Goal: Transaction & Acquisition: Purchase product/service

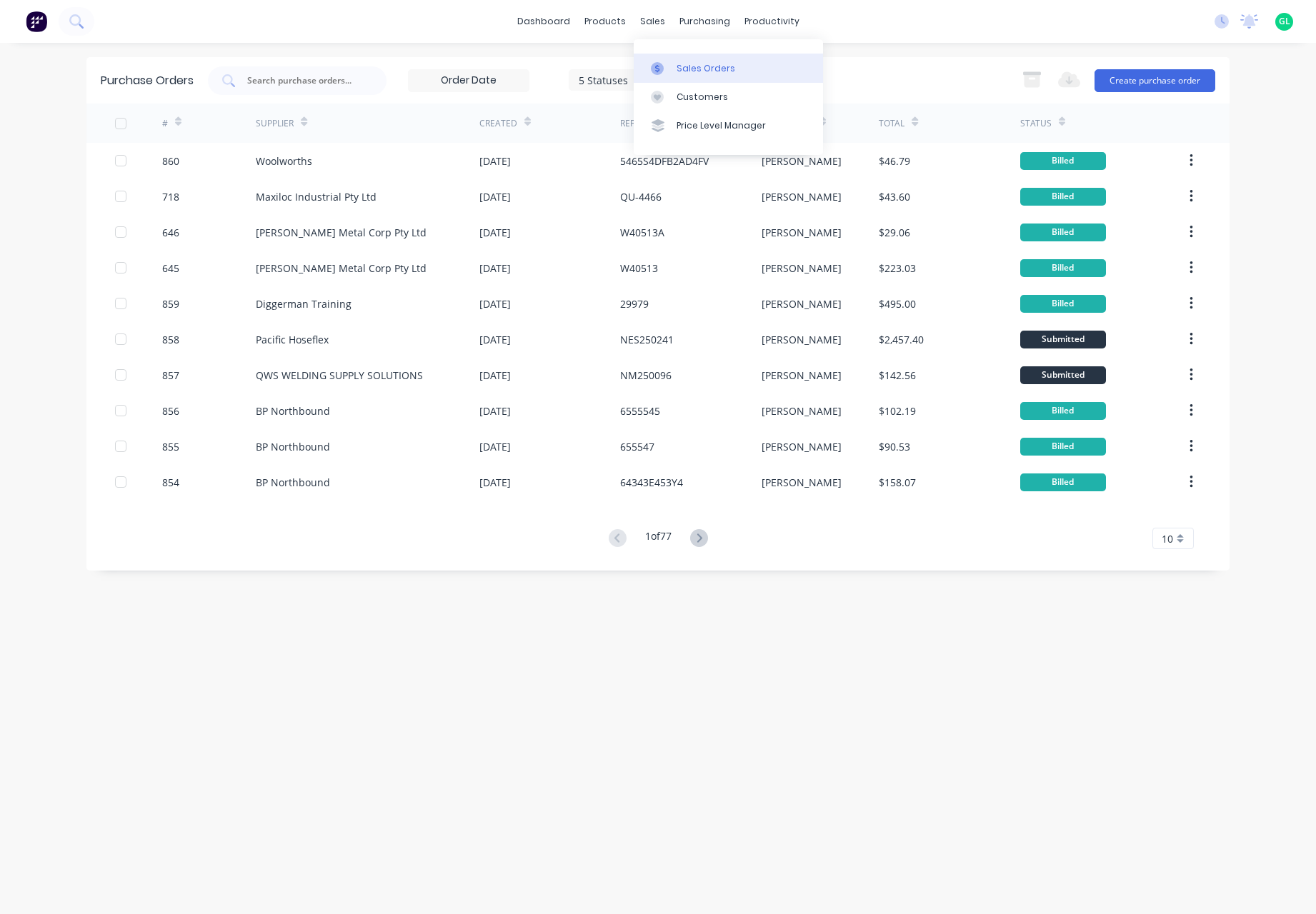
click at [720, 74] on div "Sales Orders" at bounding box center [706, 68] width 59 height 13
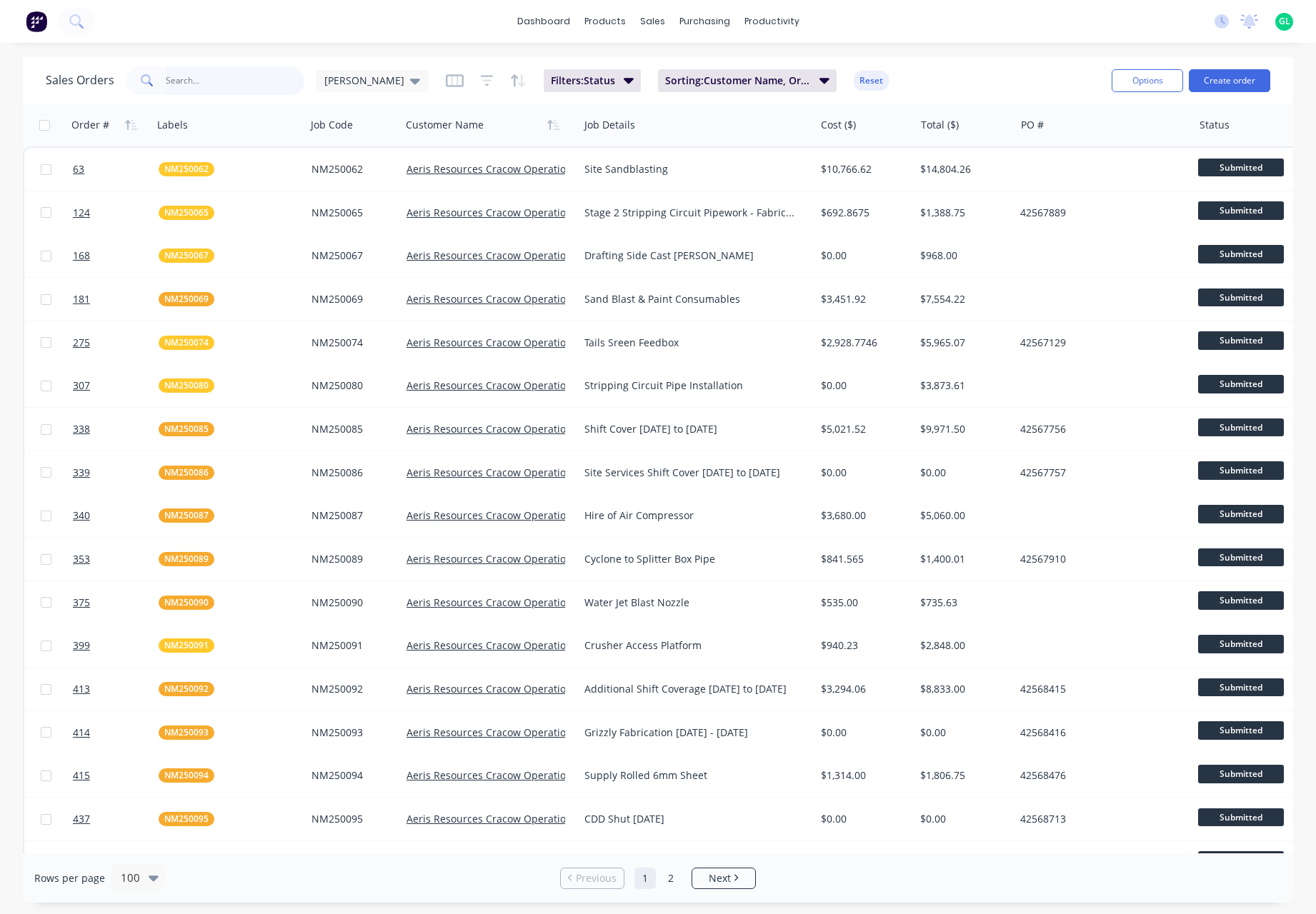
click at [201, 83] on input "text" at bounding box center [236, 81] width 139 height 29
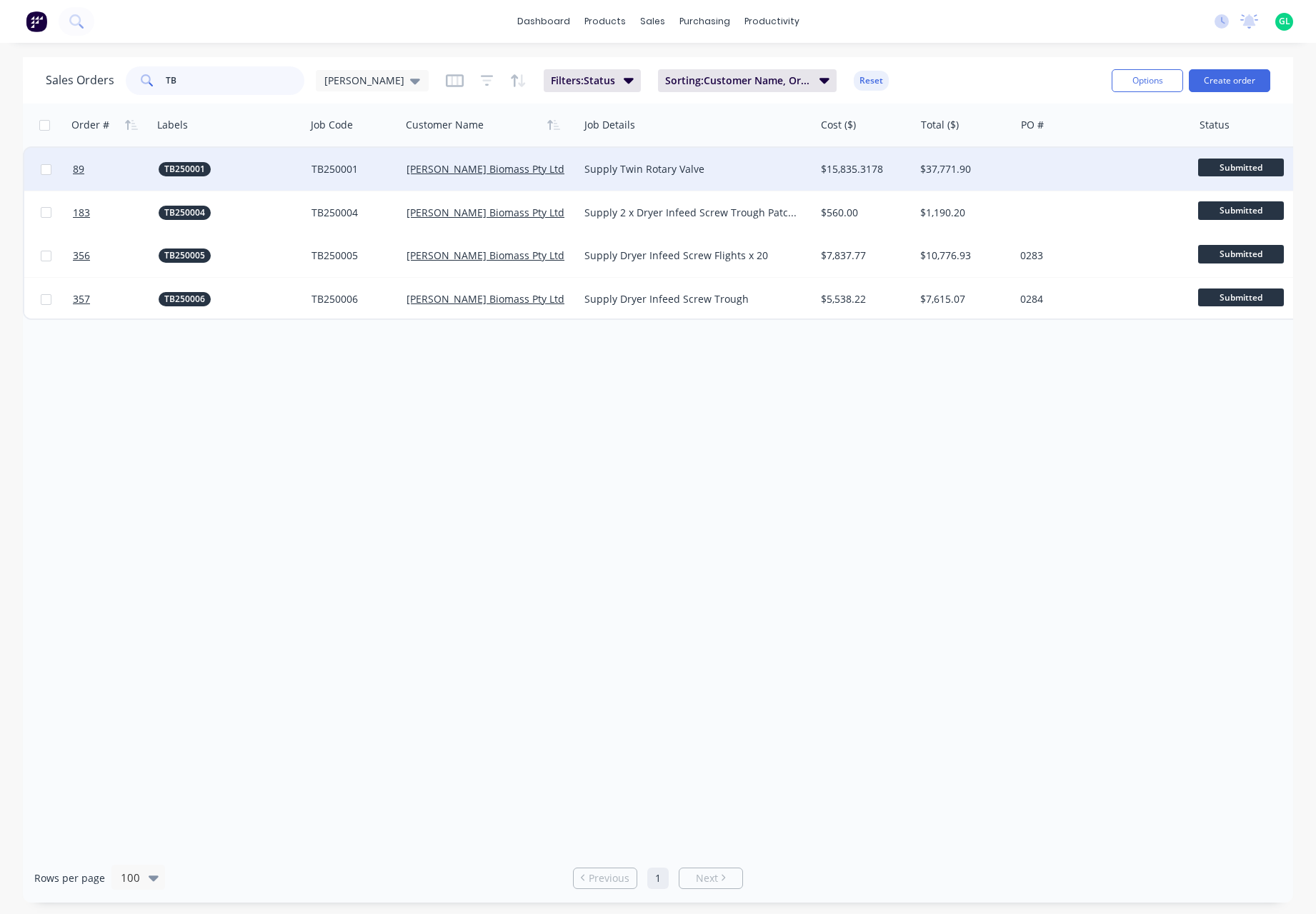
type input "T"
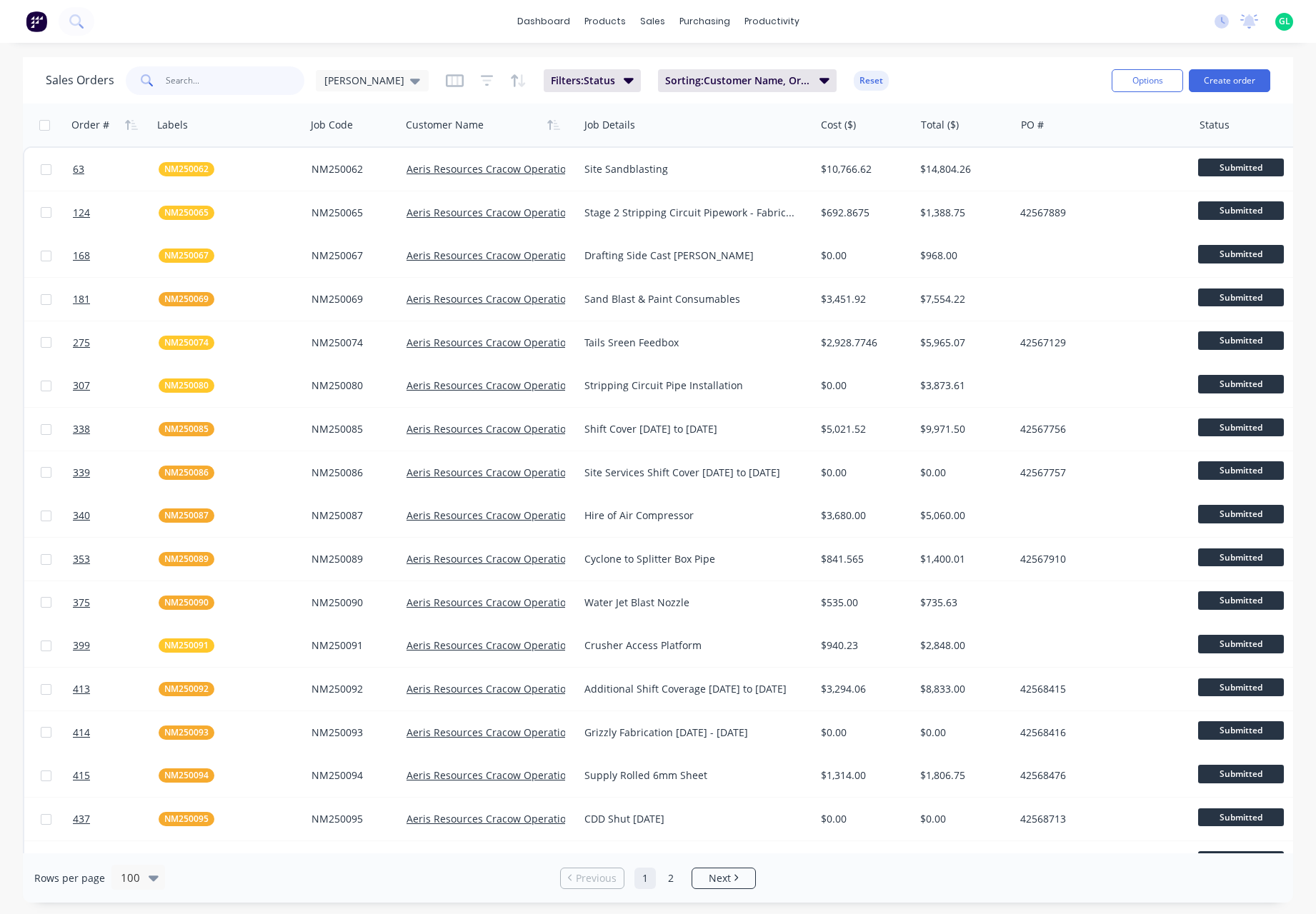
click at [185, 80] on input "text" at bounding box center [236, 81] width 139 height 29
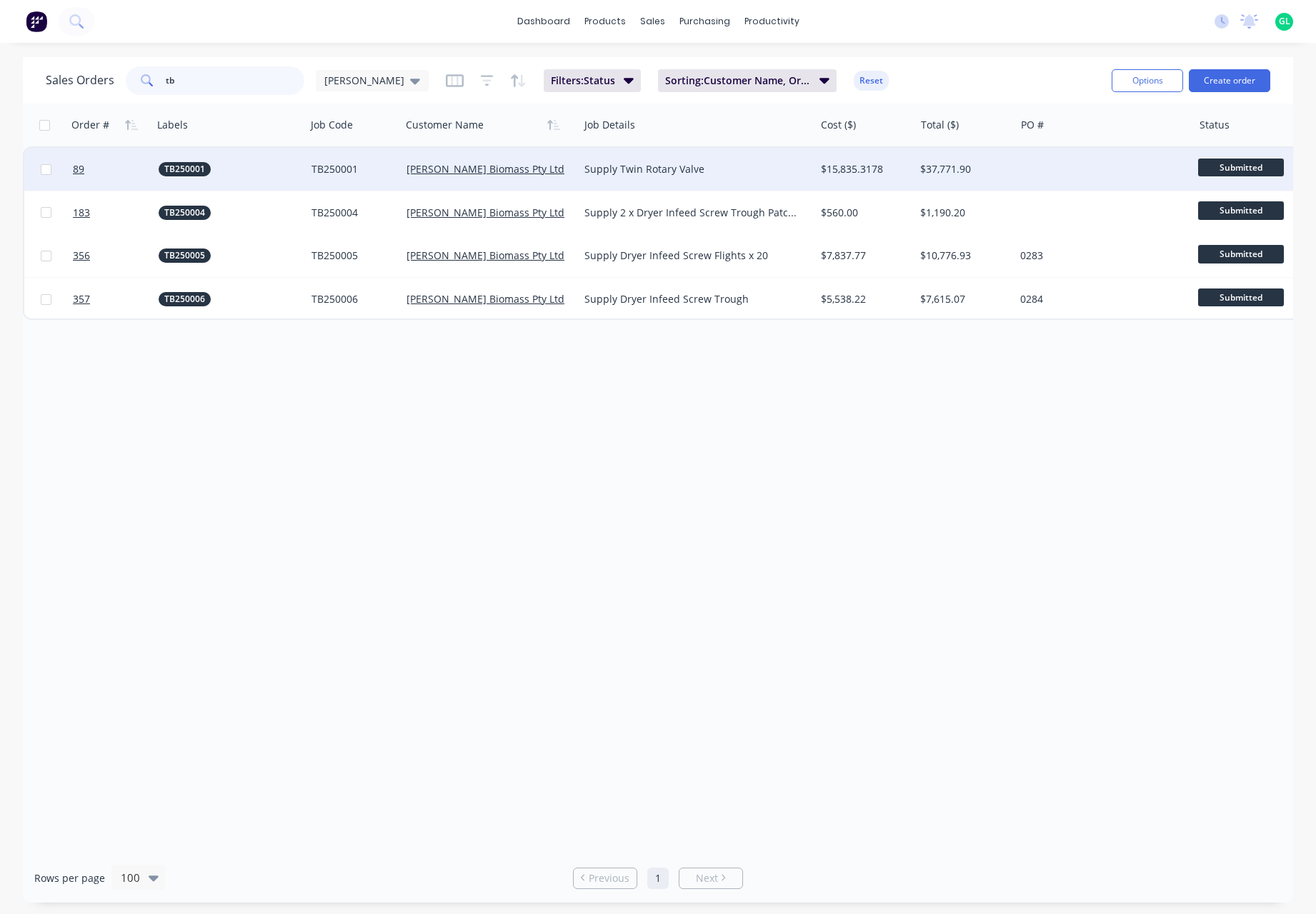
type input "tb"
click at [785, 180] on div "Supply Twin Rotary Valve" at bounding box center [696, 169] width 236 height 42
click at [872, 177] on div "$15,835.3178" at bounding box center [865, 169] width 100 height 42
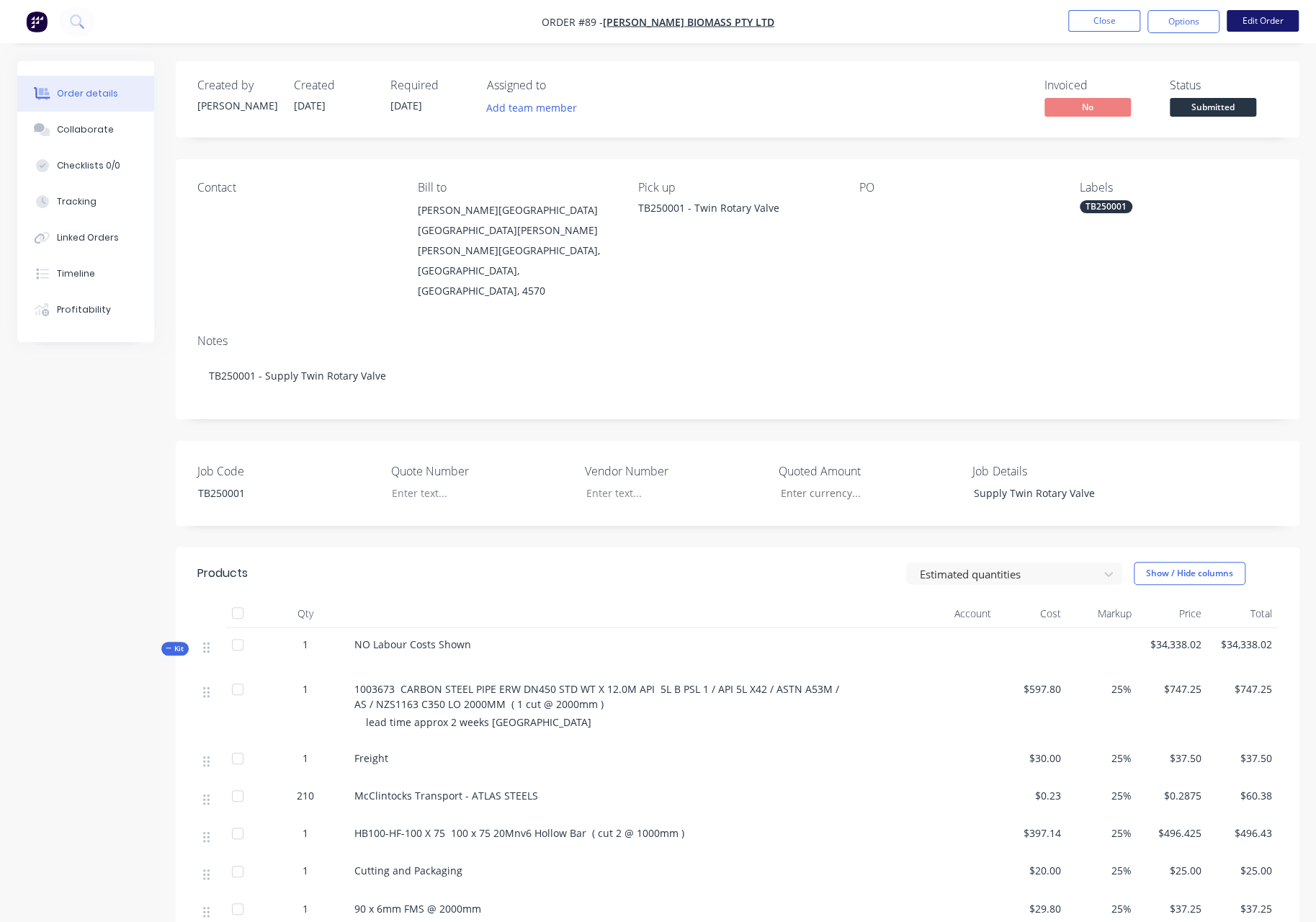
click at [1258, 20] on button "Edit Order" at bounding box center [1263, 20] width 72 height 21
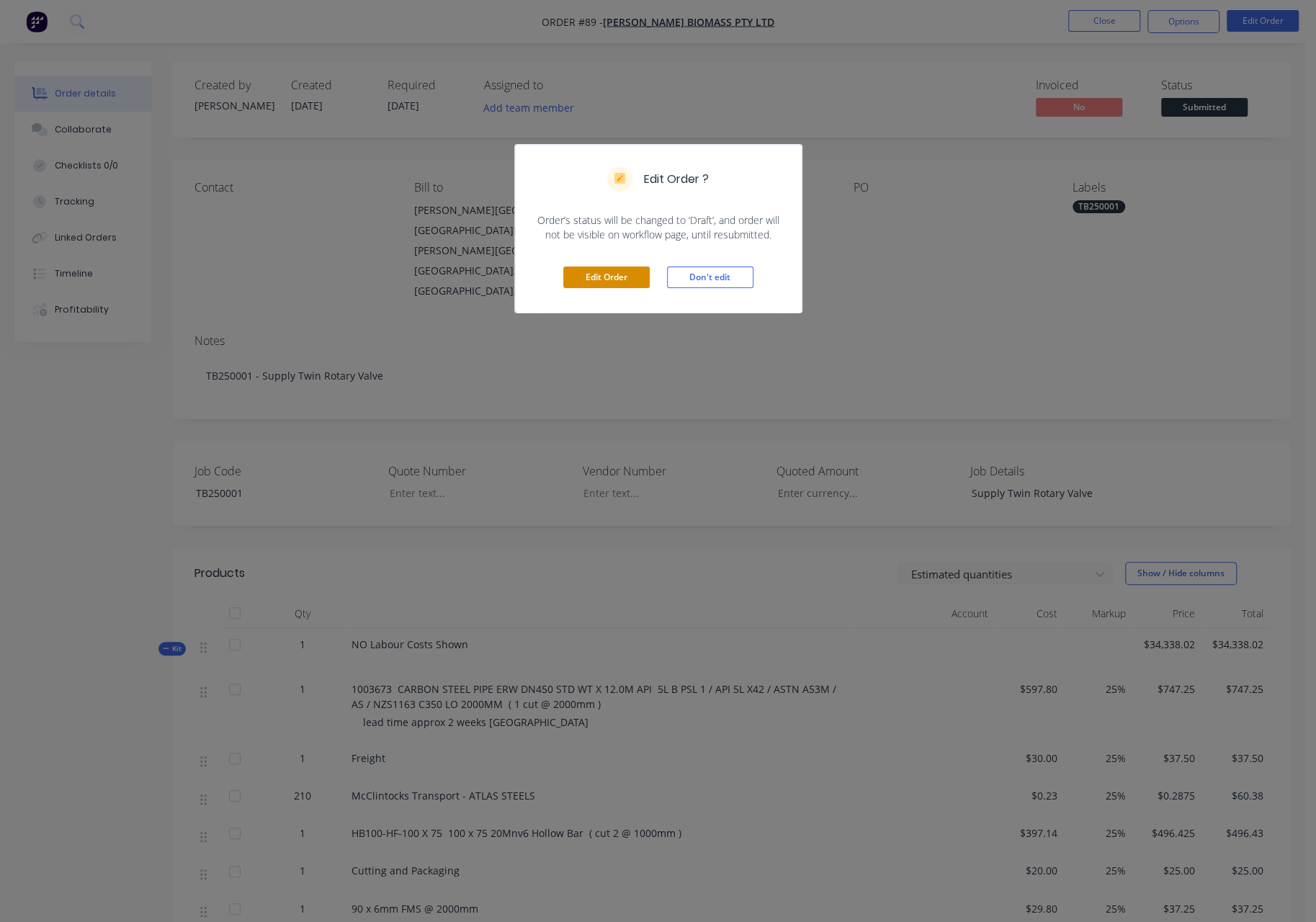
click at [629, 275] on button "Edit Order" at bounding box center [606, 277] width 87 height 21
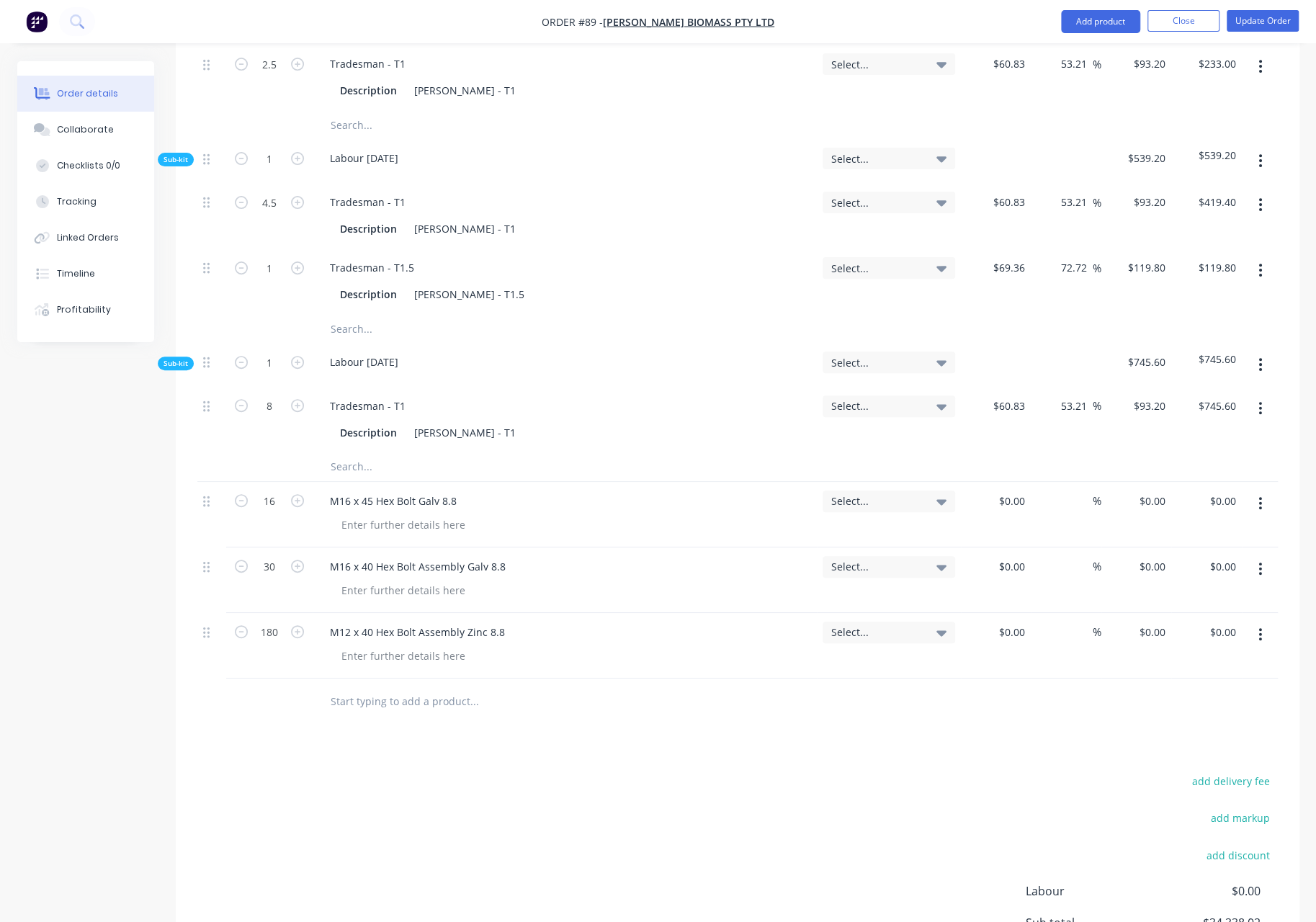
scroll to position [8132, 0]
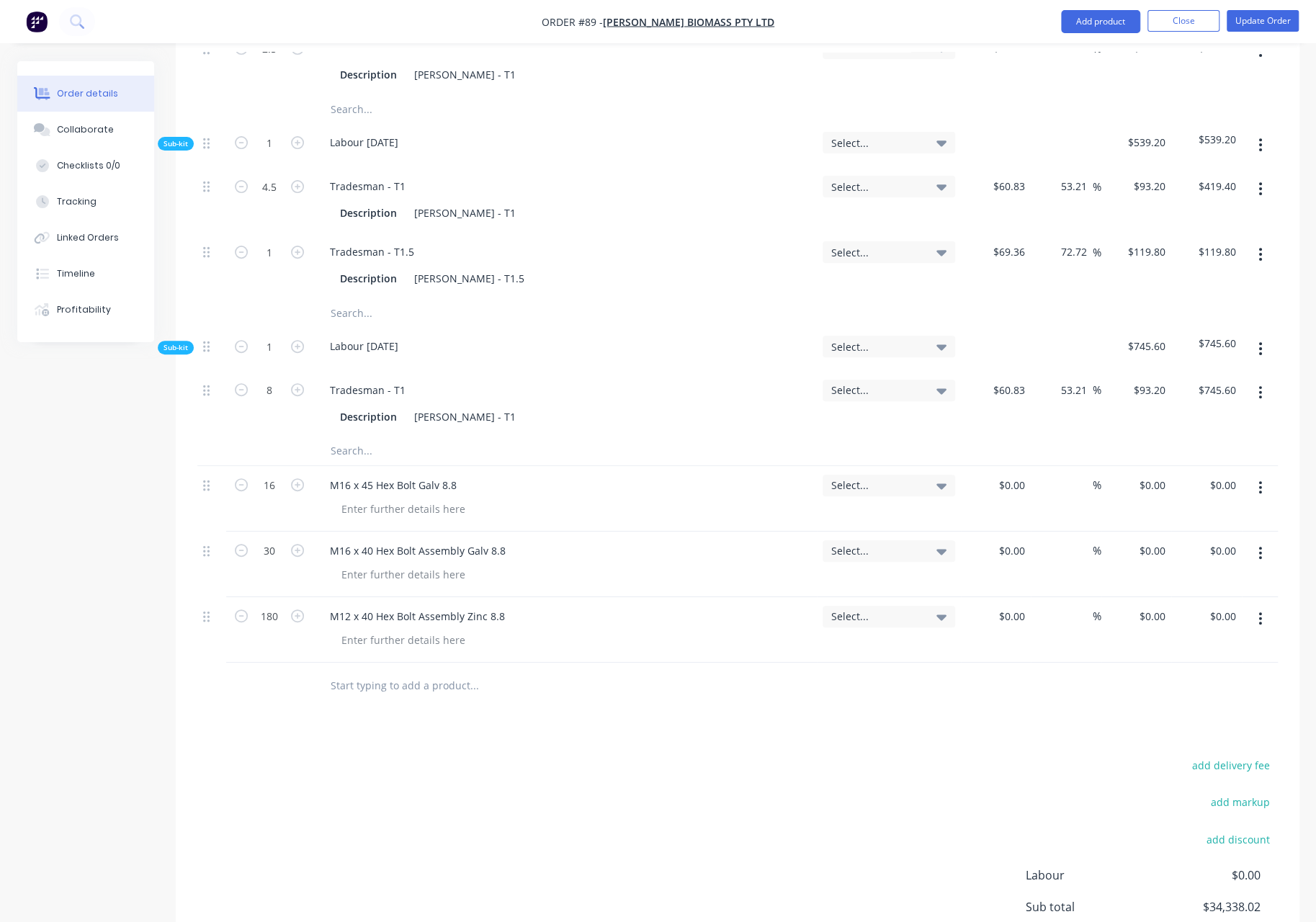
click at [344, 436] on input "text" at bounding box center [474, 451] width 288 height 29
type input "18 x 11 Key Steel"
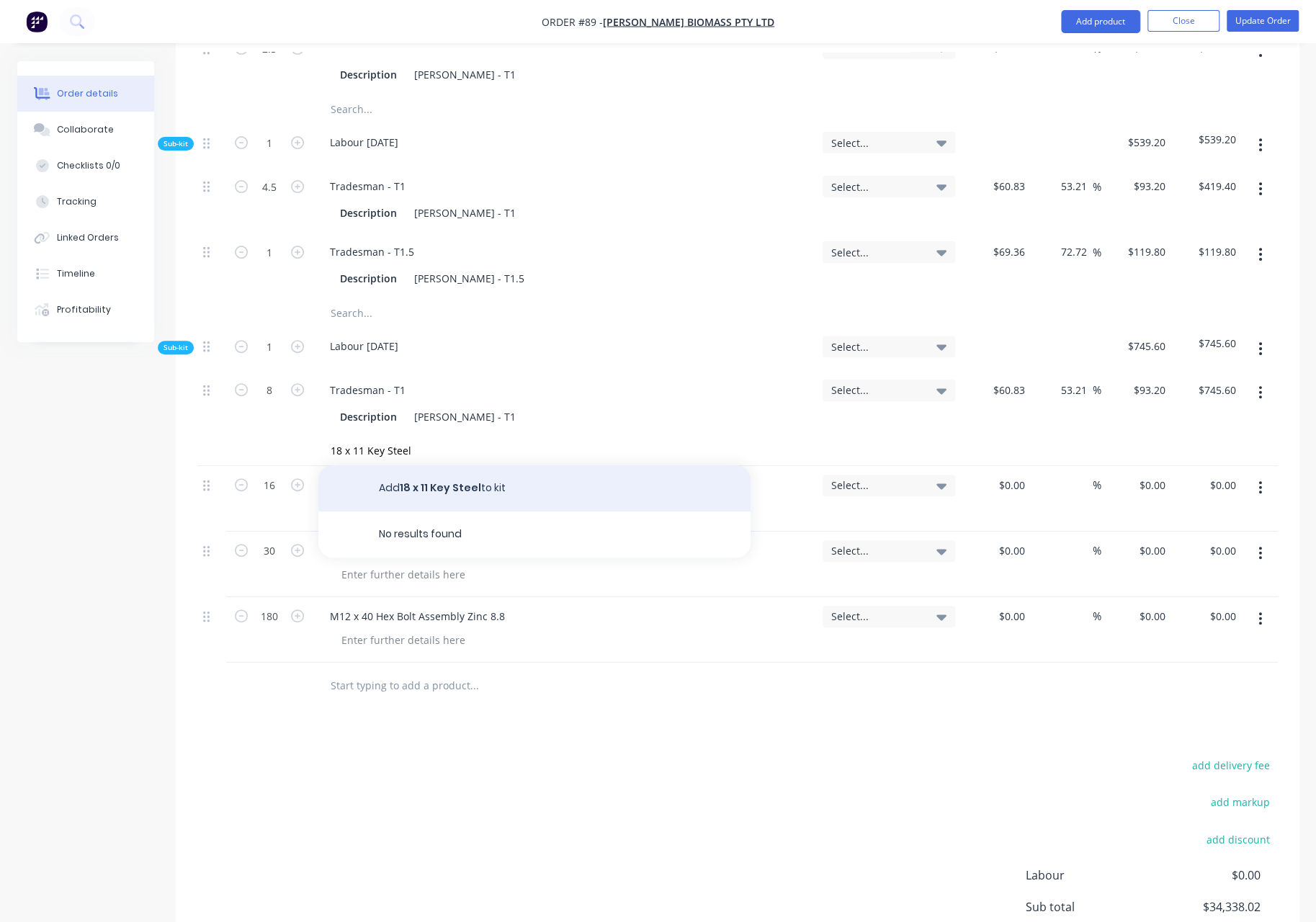
click at [444, 465] on button "Add 18 x 11 Key Steel to kit" at bounding box center [535, 488] width 432 height 46
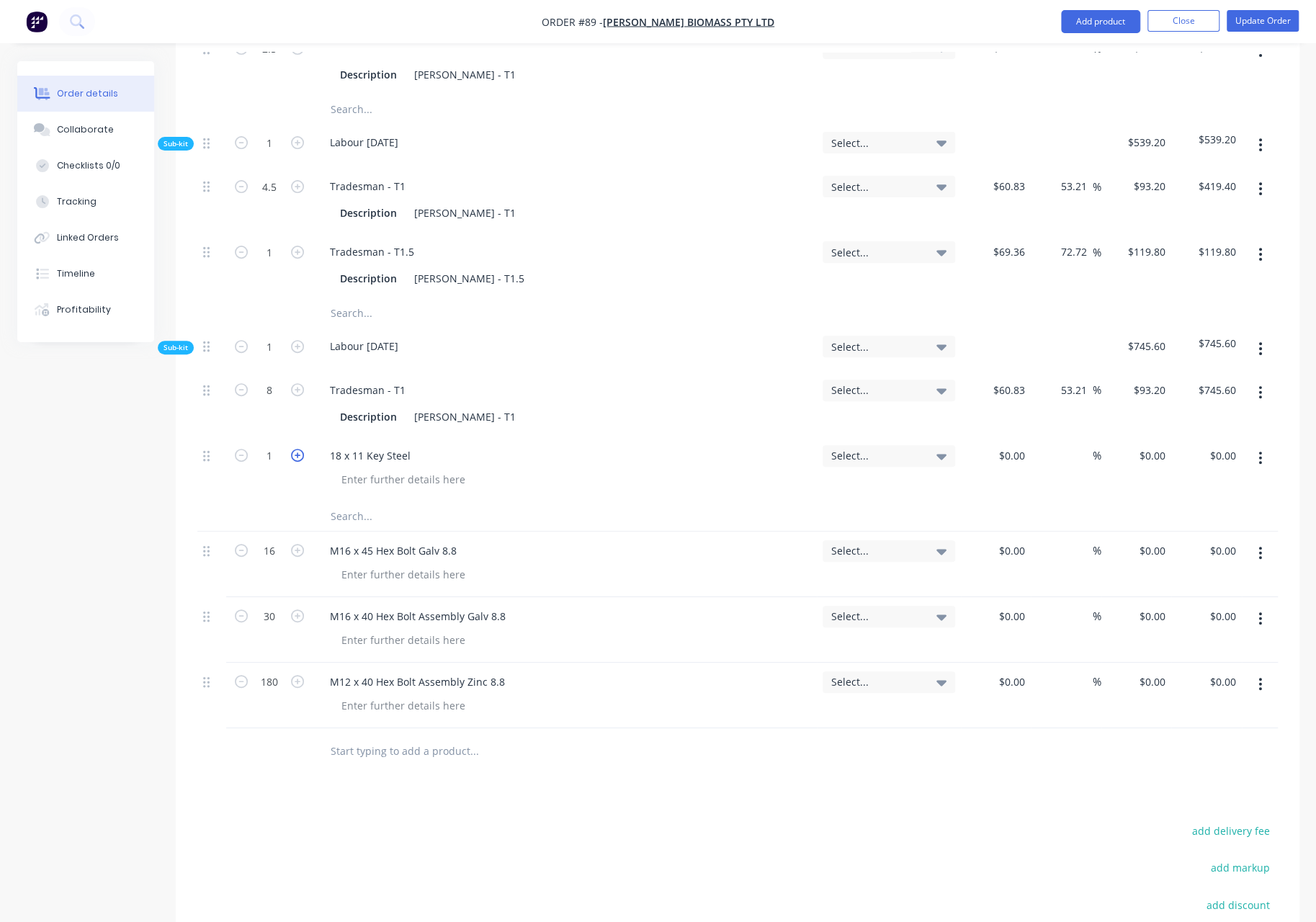
click at [297, 449] on icon "button" at bounding box center [297, 455] width 13 height 13
type input "3"
click at [1263, 18] on button "Update Order" at bounding box center [1263, 20] width 72 height 21
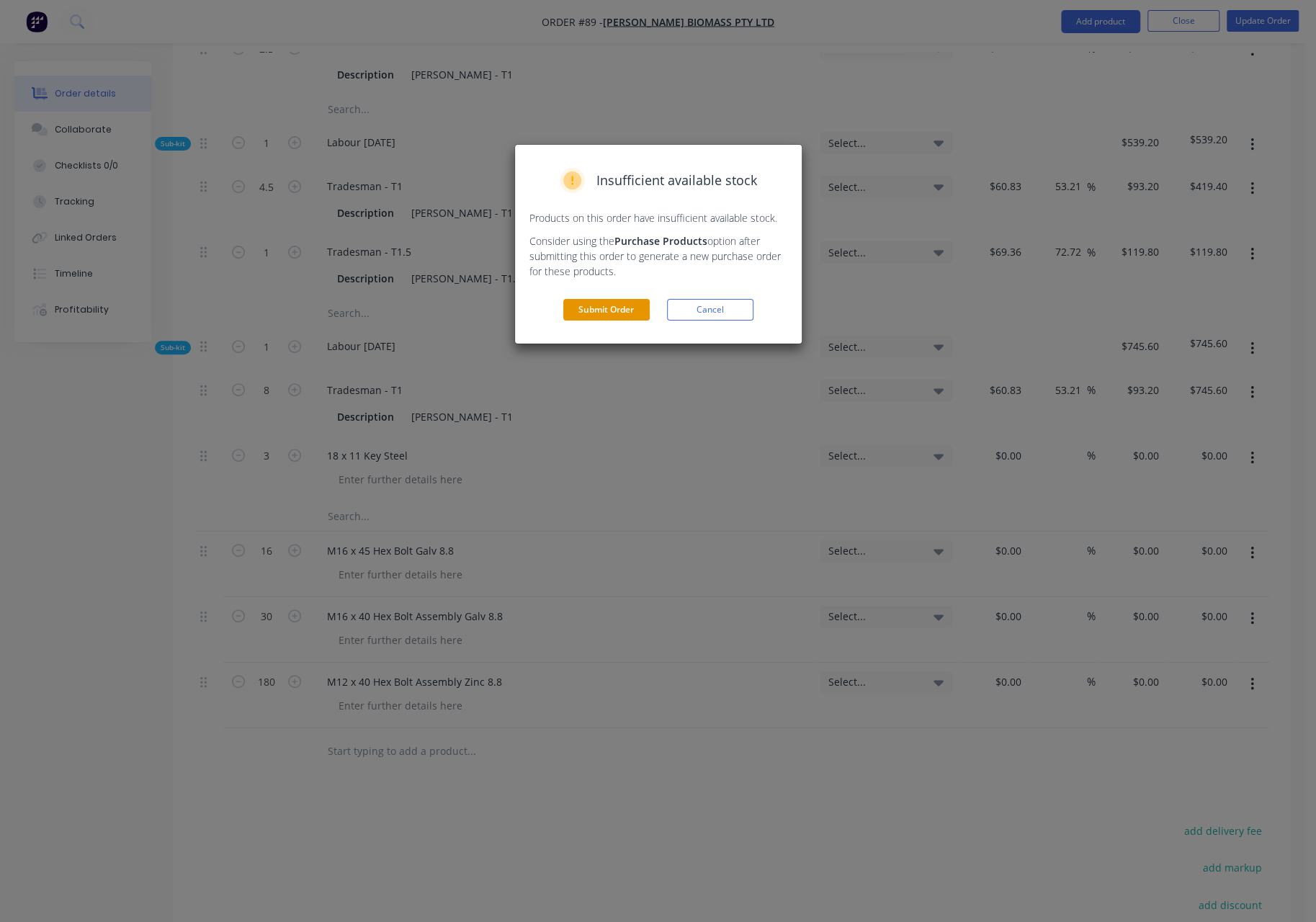
click at [611, 308] on button "Submit Order" at bounding box center [606, 310] width 87 height 21
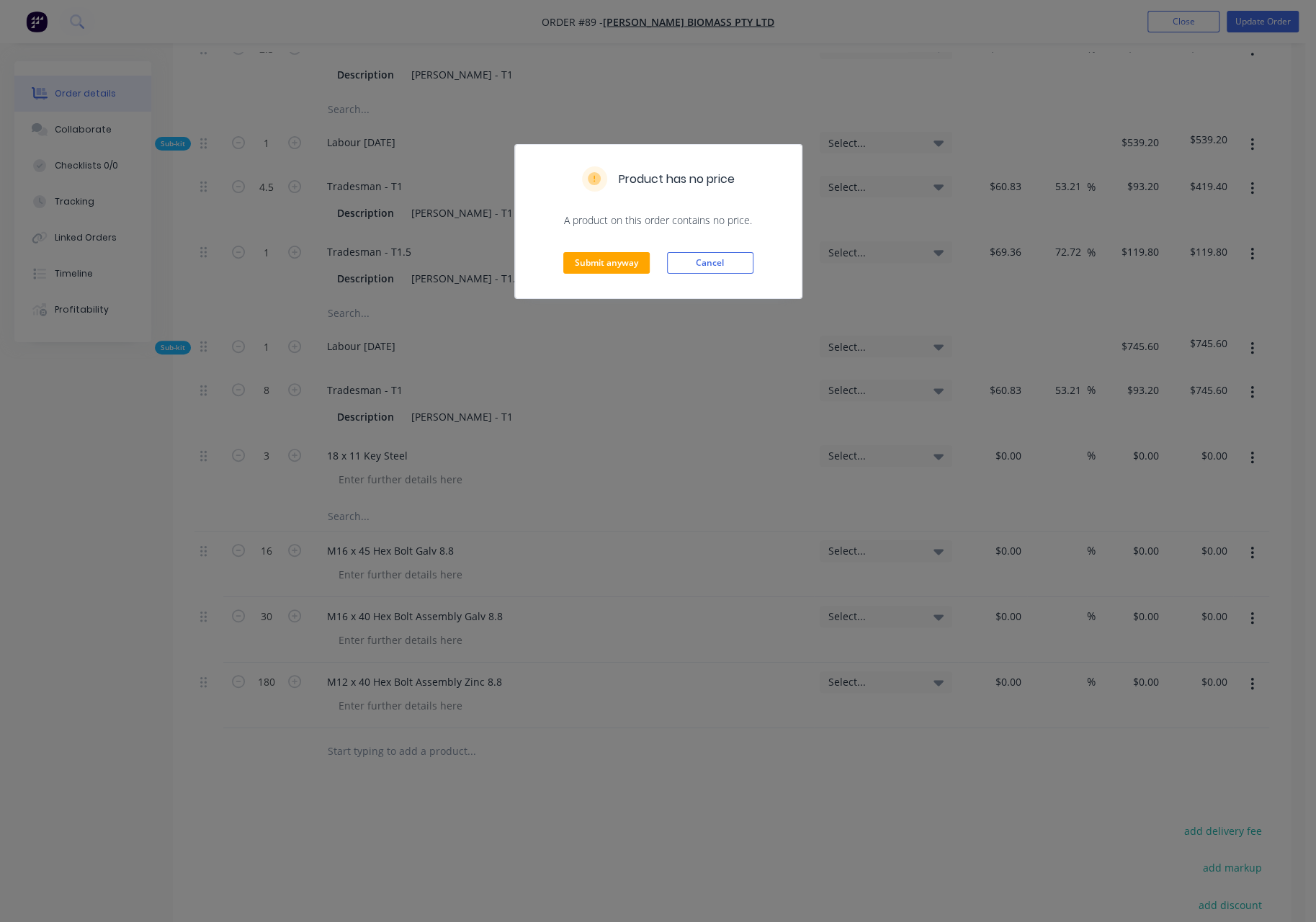
scroll to position [0, 0]
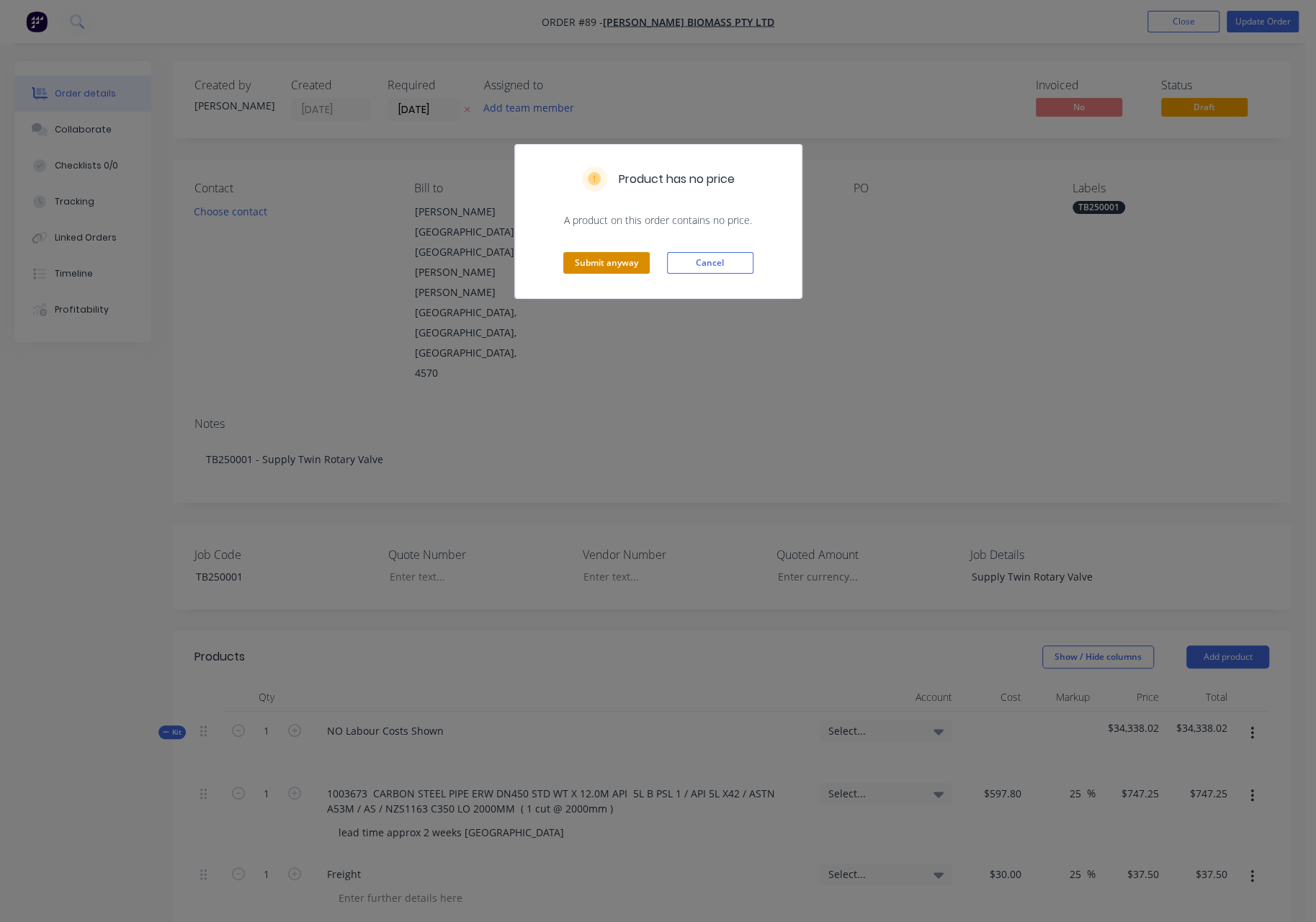
click at [614, 267] on button "Submit anyway" at bounding box center [606, 263] width 87 height 21
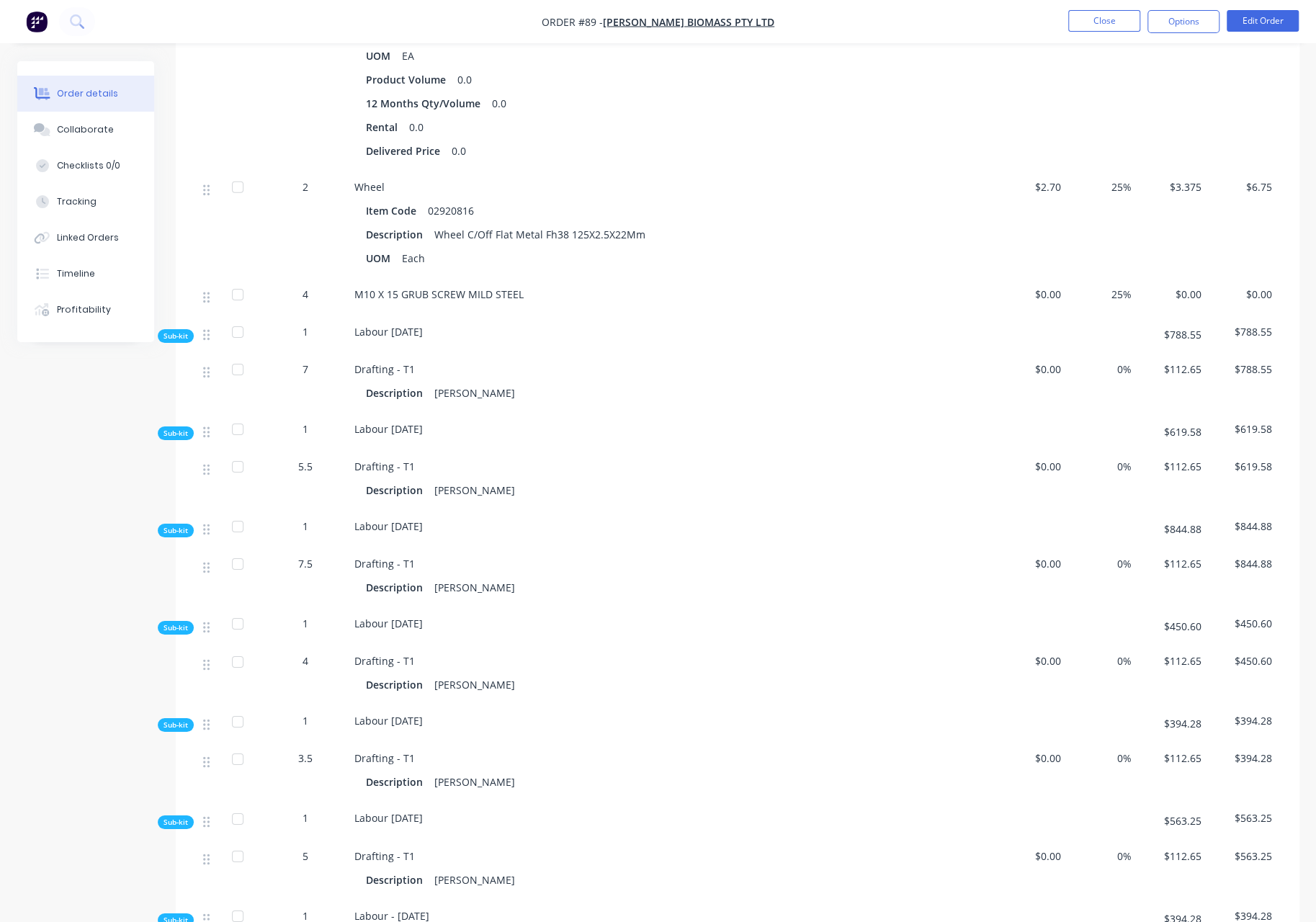
scroll to position [3241, 0]
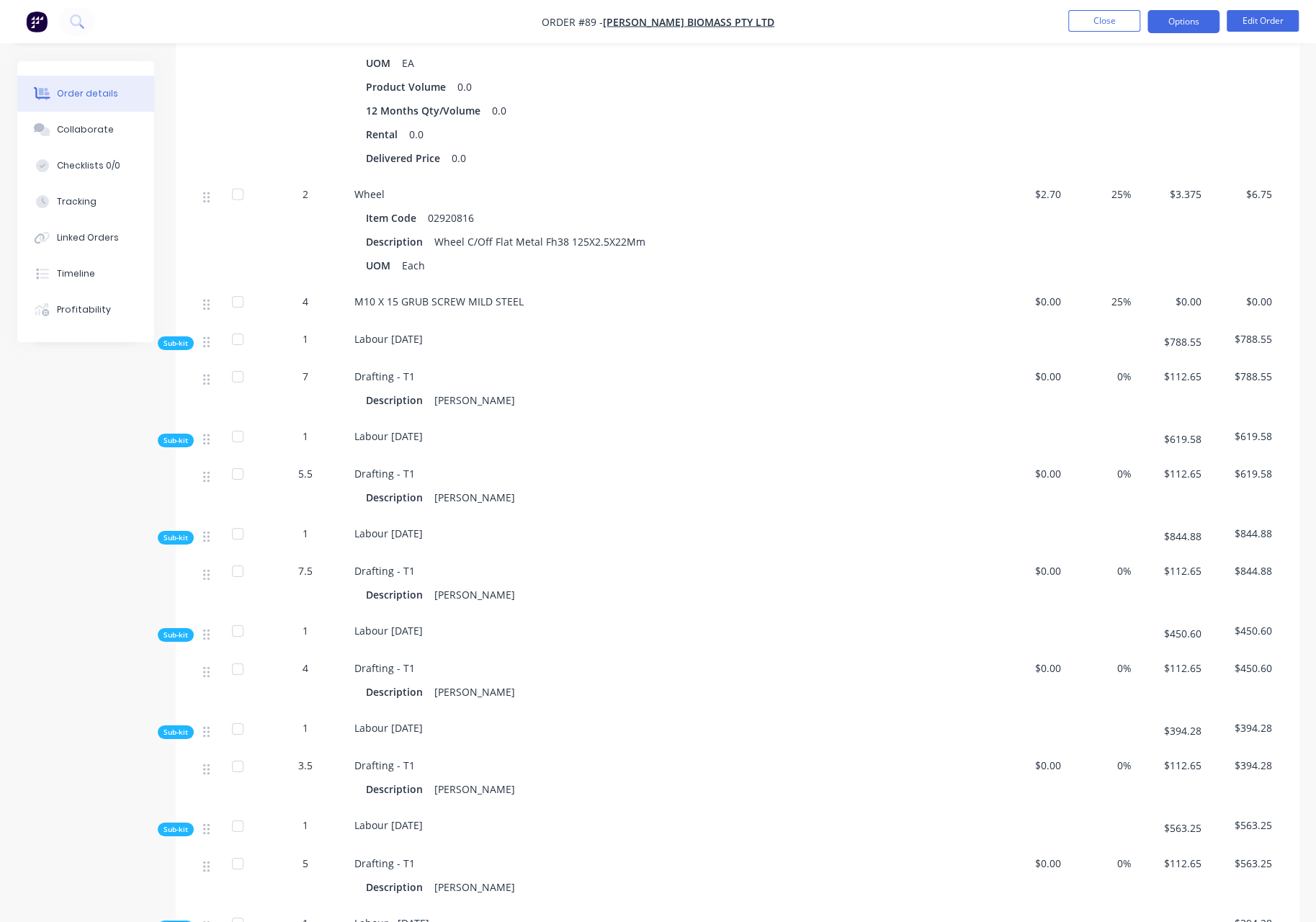
click at [1199, 19] on button "Options" at bounding box center [1184, 21] width 72 height 23
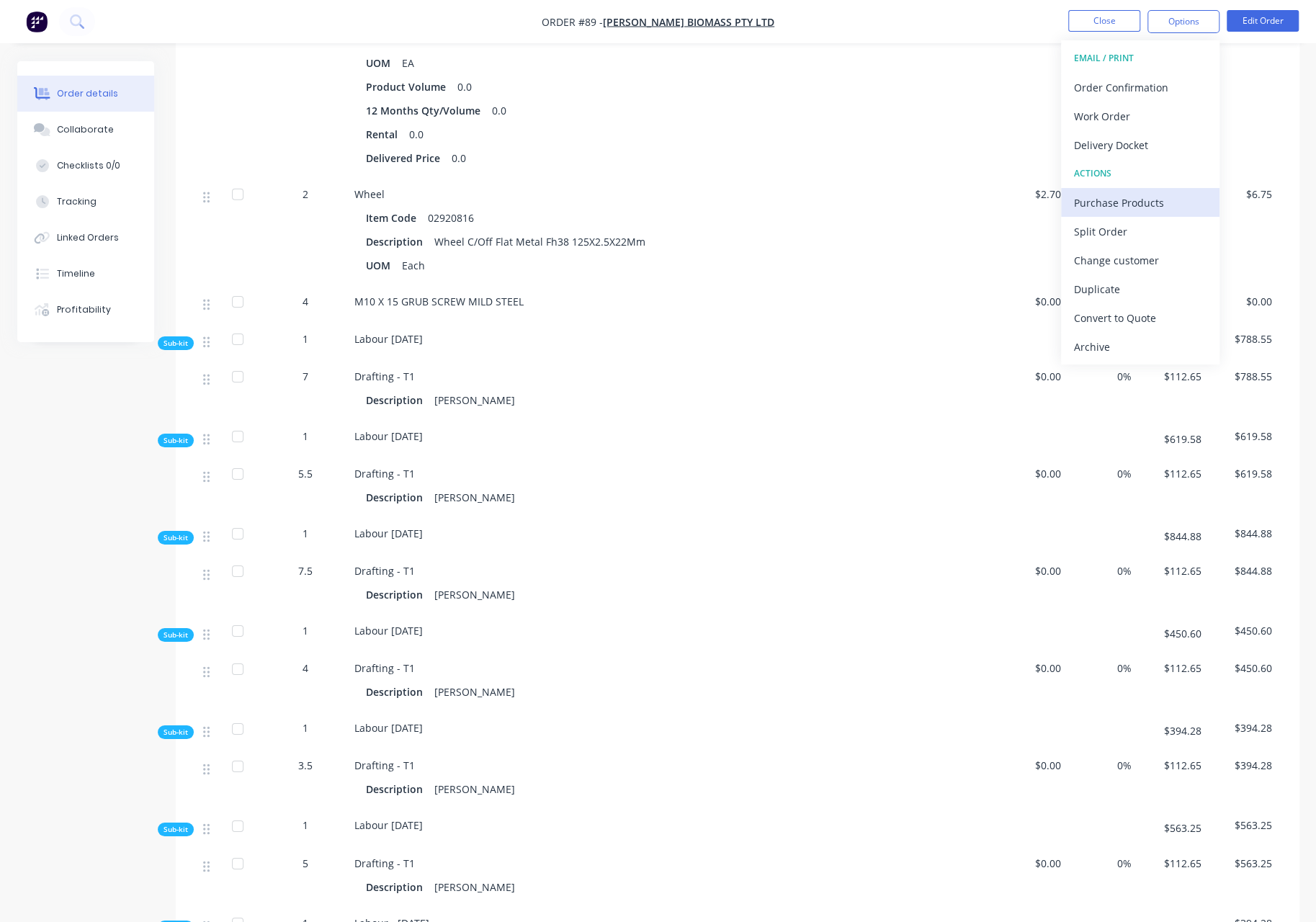
click at [1124, 194] on div "Purchase Products" at bounding box center [1141, 203] width 132 height 20
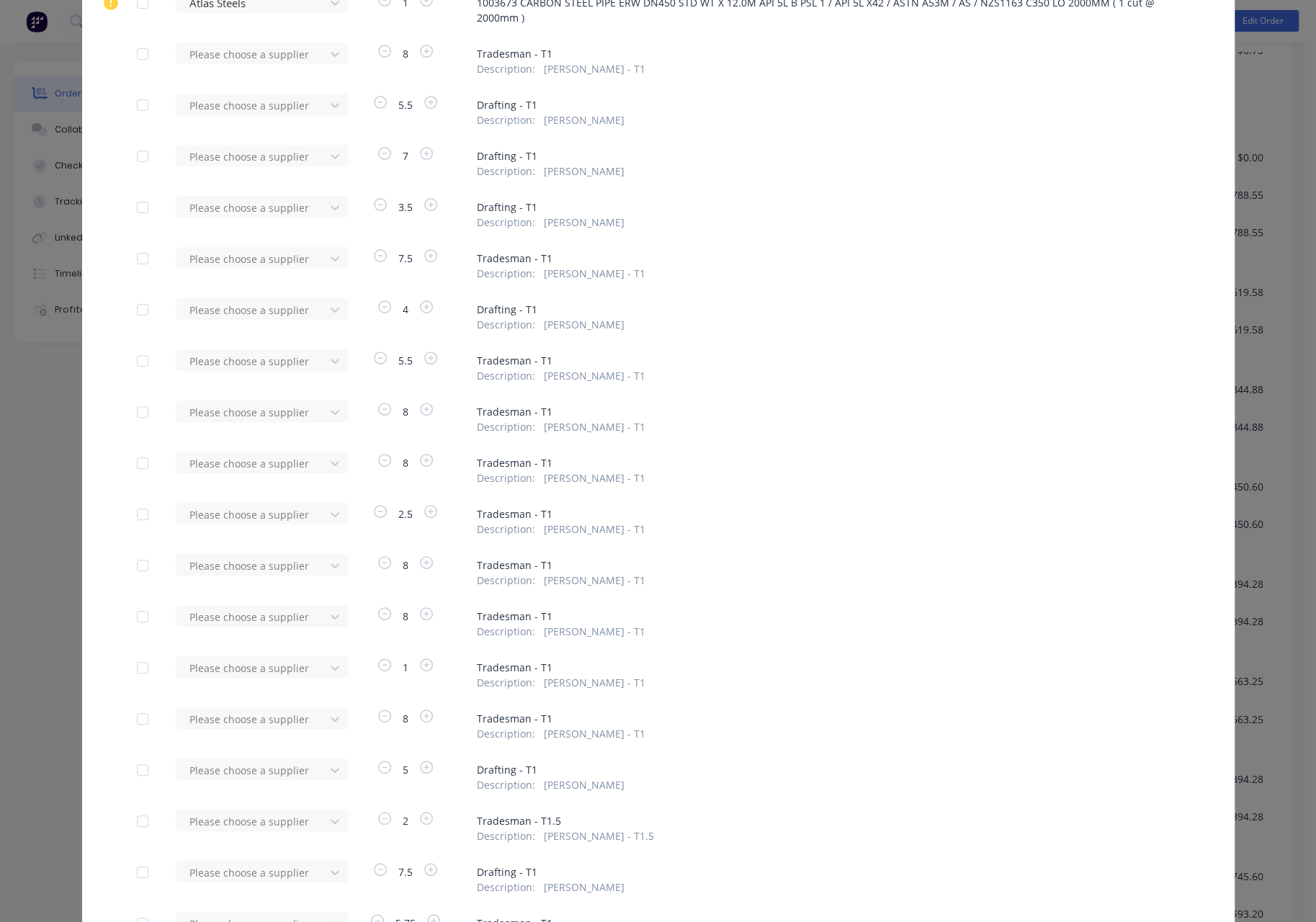
scroll to position [0, 0]
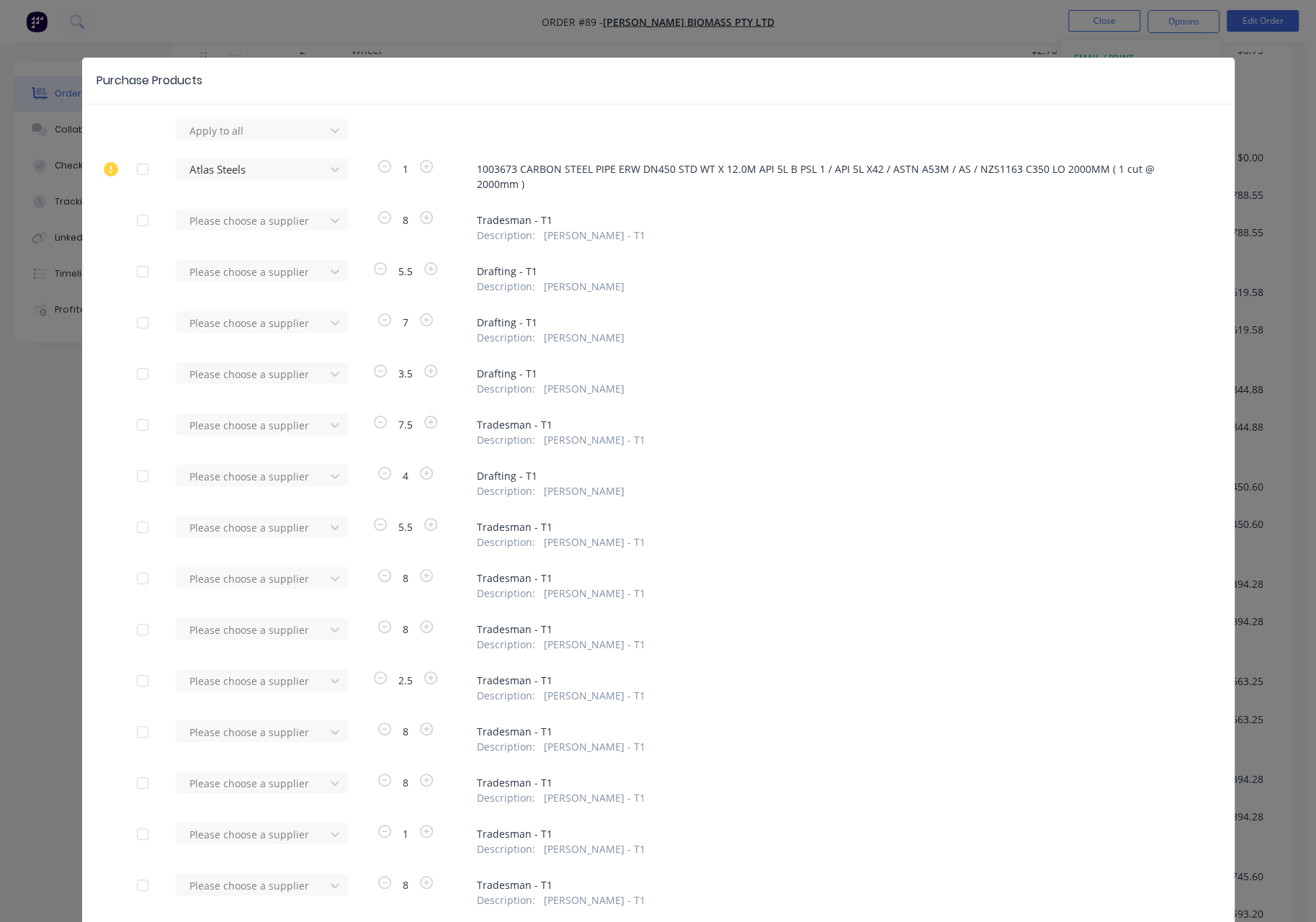
click at [754, 29] on div "Purchase Products Apply to all Atlas Steels 1 1003673 CARBON STEEL PIPE ERW DN4…" at bounding box center [658, 461] width 1316 height 922
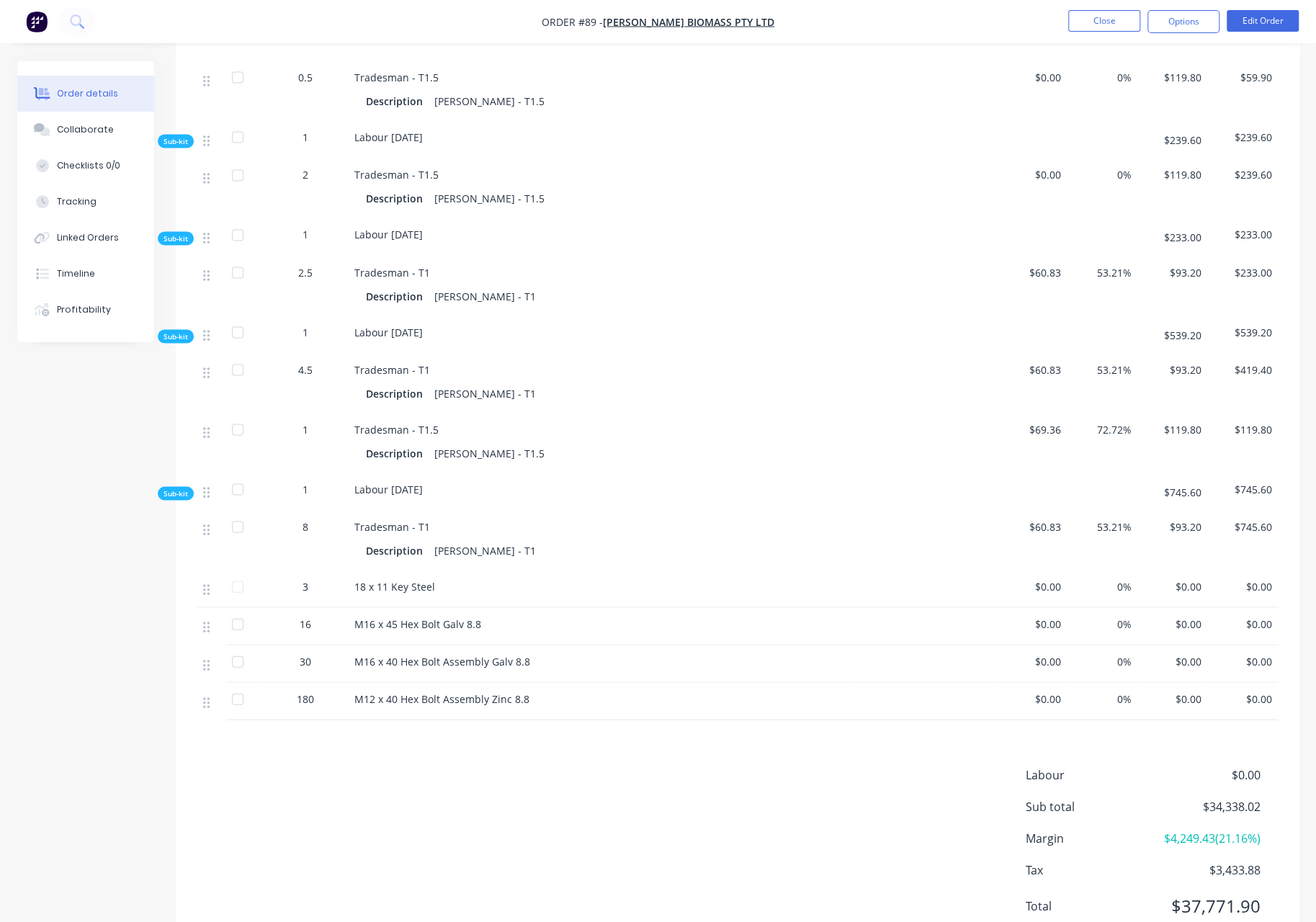
scroll to position [5854, 0]
click at [234, 570] on div at bounding box center [238, 584] width 29 height 29
click at [235, 570] on div at bounding box center [238, 584] width 29 height 29
click at [1272, 25] on button "Edit Order" at bounding box center [1263, 20] width 72 height 21
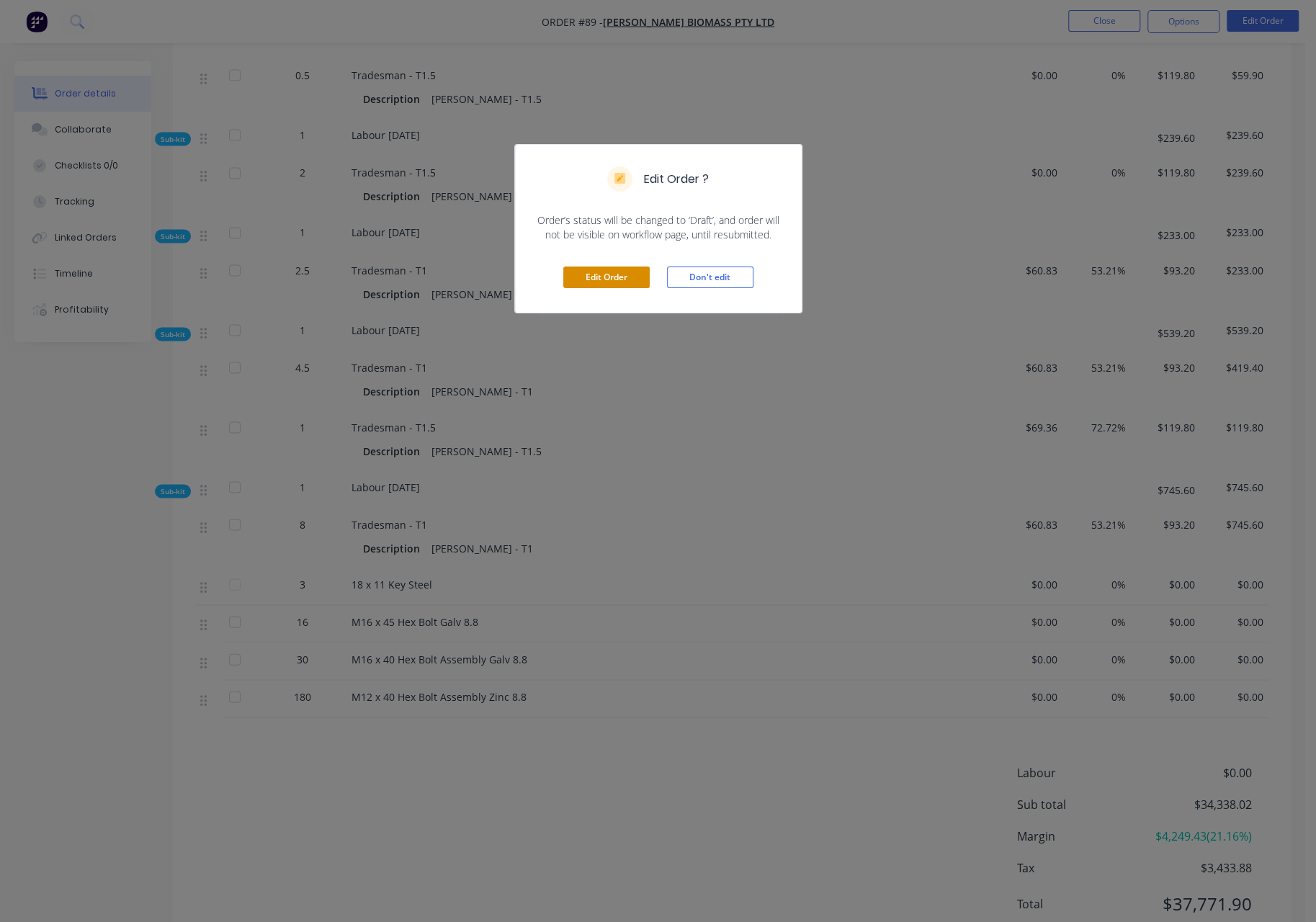
click at [620, 279] on button "Edit Order" at bounding box center [606, 277] width 87 height 21
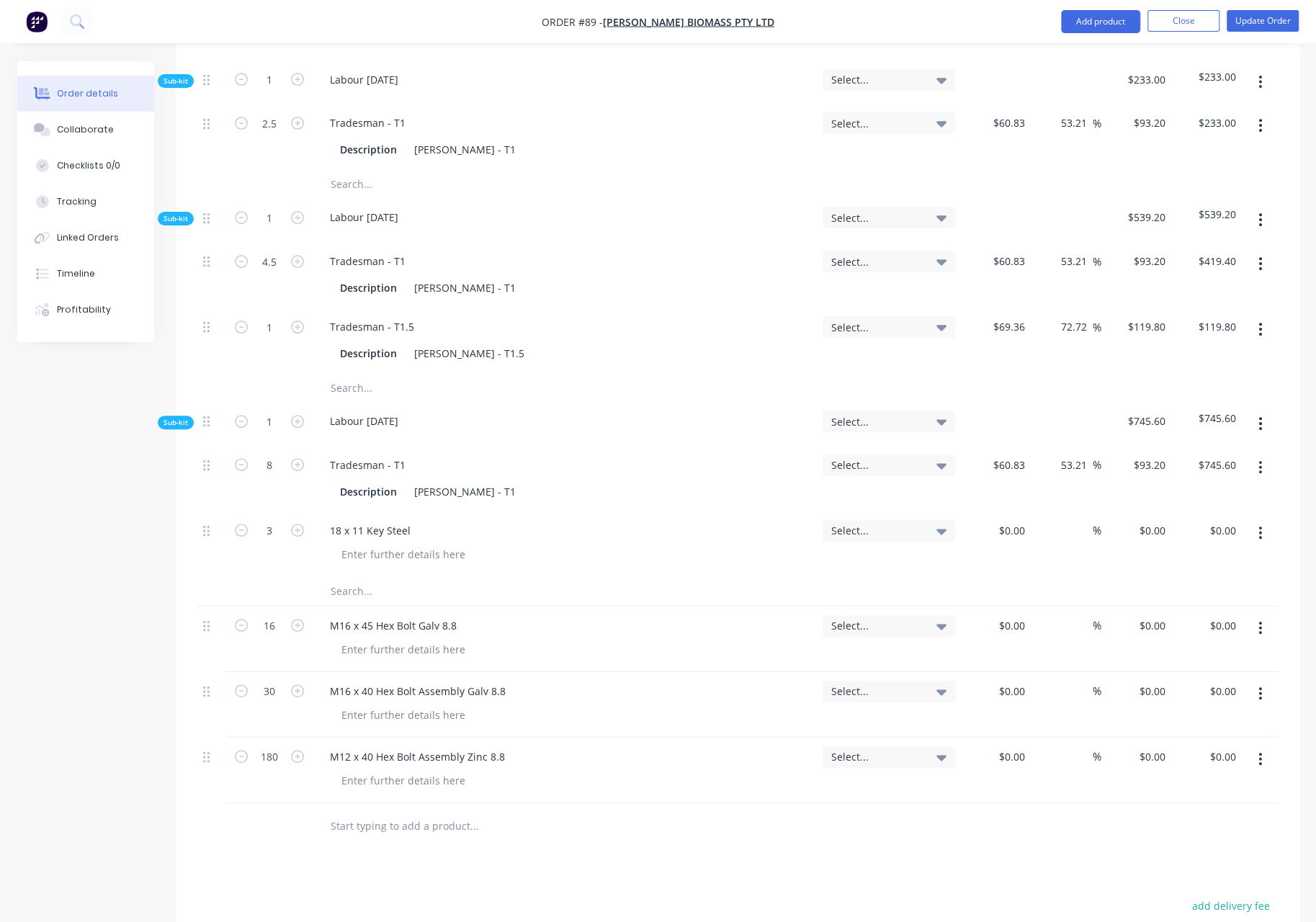
scroll to position [8054, 0]
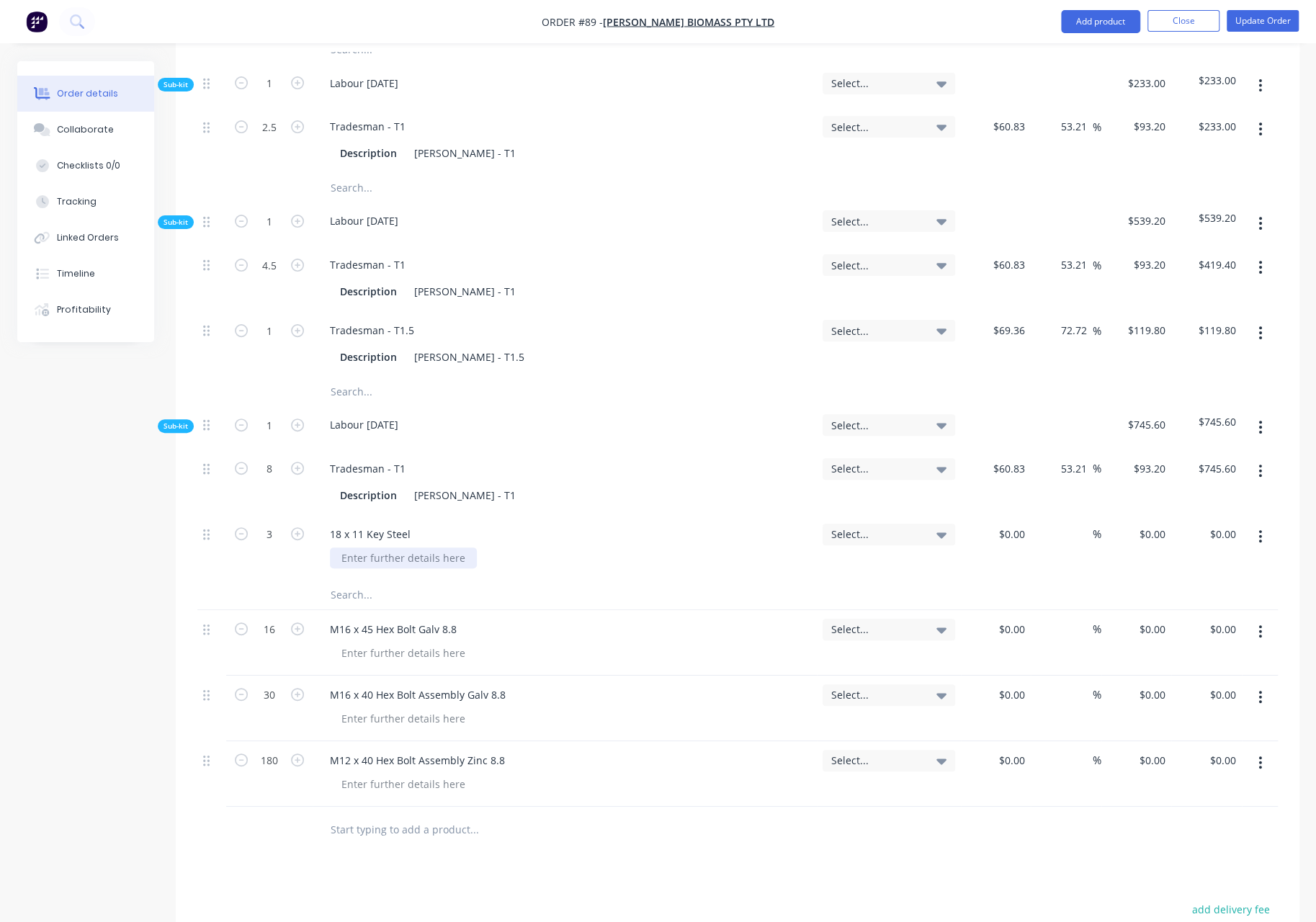
click at [467, 547] on div at bounding box center [403, 557] width 147 height 20
click at [394, 580] on input "text" at bounding box center [474, 595] width 288 height 29
click at [207, 530] on icon at bounding box center [207, 535] width 7 height 11
click at [433, 547] on div at bounding box center [403, 557] width 147 height 20
click at [206, 528] on icon at bounding box center [207, 534] width 7 height 13
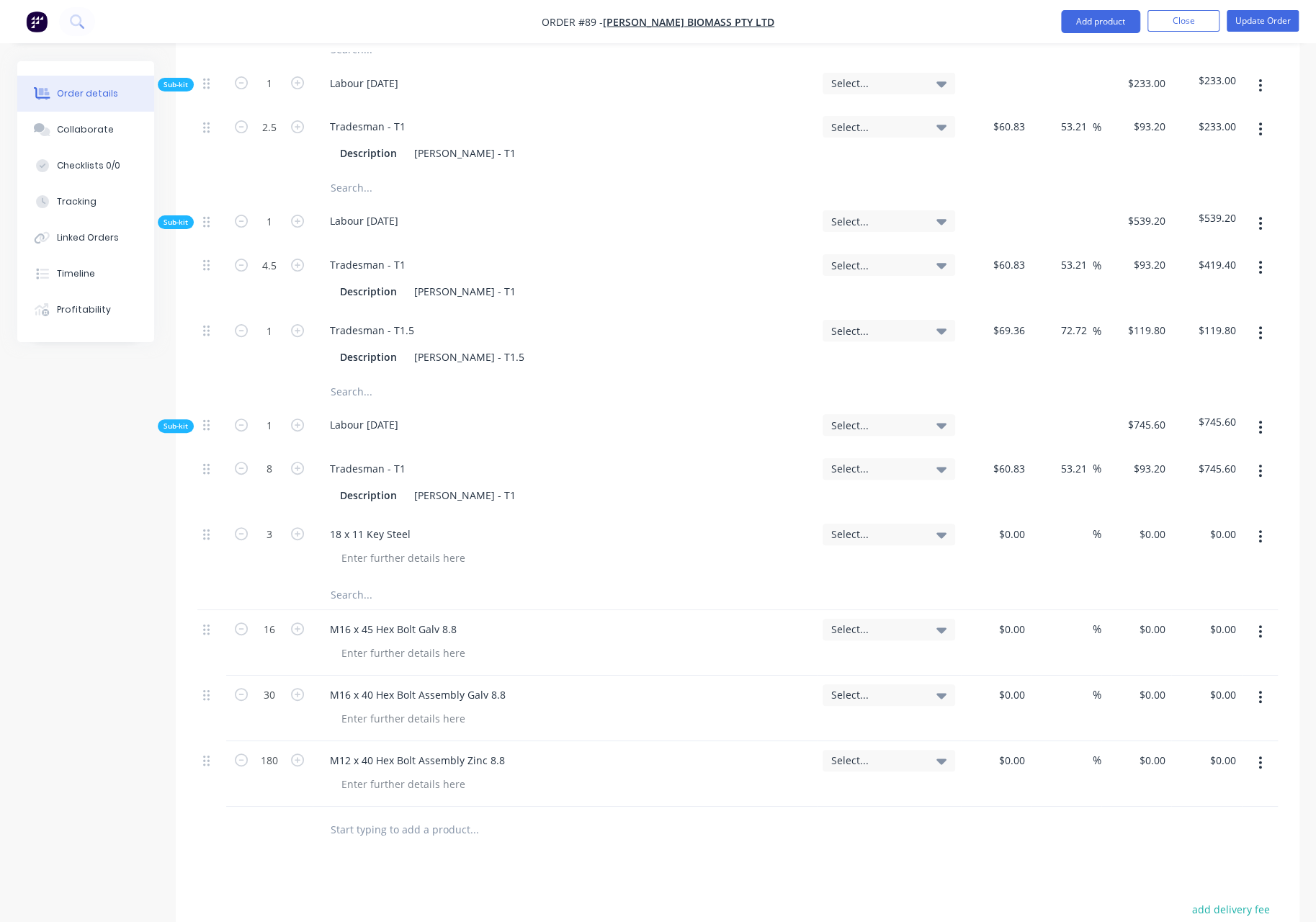
click at [564, 524] on div "18 x 11 Key Steel" at bounding box center [565, 534] width 493 height 20
click at [1273, 18] on button "Update Order" at bounding box center [1263, 20] width 72 height 21
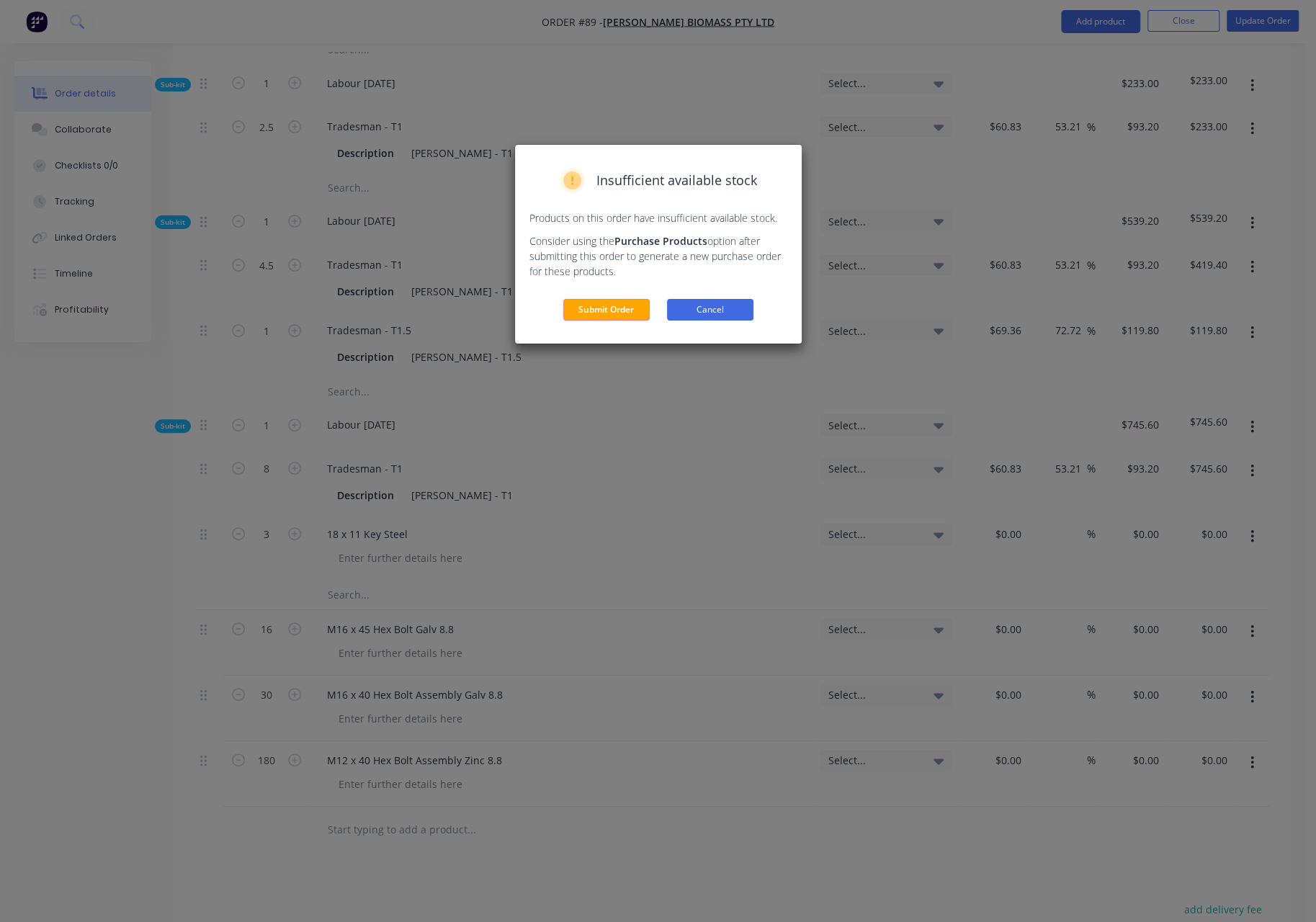
click at [702, 309] on button "Cancel" at bounding box center [710, 310] width 87 height 21
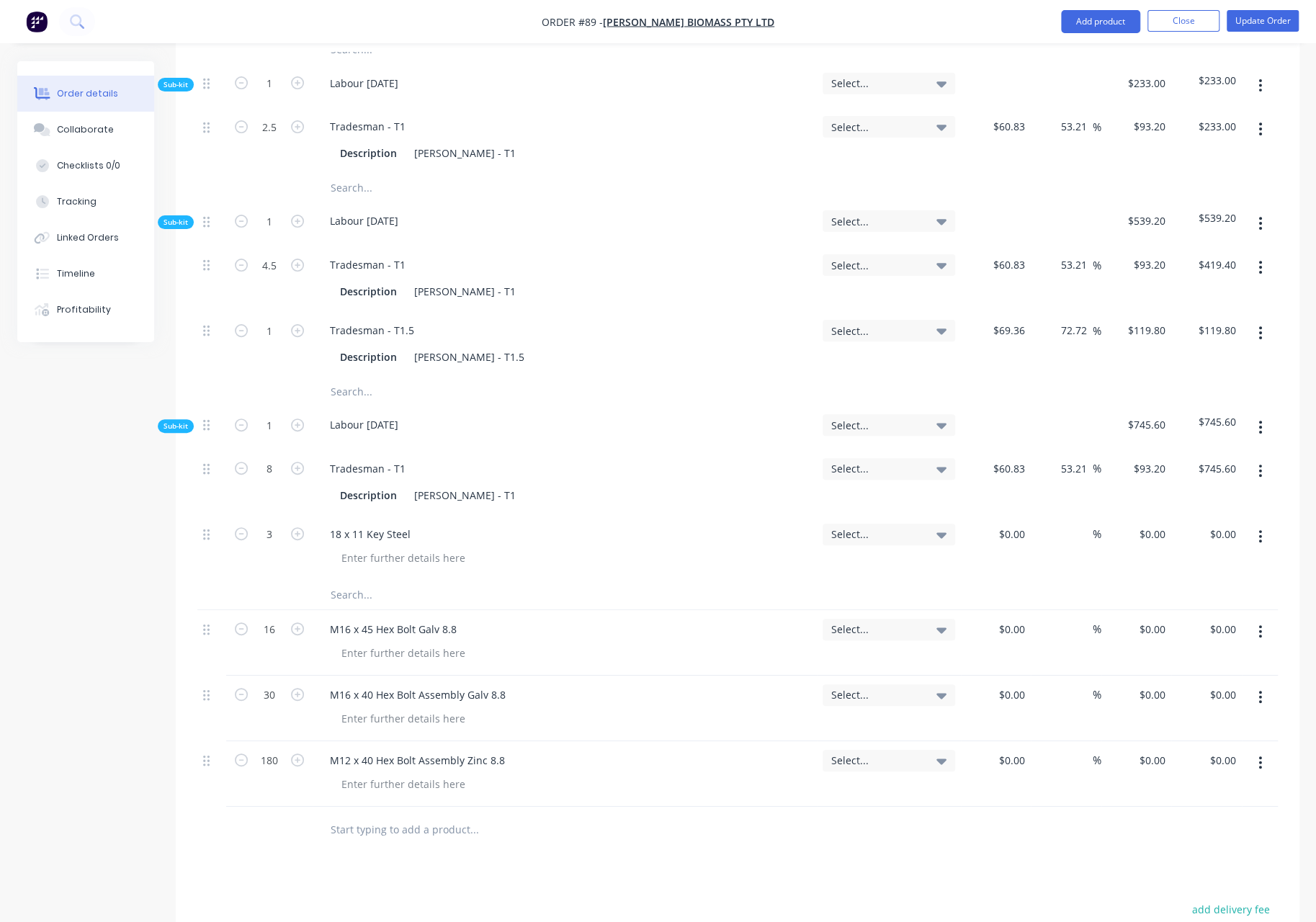
click at [289, 515] on div "3" at bounding box center [269, 547] width 87 height 65
drag, startPoint x: 289, startPoint y: 412, endPoint x: 502, endPoint y: 392, distance: 213.9
click at [502, 515] on div "18 x 11 Key Steel" at bounding box center [565, 547] width 505 height 65
click at [436, 524] on div "18 x 11 Key Steel" at bounding box center [565, 534] width 493 height 20
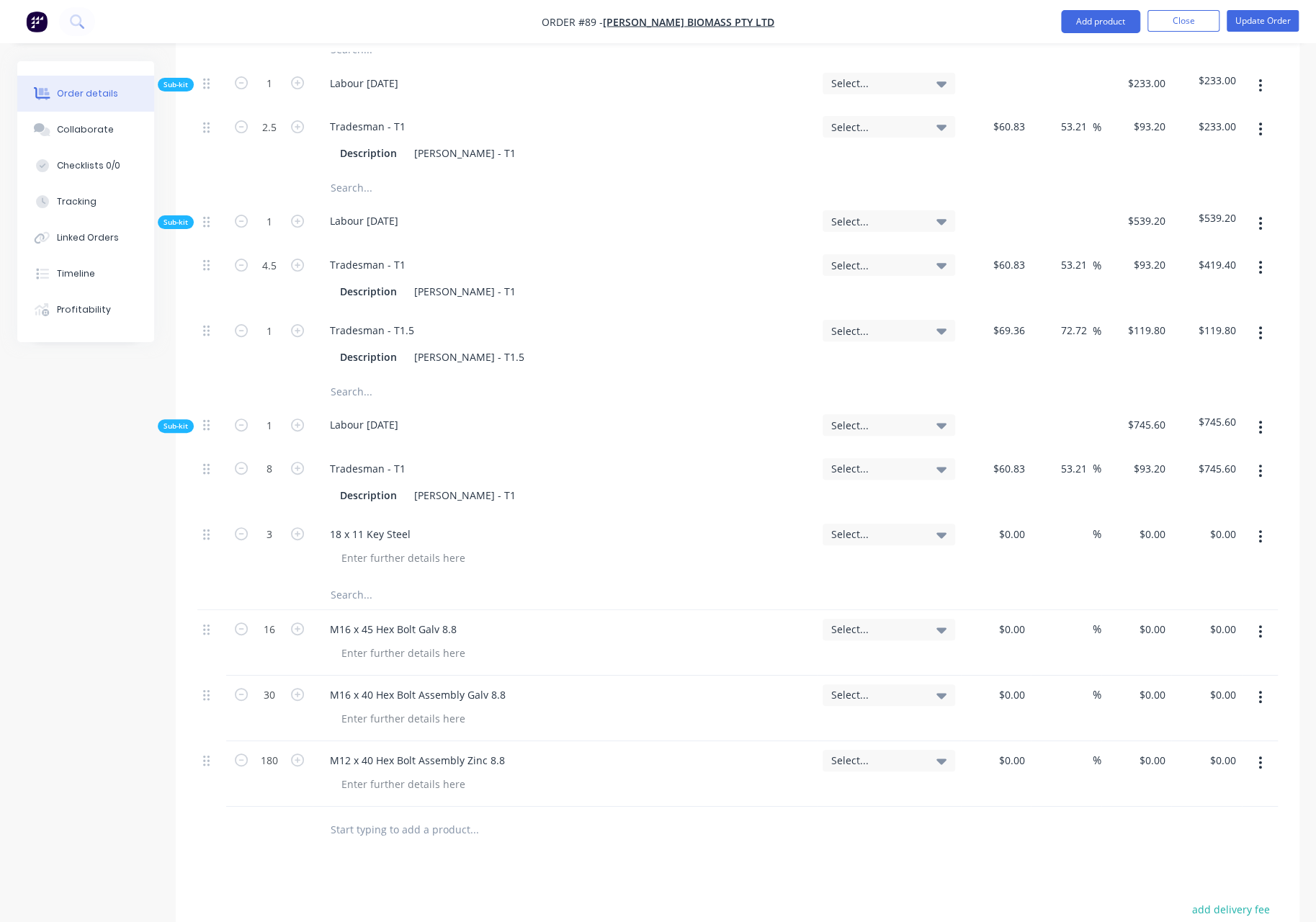
click at [436, 524] on div "18 x 11 Key Steel" at bounding box center [565, 534] width 493 height 20
click at [1260, 529] on icon "button" at bounding box center [1260, 536] width 4 height 16
click at [1169, 621] on div "Delete" at bounding box center [1210, 631] width 111 height 20
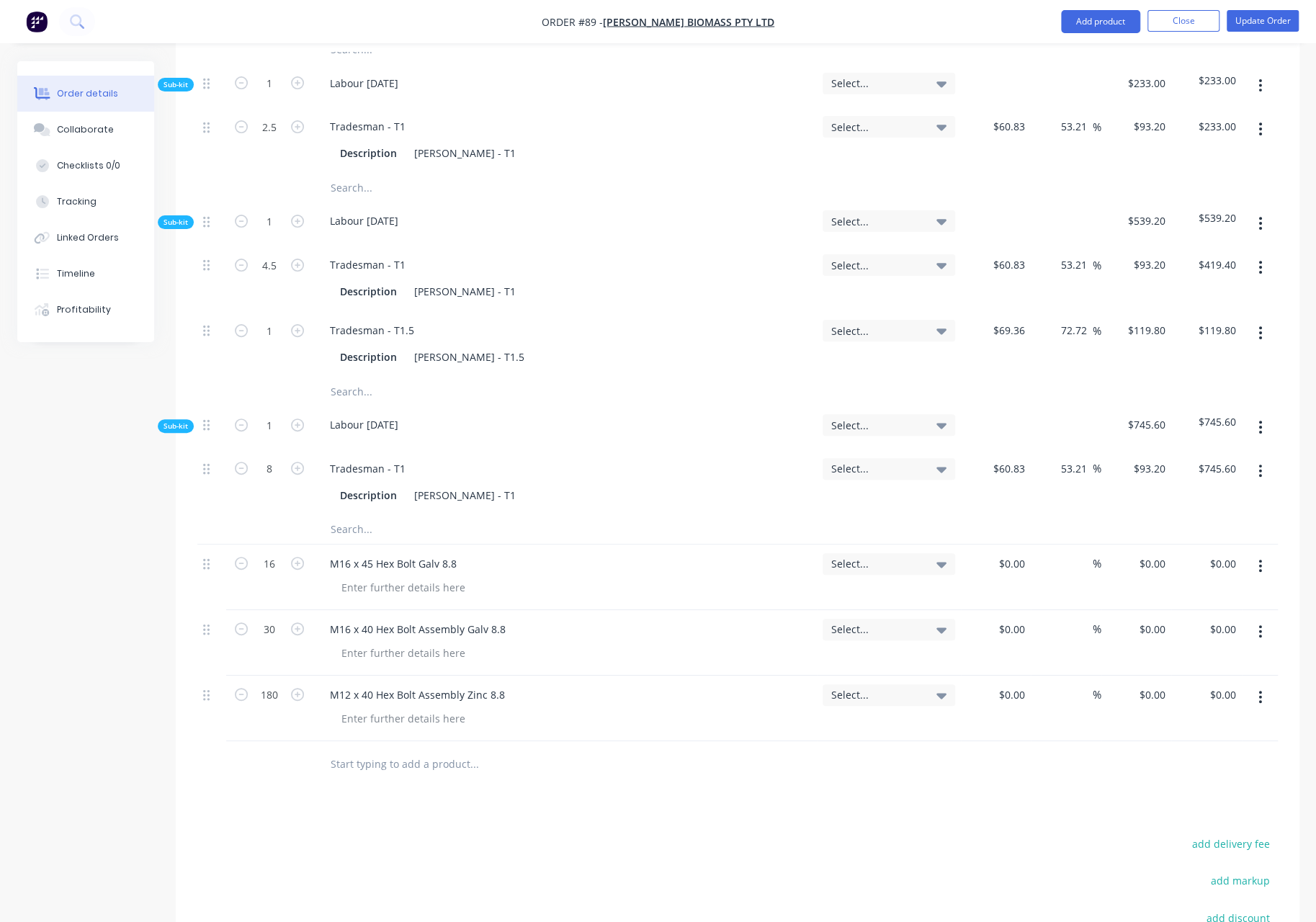
click at [355, 750] on input "text" at bounding box center [474, 764] width 288 height 29
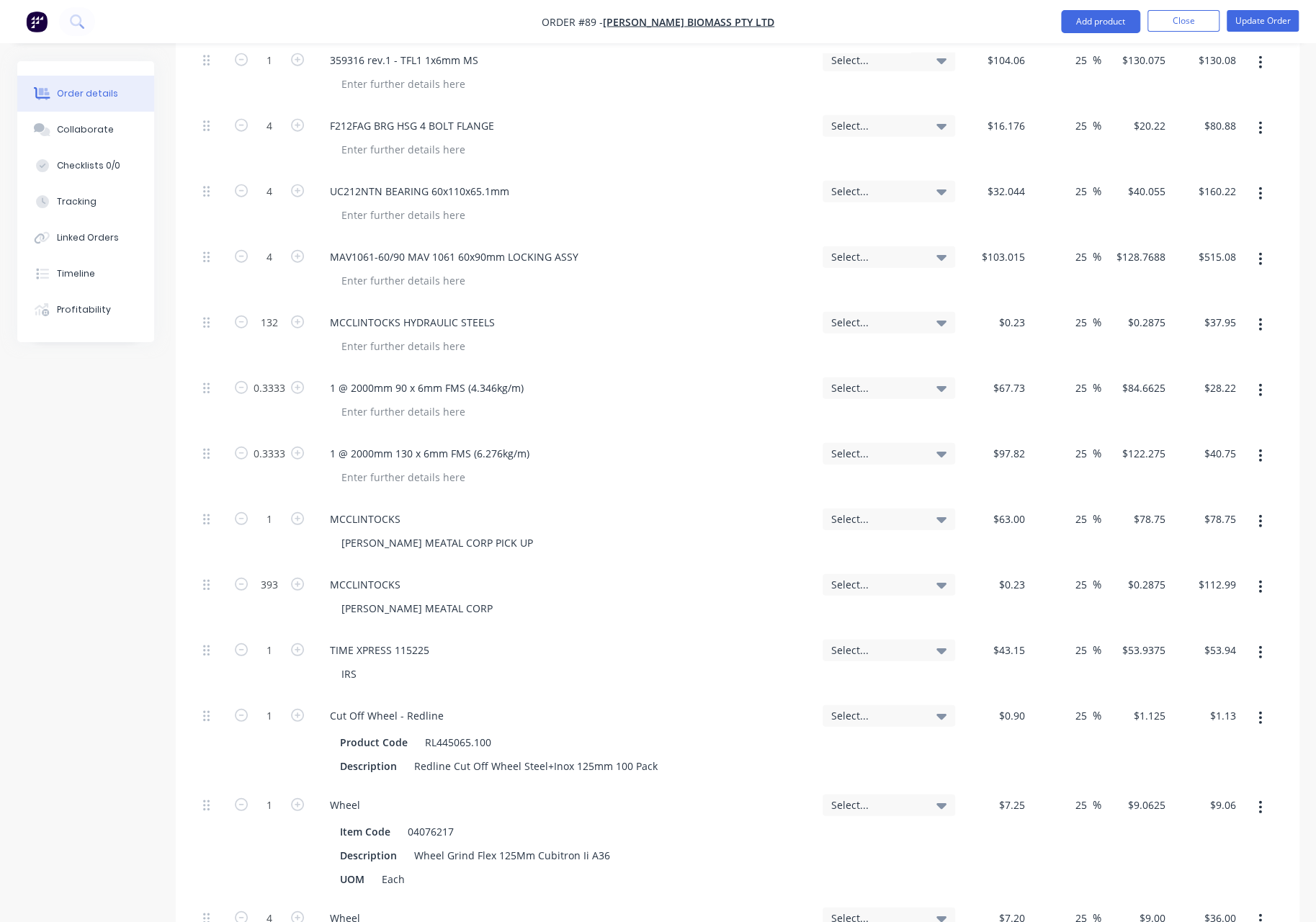
scroll to position [2508, 0]
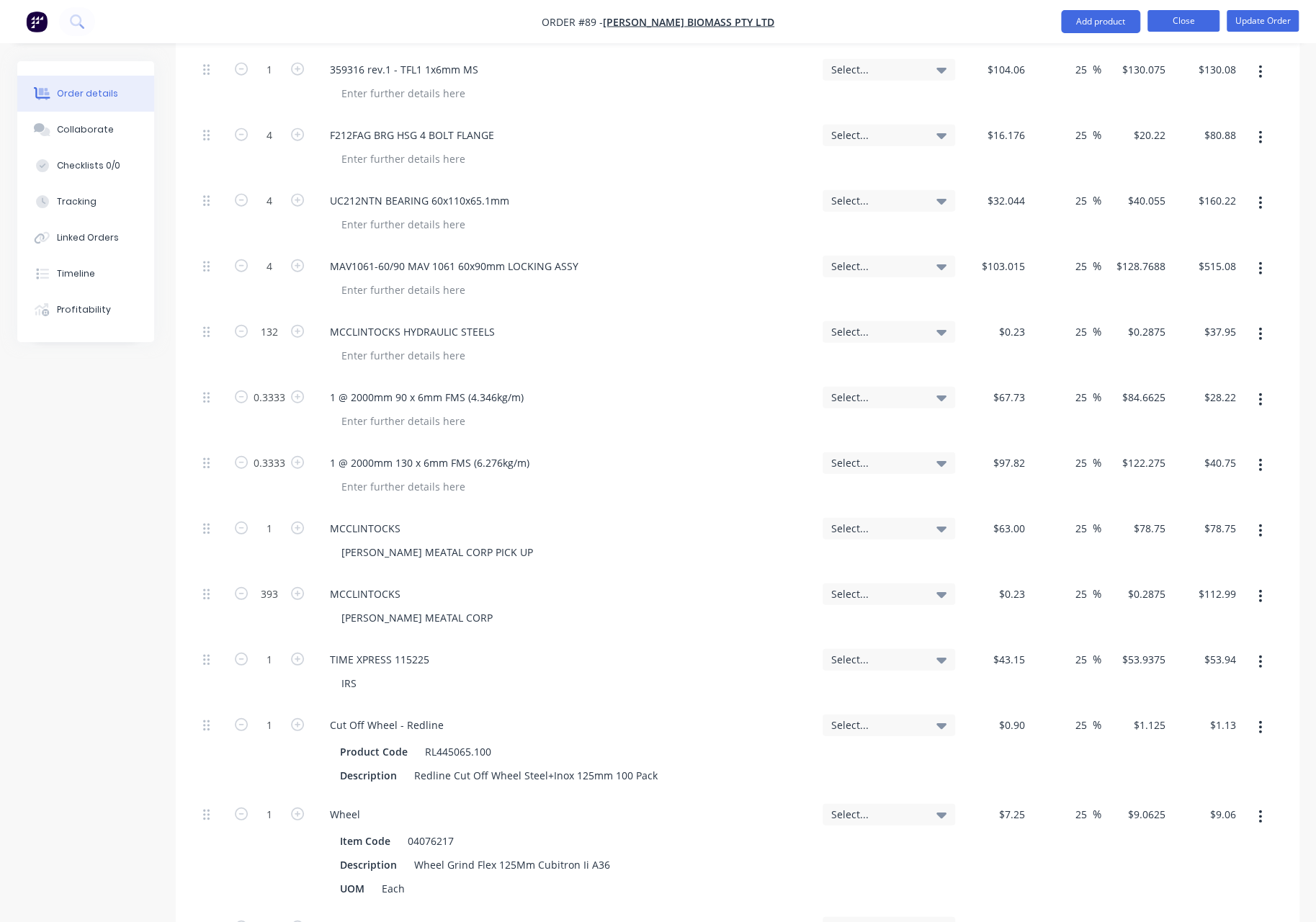
click at [1197, 20] on button "Close" at bounding box center [1184, 20] width 72 height 21
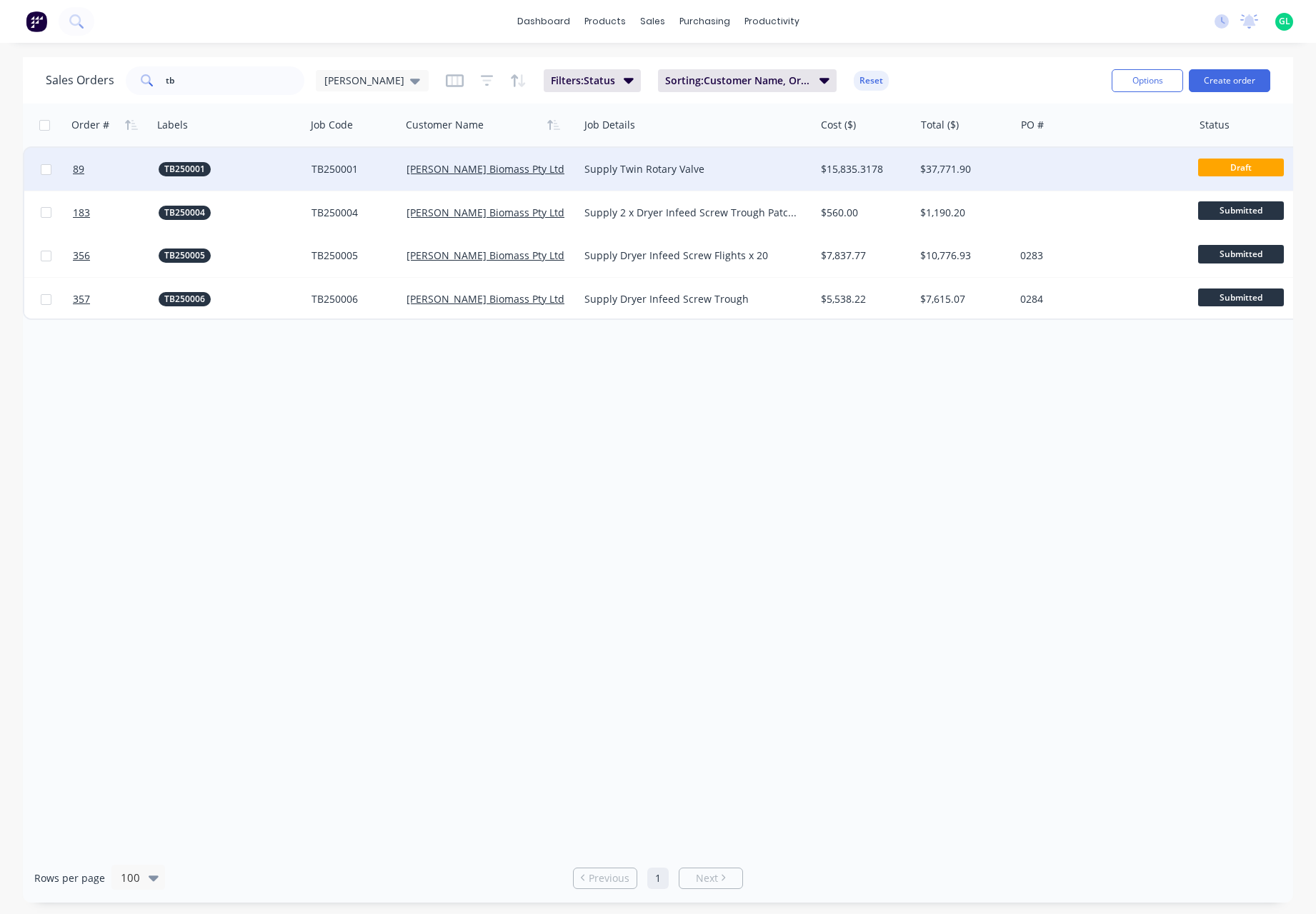
click at [724, 177] on div "Supply Twin Rotary Valve" at bounding box center [690, 169] width 213 height 14
click at [855, 178] on div "$15,835.3178" at bounding box center [865, 169] width 100 height 42
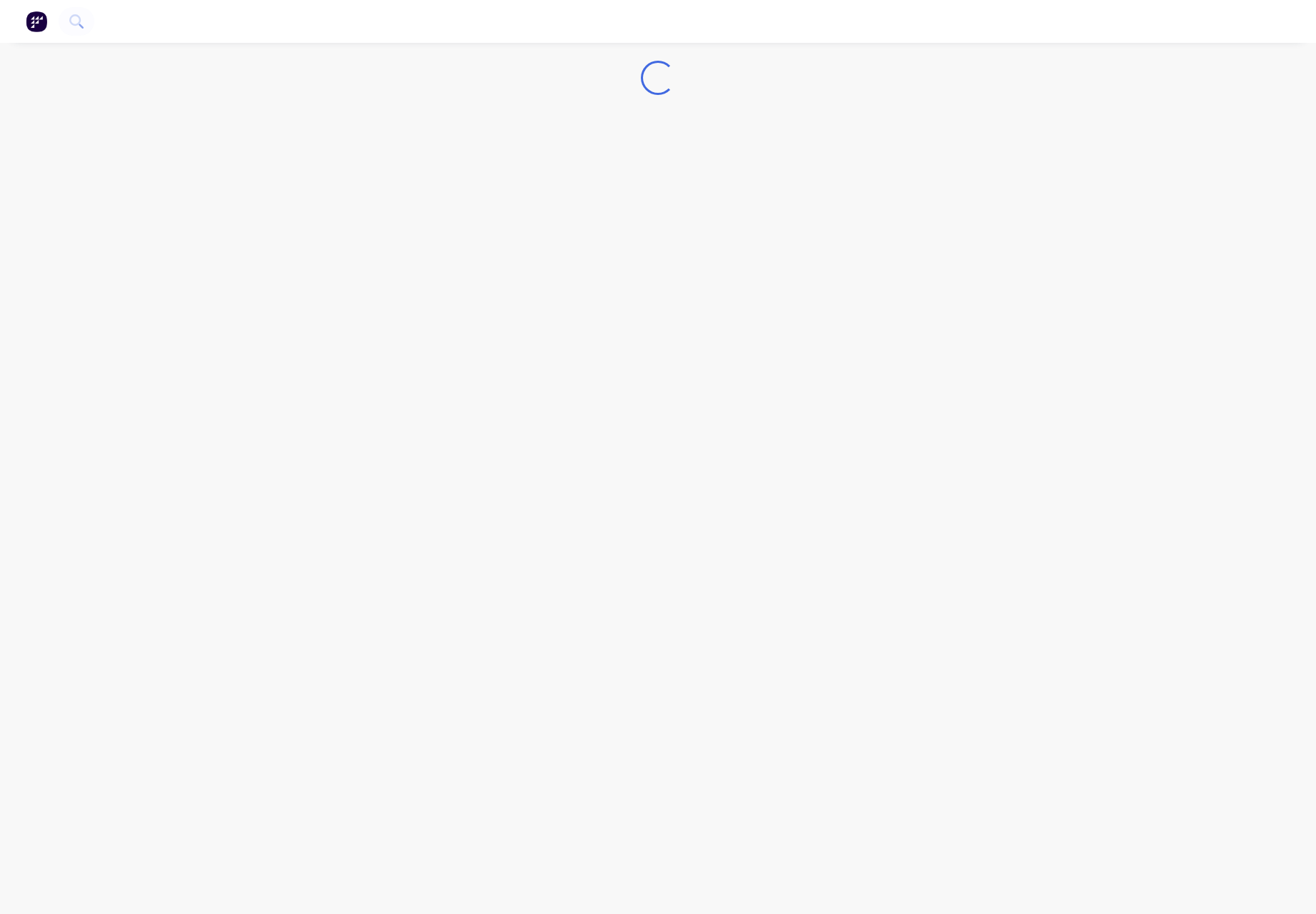
click at [855, 178] on div "Loading..." at bounding box center [658, 457] width 1316 height 914
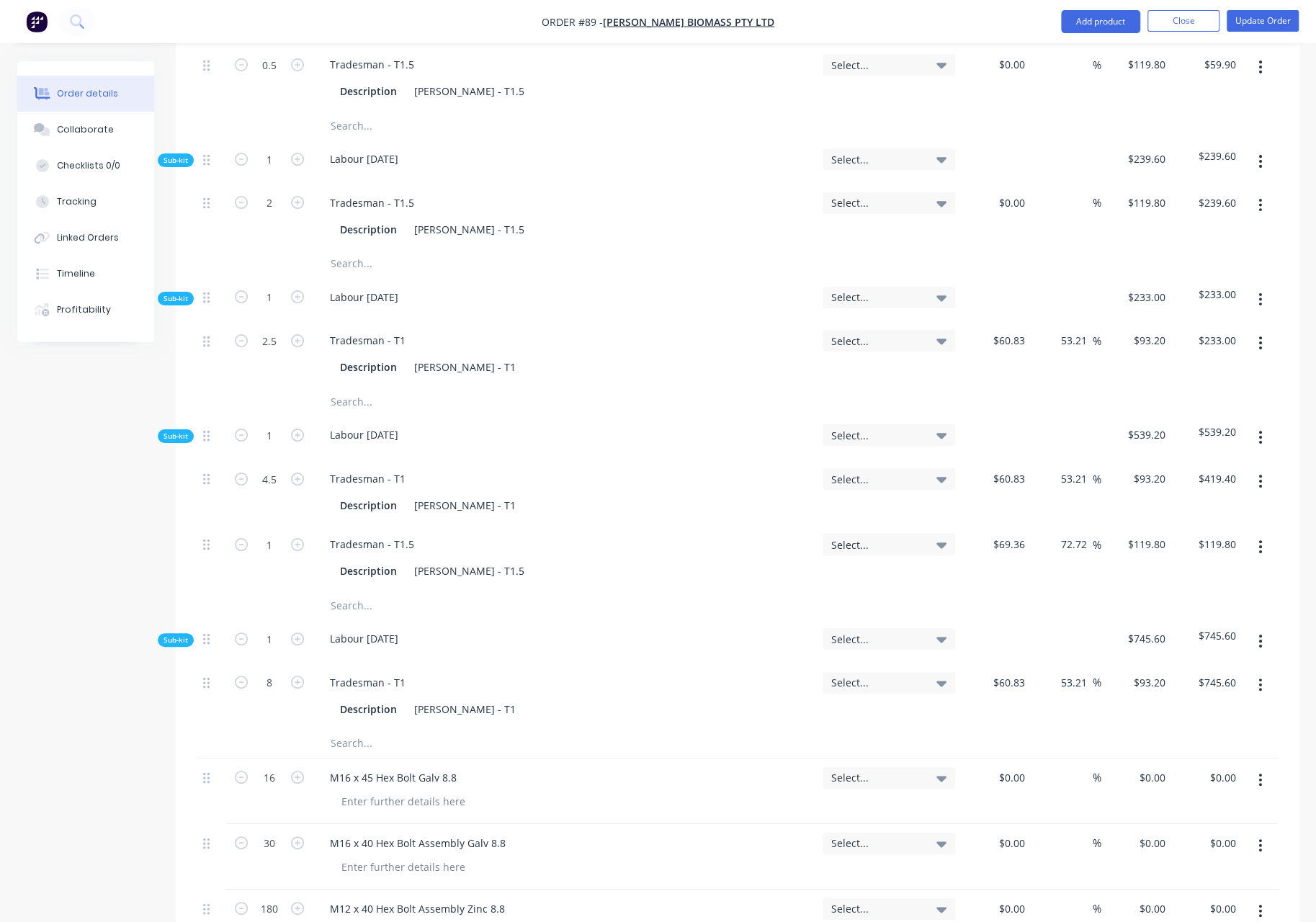
scroll to position [7922, 0]
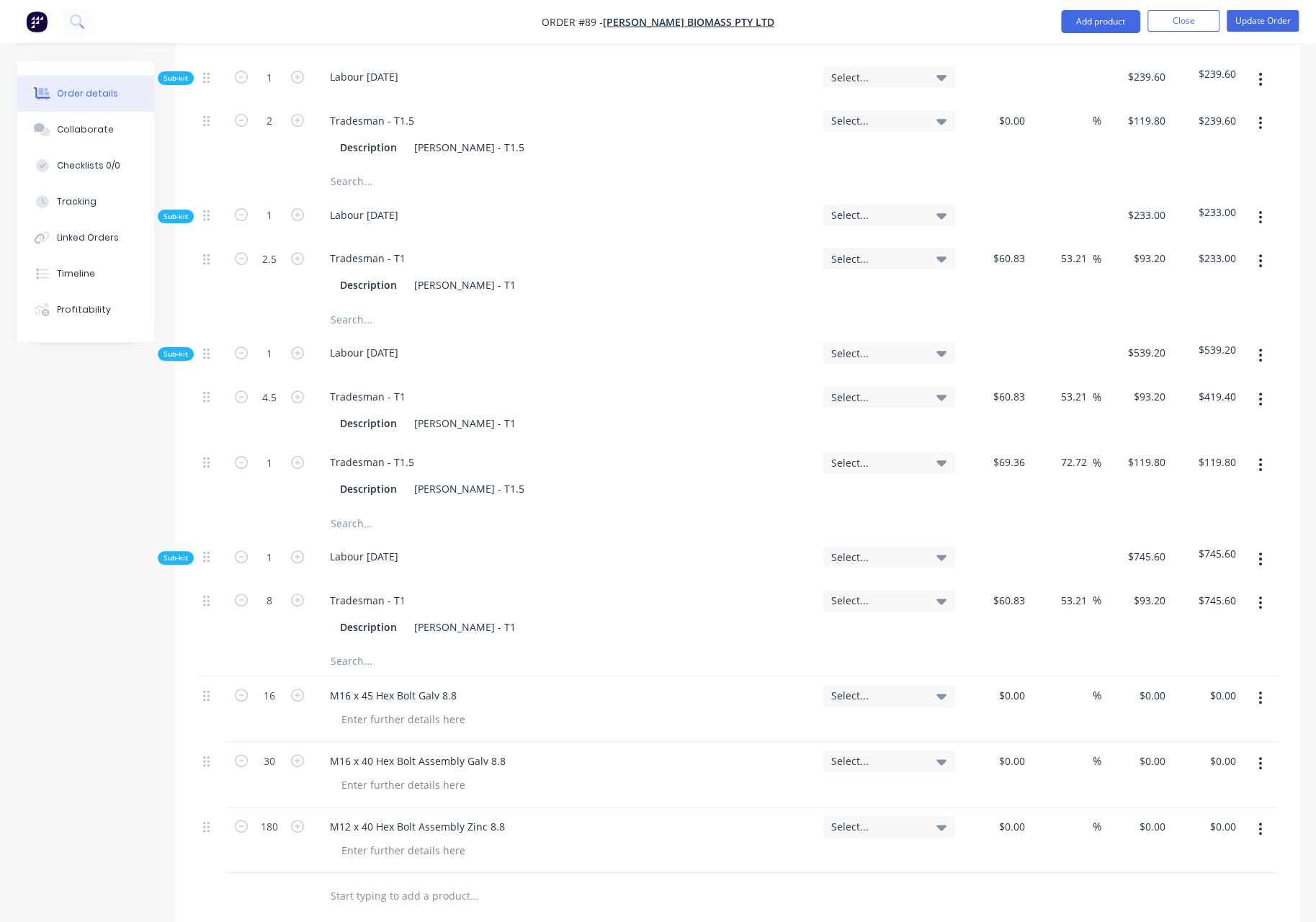
click at [357, 881] on input "text" at bounding box center [474, 896] width 288 height 29
type input "18 x 11 Key Steel"
click at [1280, 19] on button "Update Order" at bounding box center [1263, 20] width 72 height 21
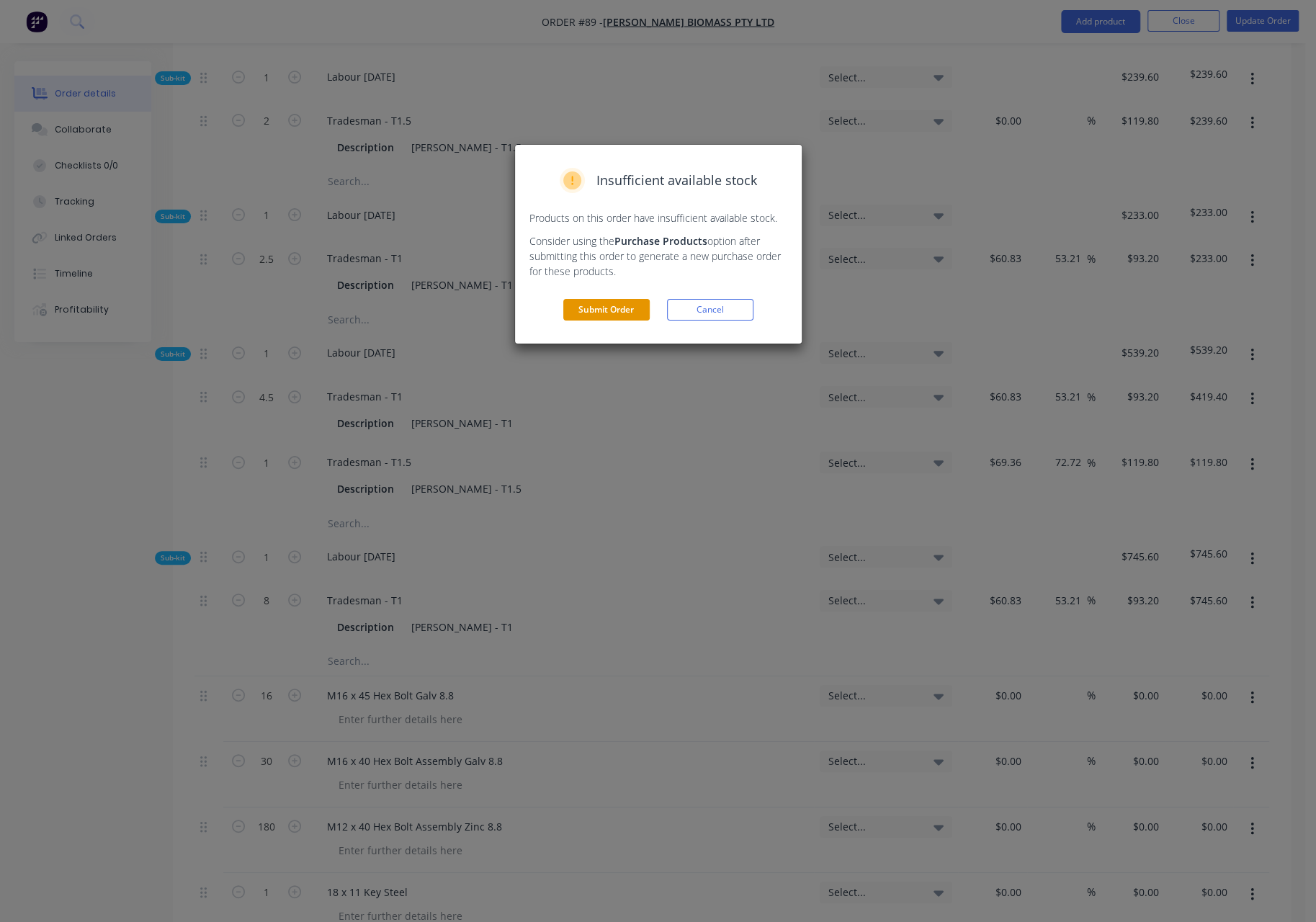
click at [630, 309] on button "Submit Order" at bounding box center [606, 310] width 87 height 21
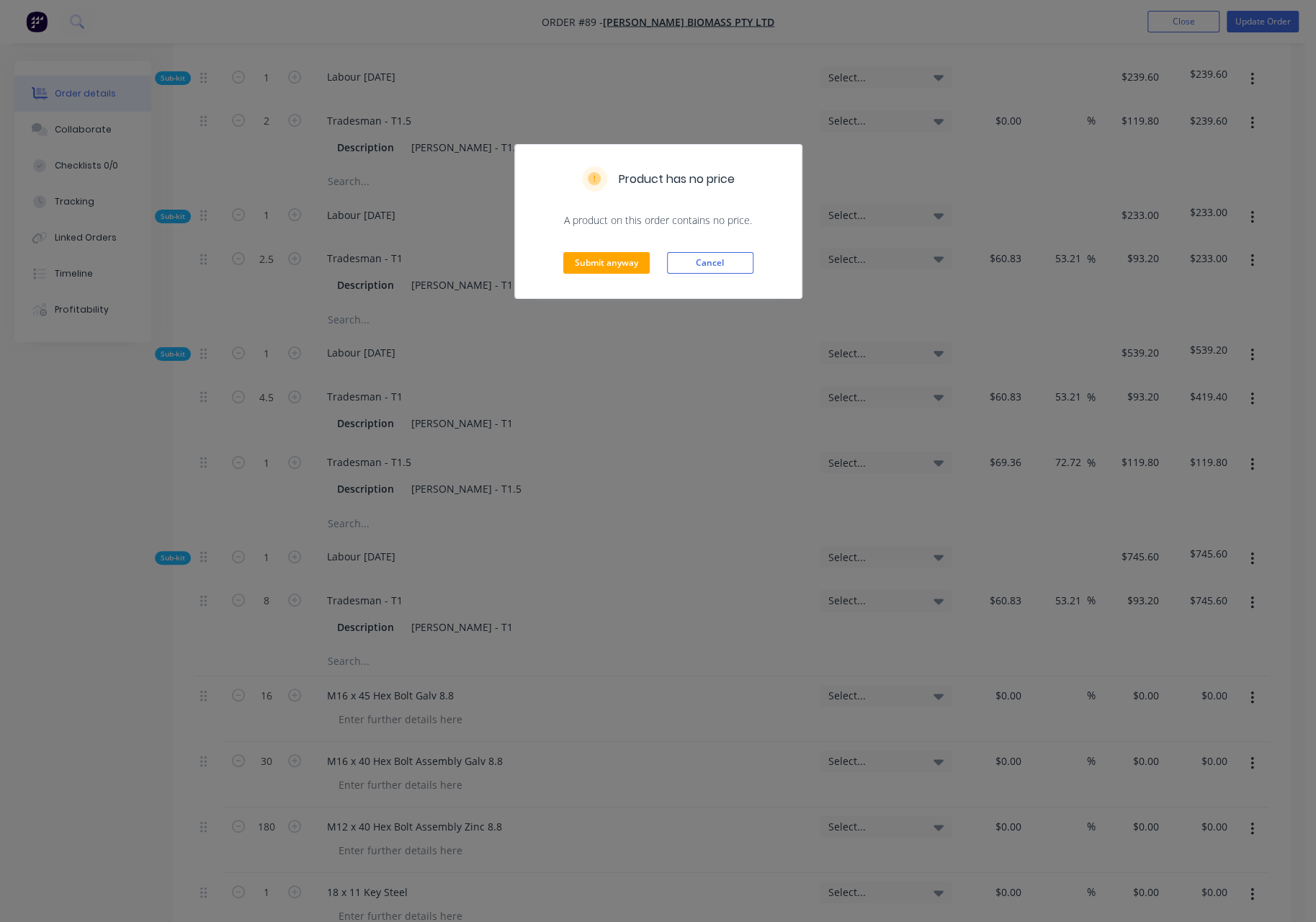
scroll to position [0, 0]
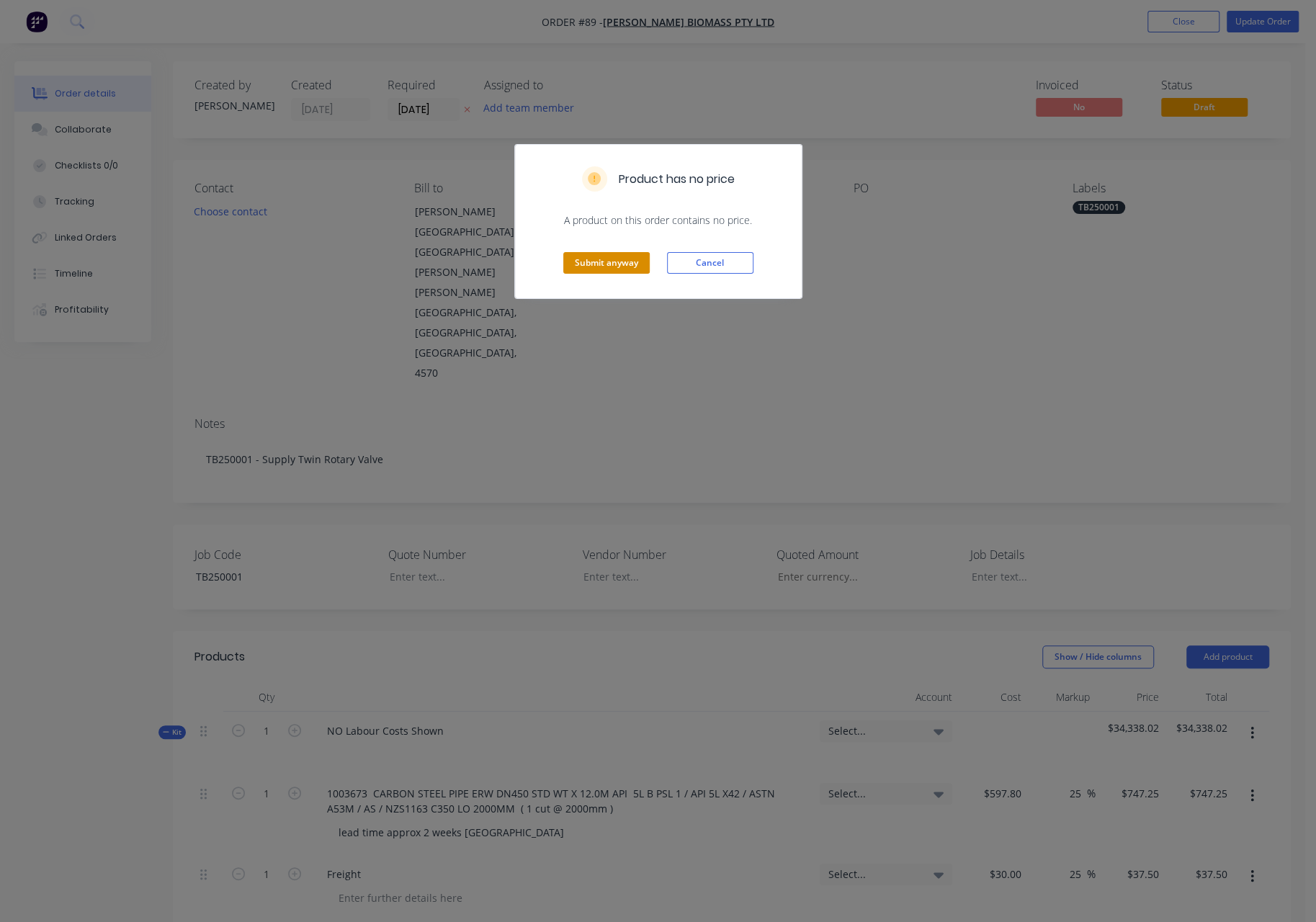
click at [619, 263] on button "Submit anyway" at bounding box center [606, 263] width 87 height 21
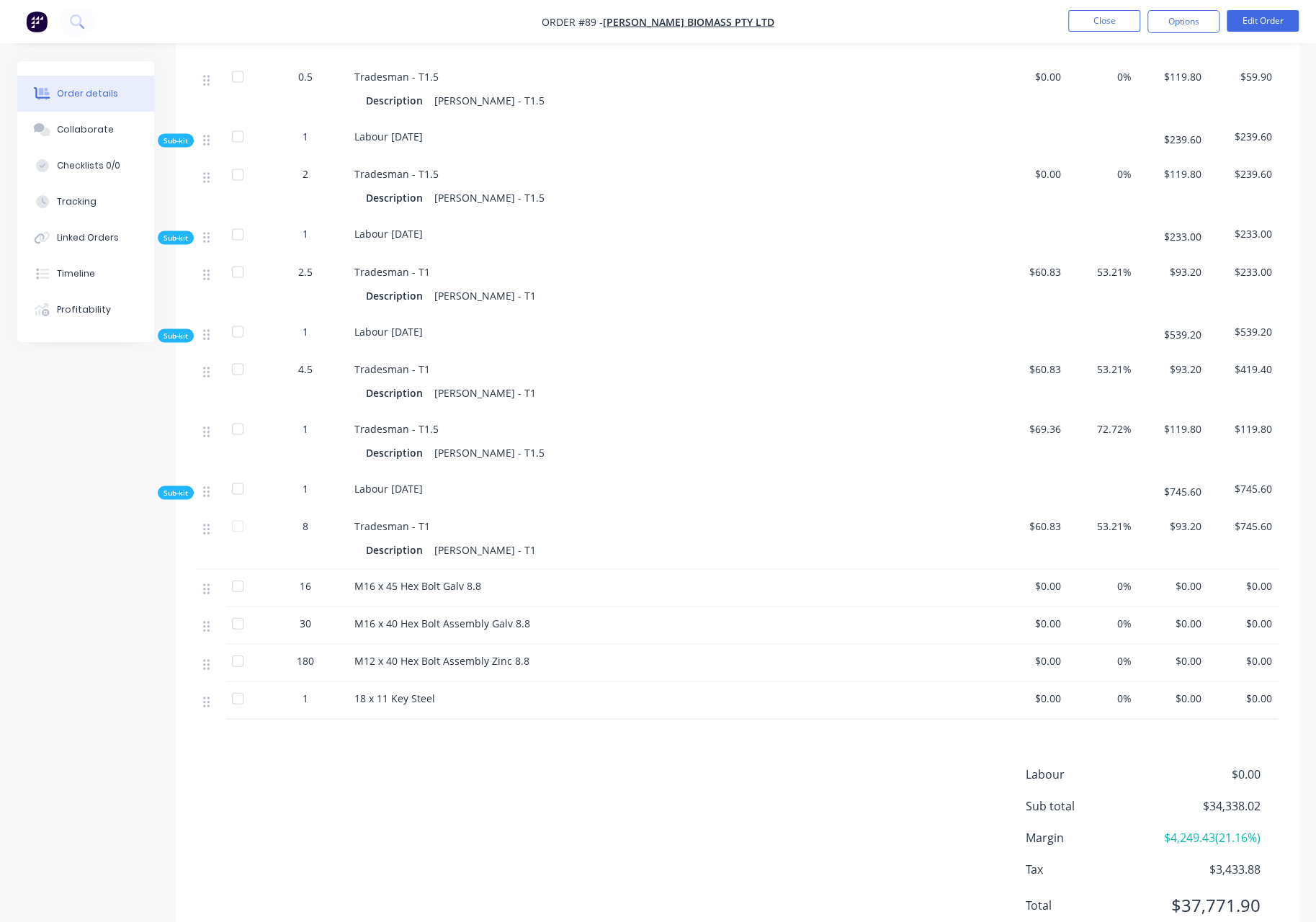
scroll to position [5854, 0]
click at [1276, 22] on button "Edit Order" at bounding box center [1263, 20] width 72 height 21
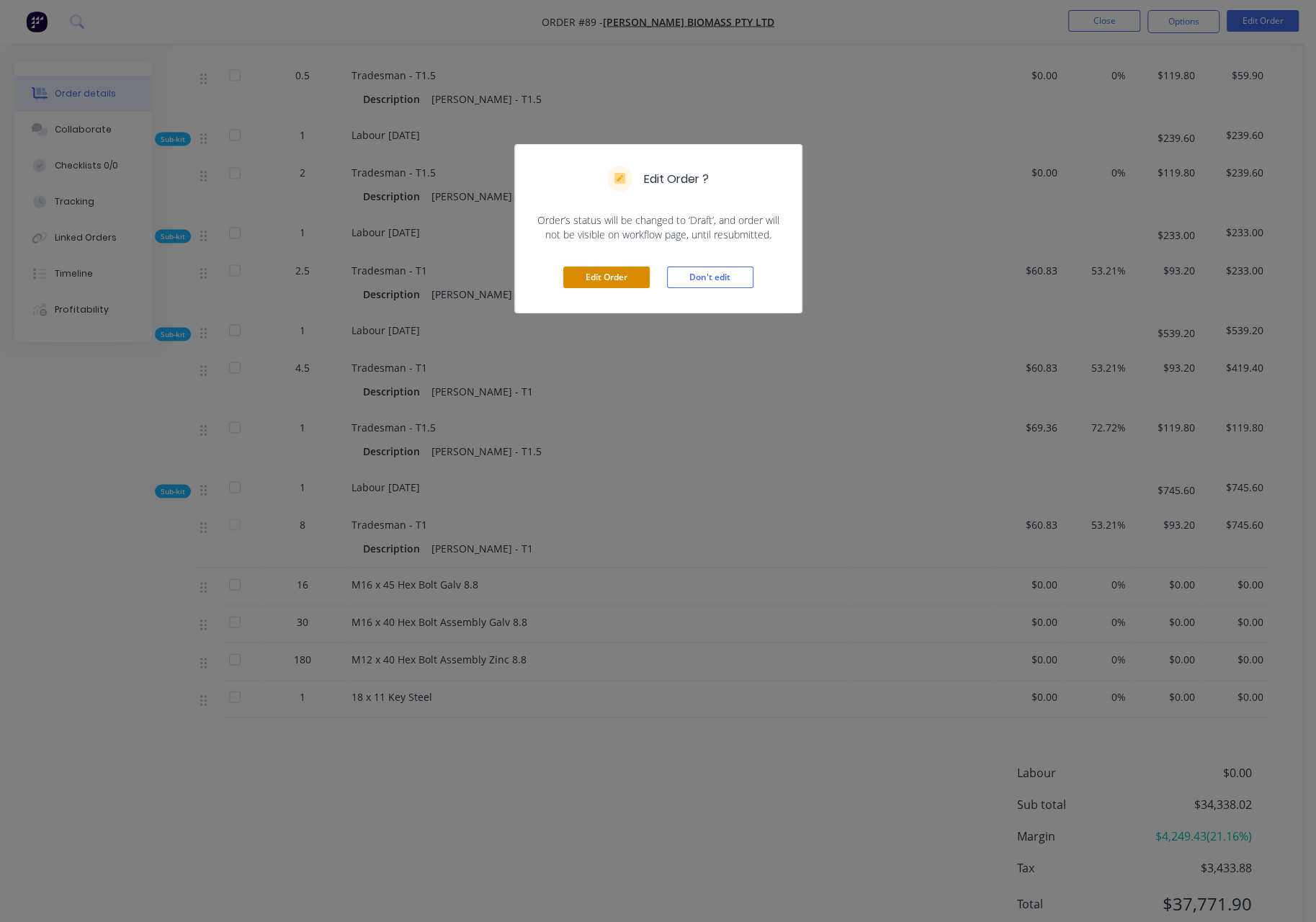
click at [622, 281] on button "Edit Order" at bounding box center [606, 277] width 87 height 21
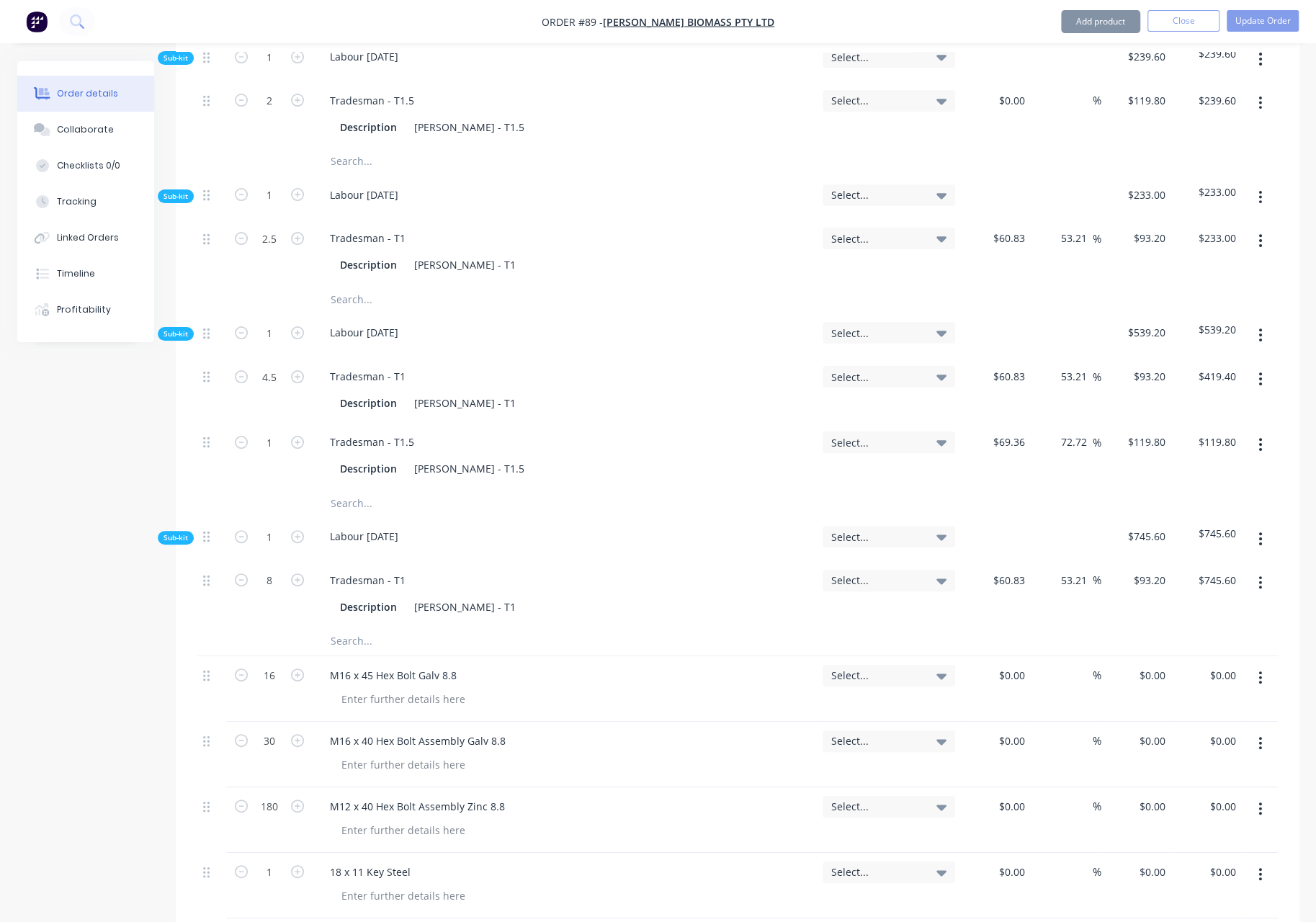
scroll to position [8198, 0]
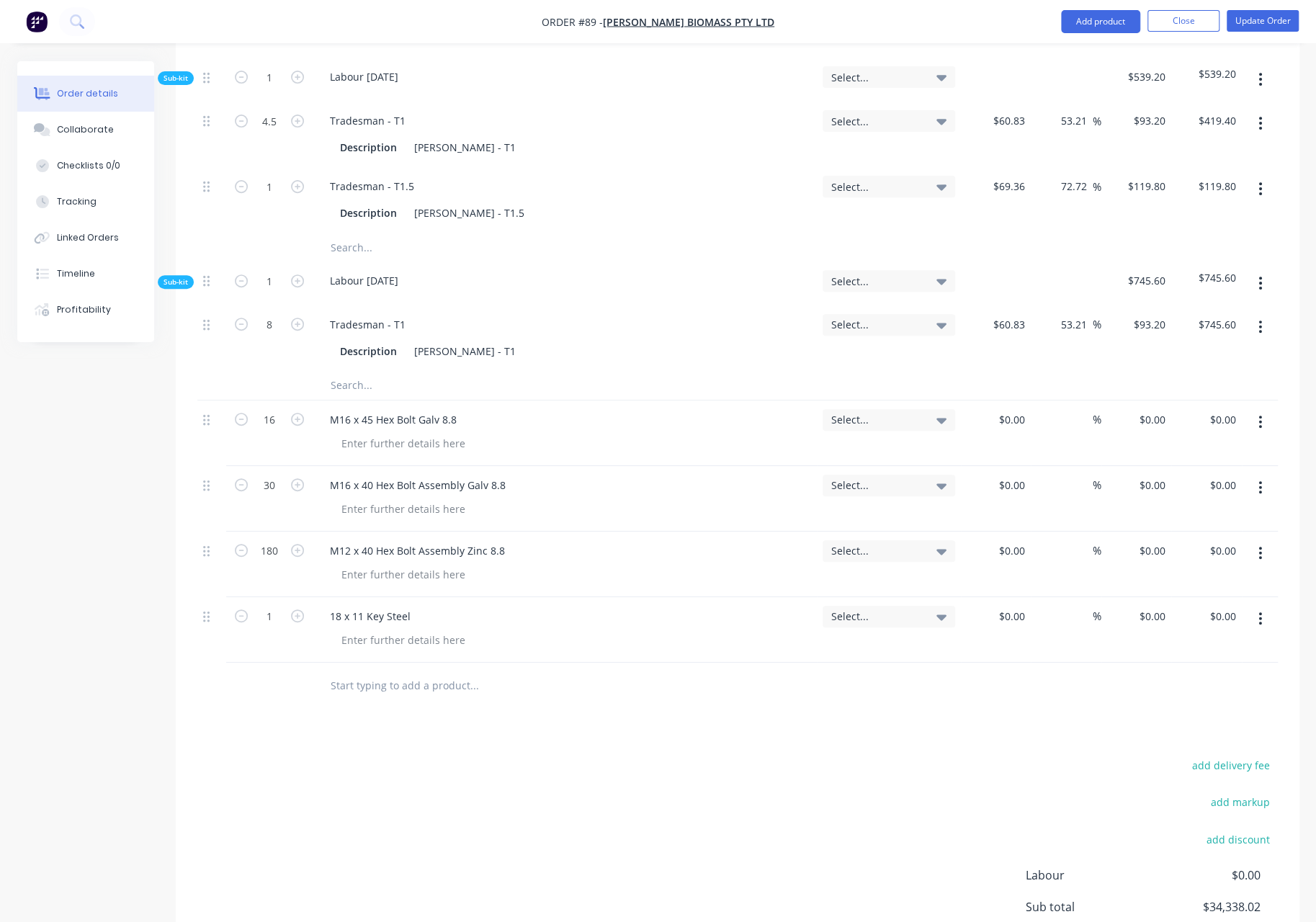
click at [1262, 610] on icon "button" at bounding box center [1260, 618] width 4 height 16
click at [1200, 704] on div "Delete" at bounding box center [1210, 714] width 111 height 20
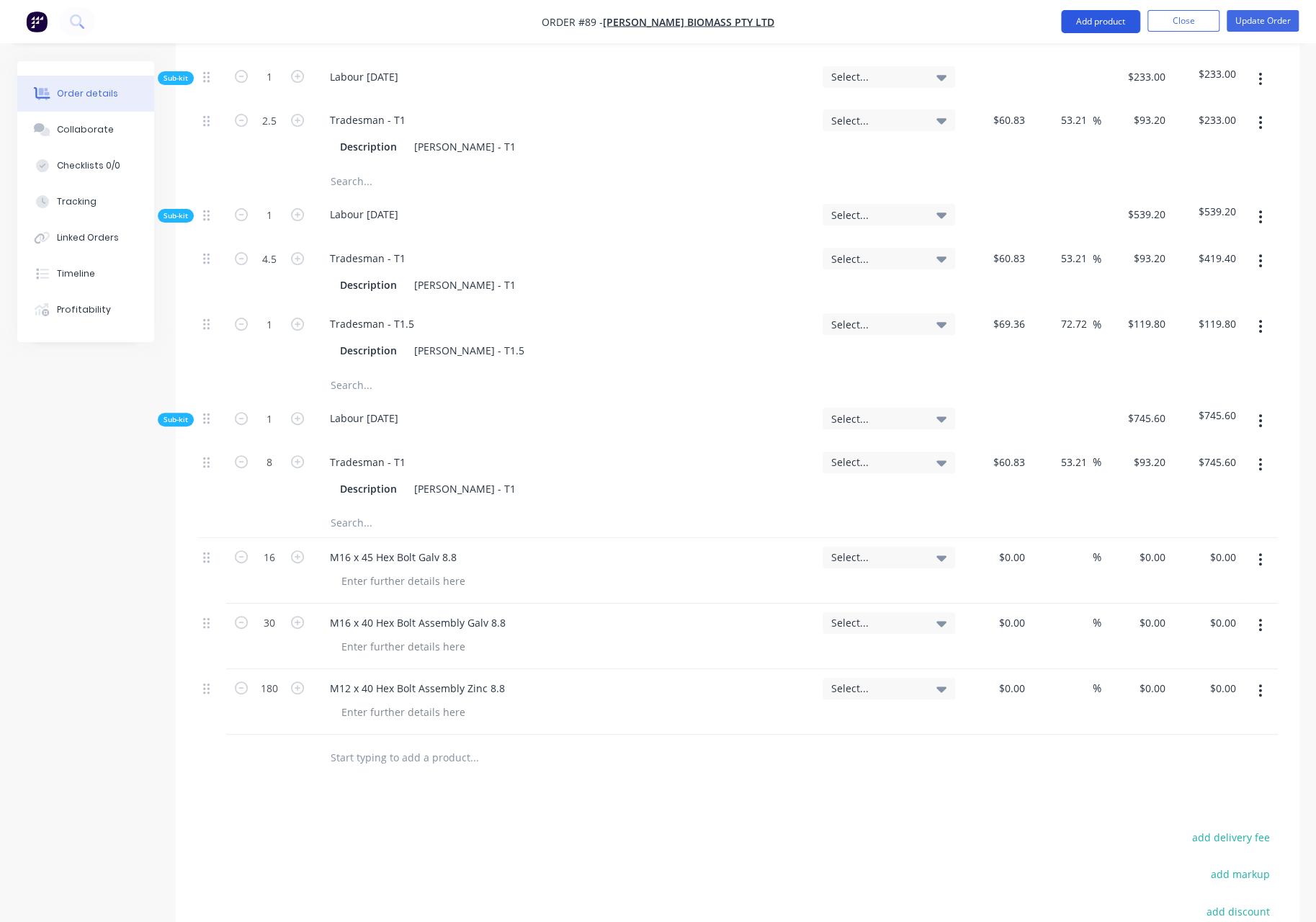
click at [1093, 19] on button "Add product" at bounding box center [1101, 21] width 79 height 23
click at [1077, 115] on div "Product Kit" at bounding box center [1072, 116] width 111 height 20
click at [1062, 115] on div "Custom pricing" at bounding box center [1072, 116] width 111 height 20
click at [369, 797] on input "text" at bounding box center [474, 812] width 288 height 29
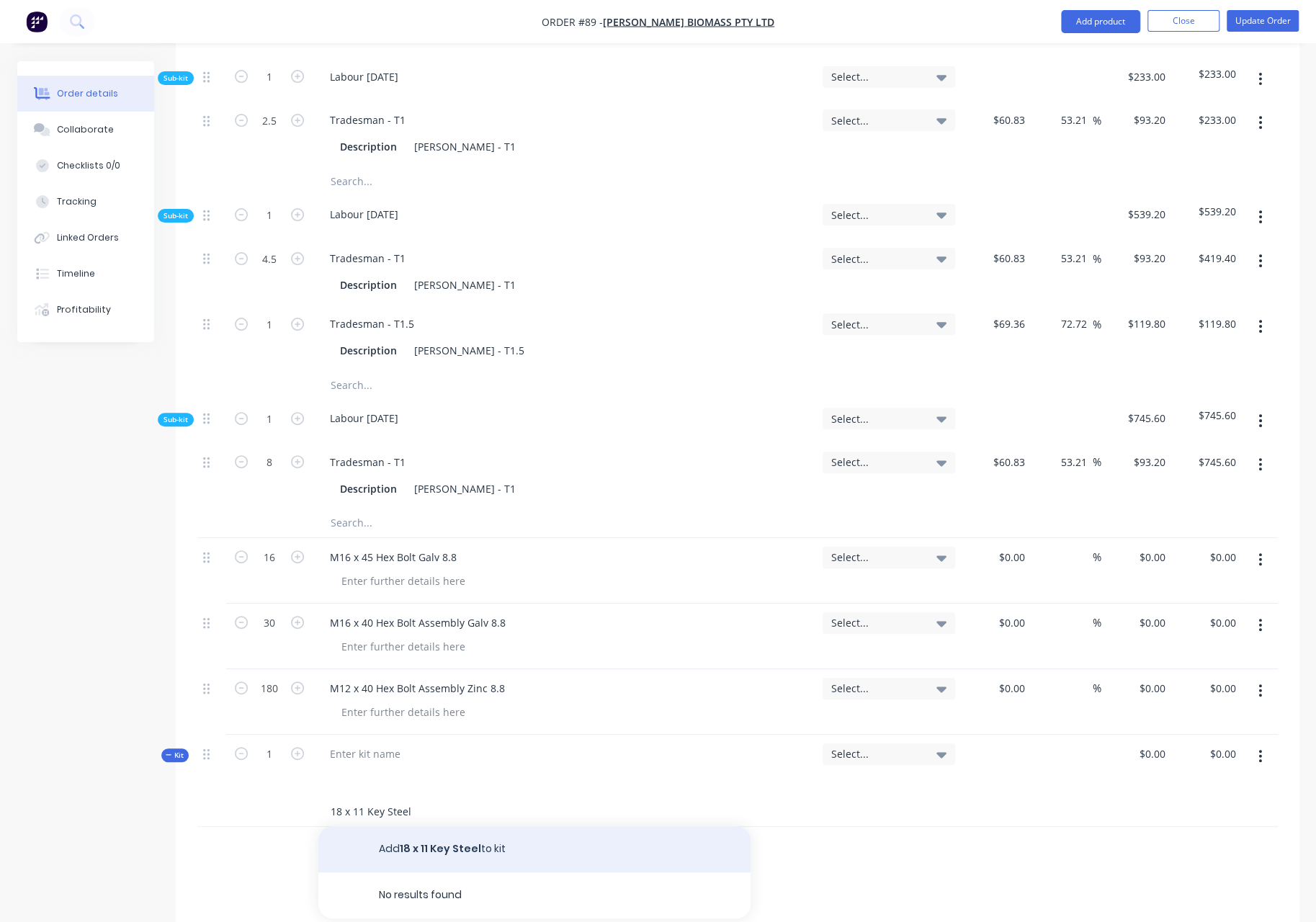
type input "18 x 11 Key Steel"
click at [474, 826] on button "Add 18 x 11 Key Steel to kit" at bounding box center [535, 848] width 432 height 46
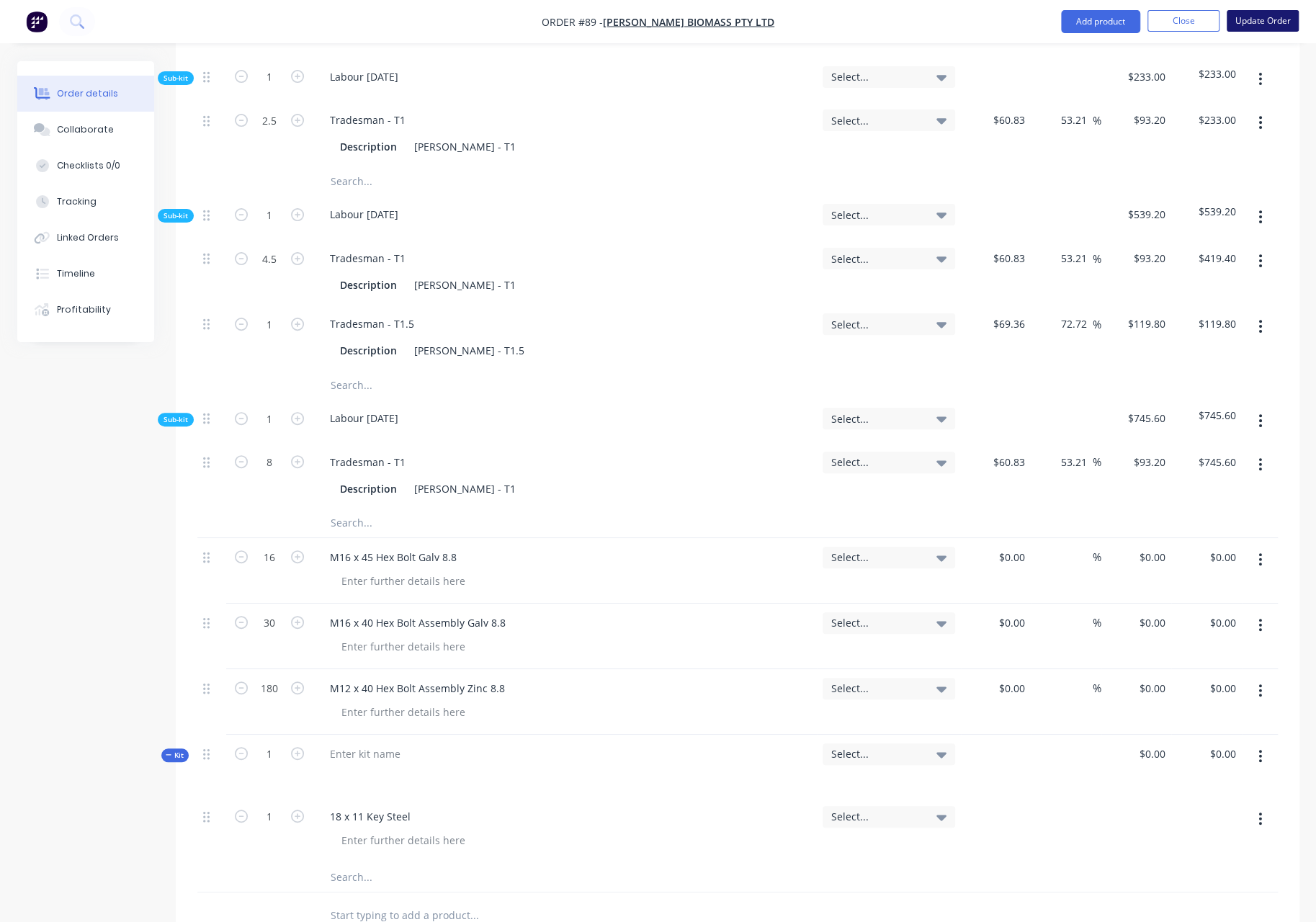
click at [1253, 21] on button "Update Order" at bounding box center [1263, 20] width 72 height 21
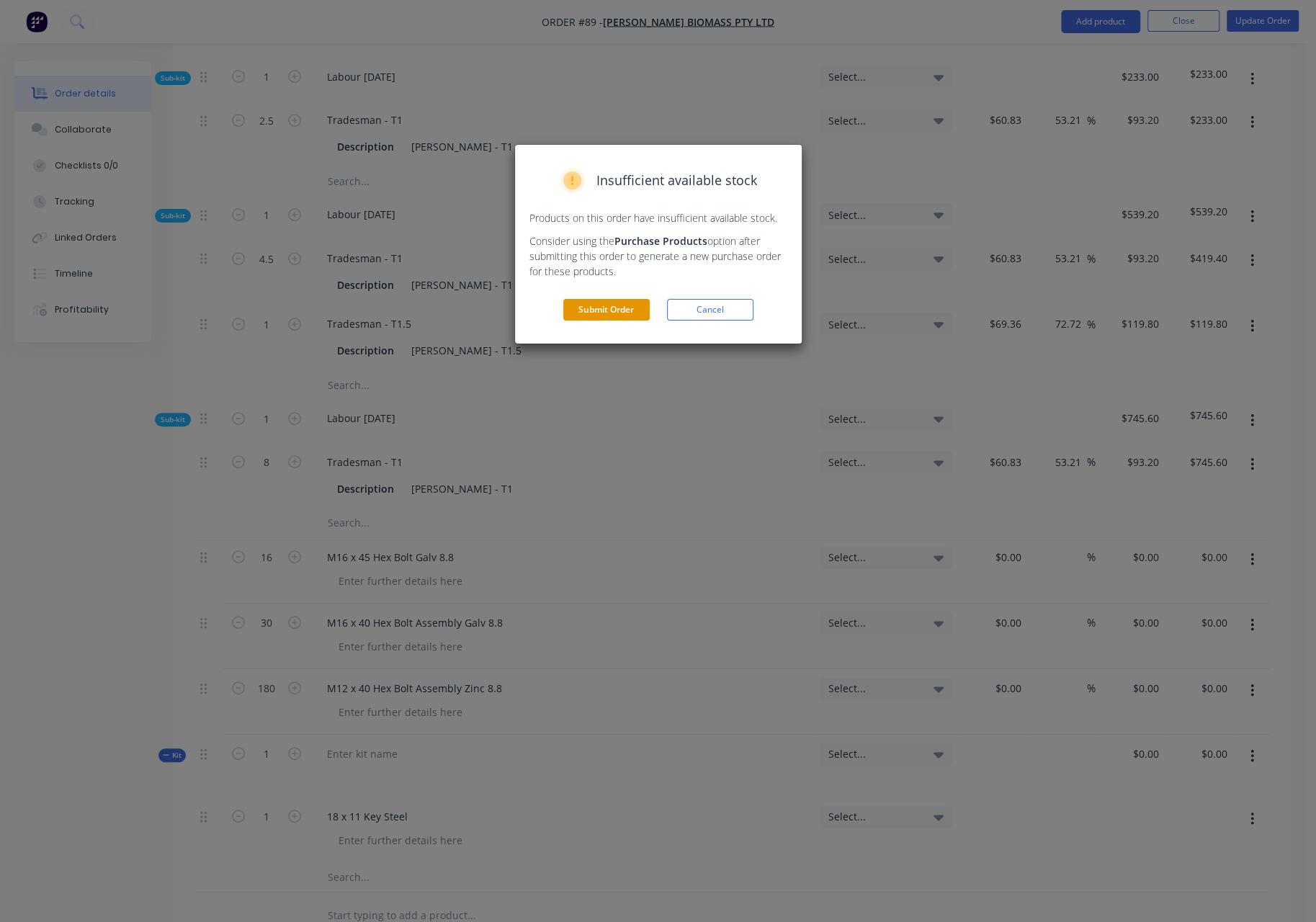
click at [627, 311] on button "Submit Order" at bounding box center [606, 310] width 87 height 21
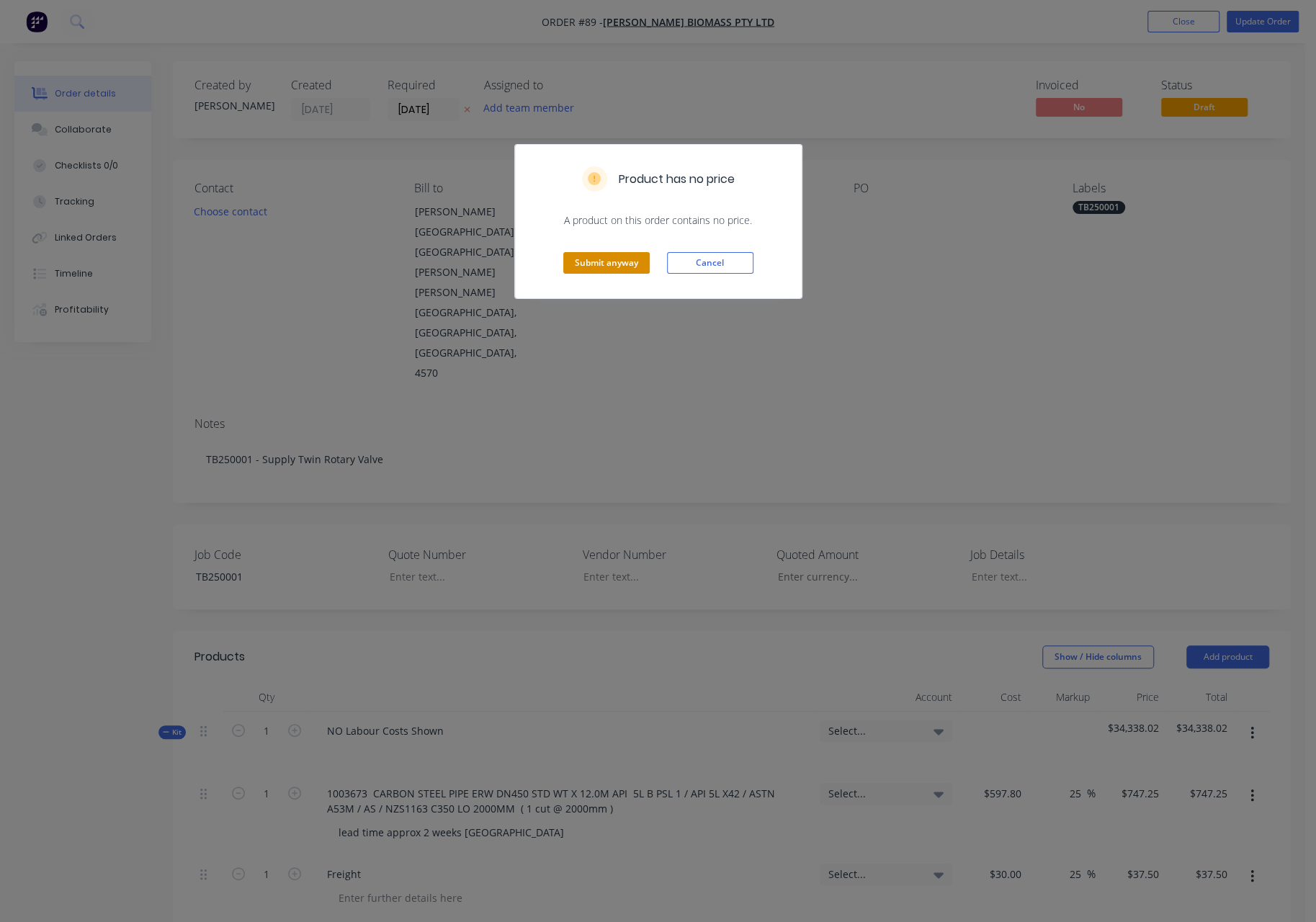
click at [617, 267] on button "Submit anyway" at bounding box center [606, 263] width 87 height 21
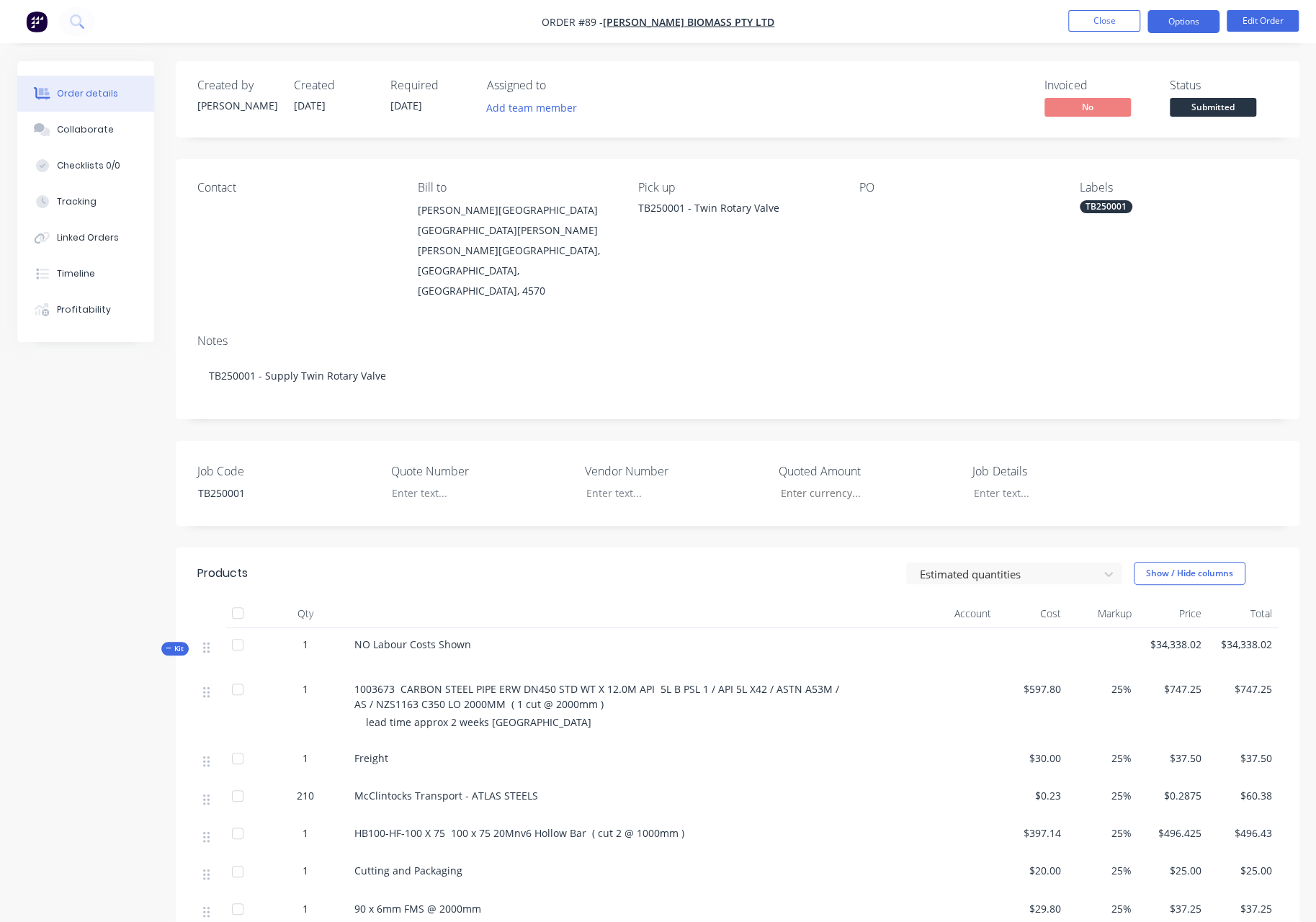
click at [1189, 21] on button "Options" at bounding box center [1184, 21] width 72 height 23
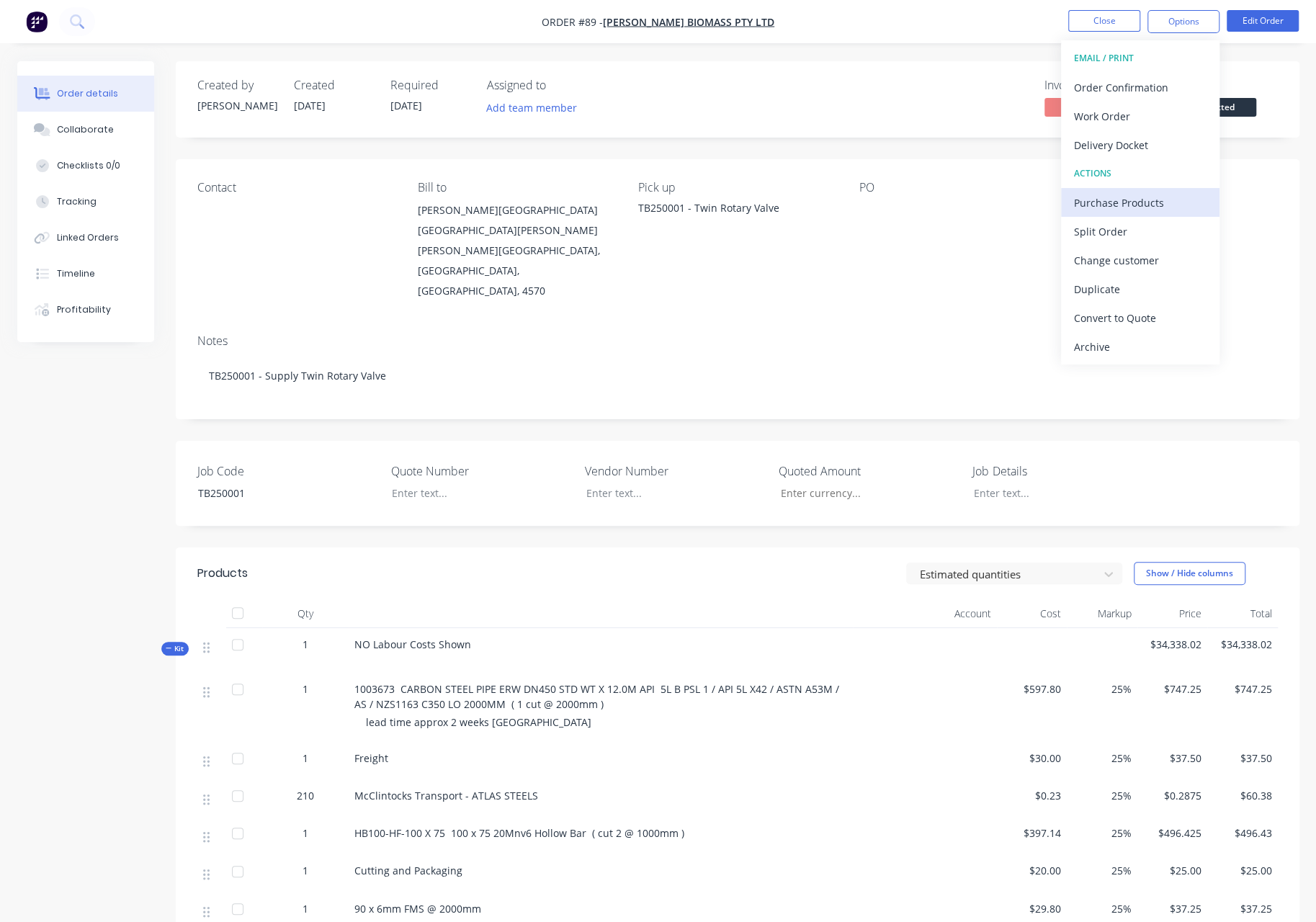
click at [1135, 198] on div "Purchase Products" at bounding box center [1141, 203] width 132 height 20
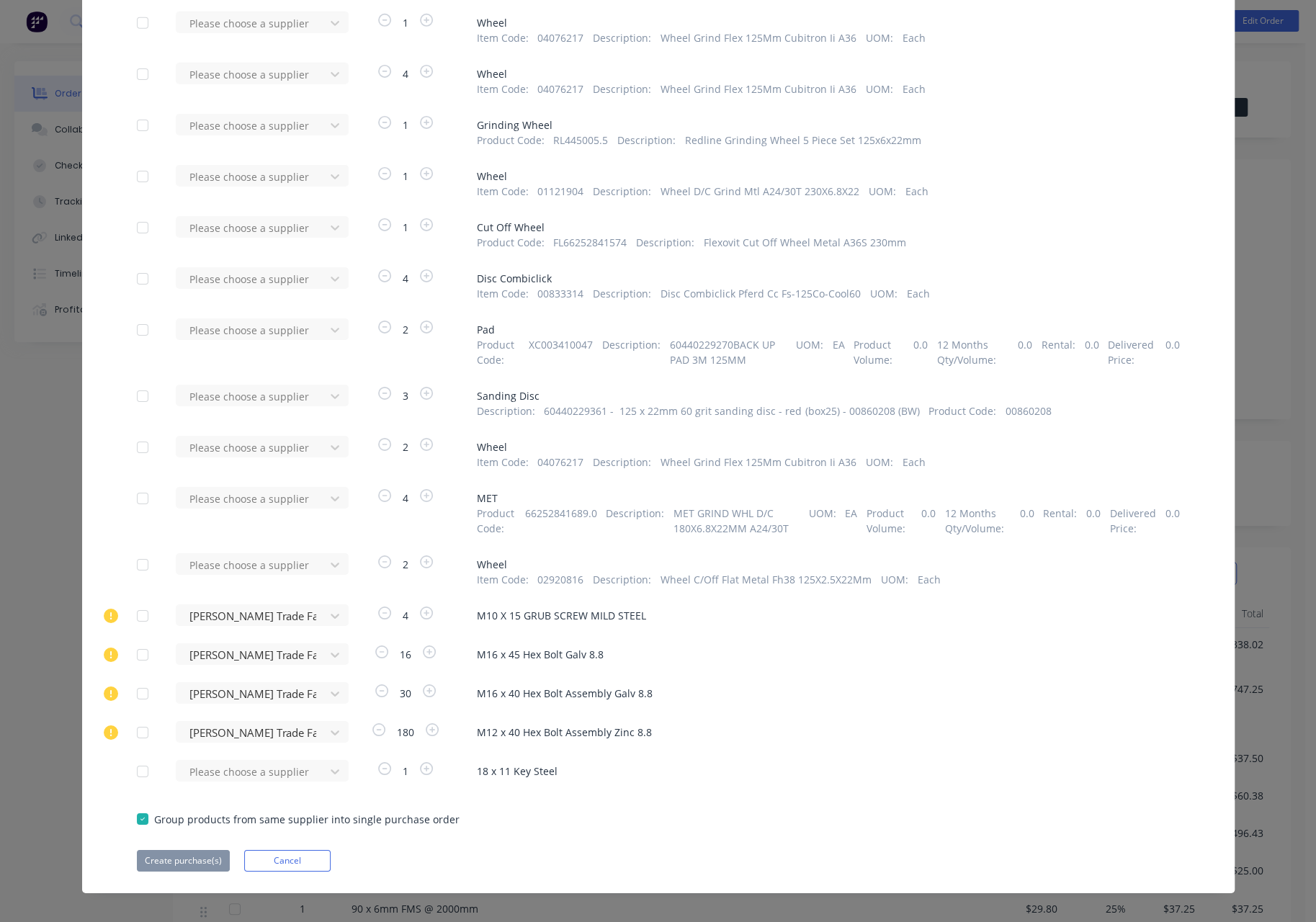
scroll to position [3400, 0]
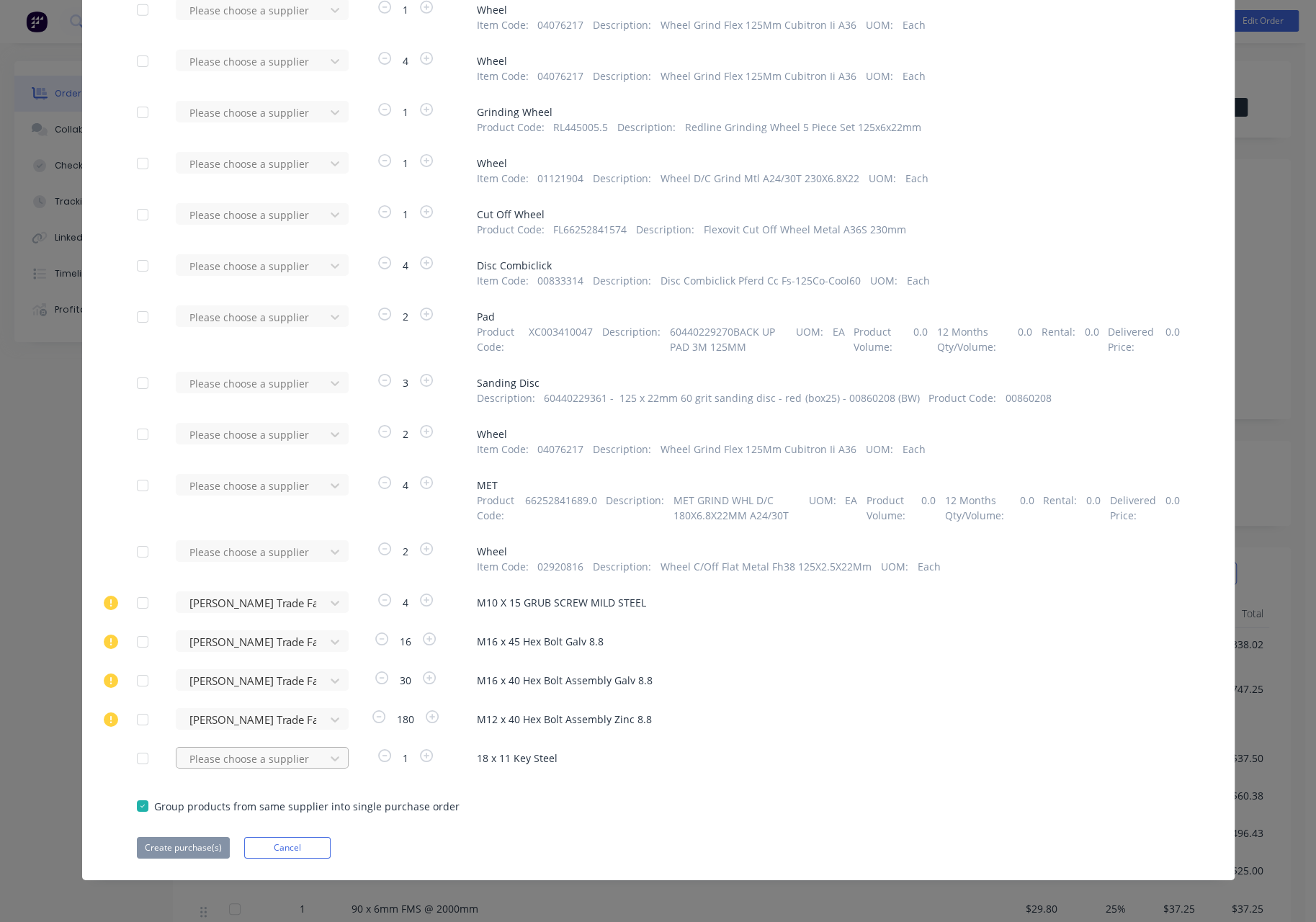
click at [283, 756] on div "Please choose a supplier" at bounding box center [254, 757] width 159 height 21
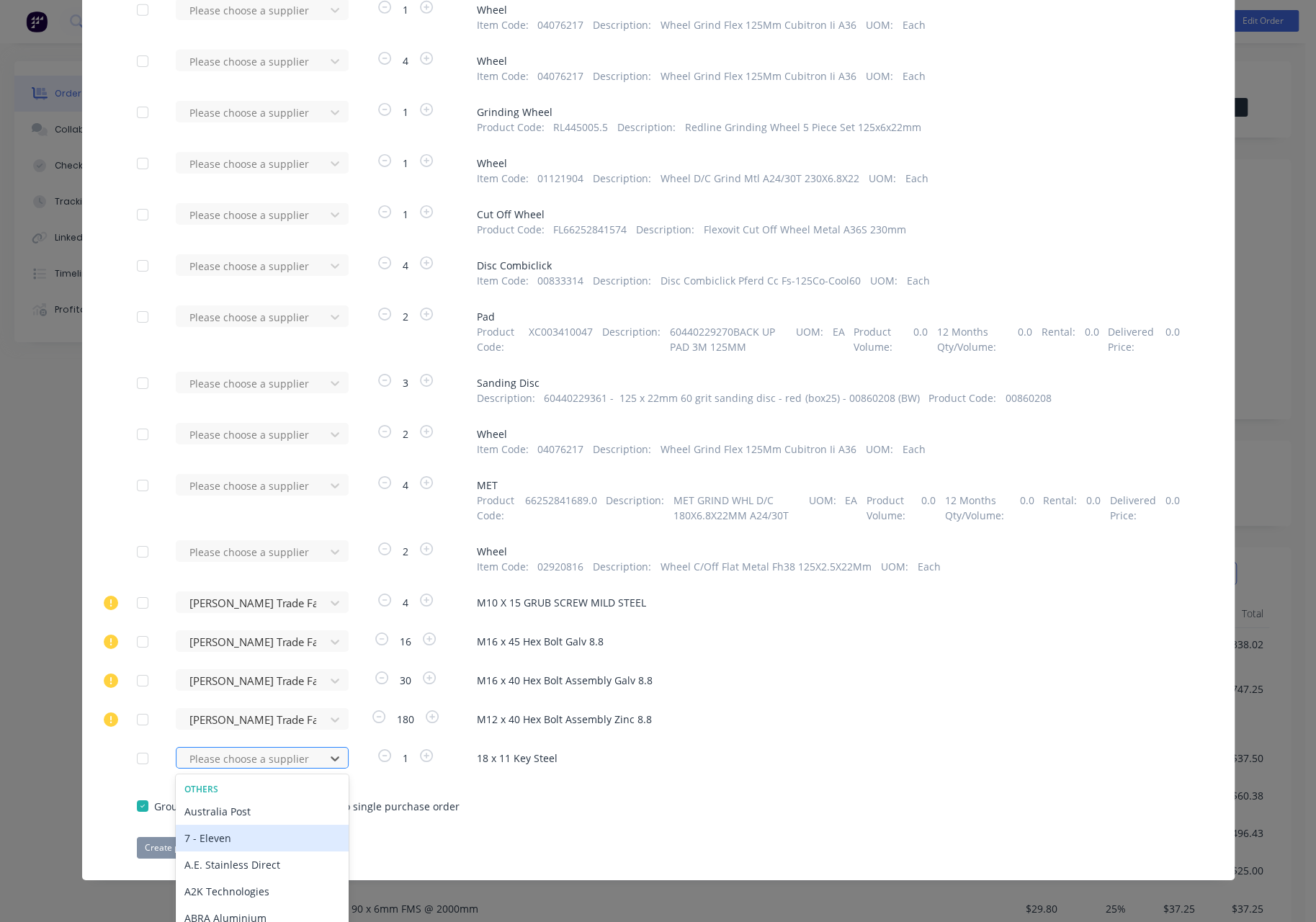
scroll to position [3469, 0]
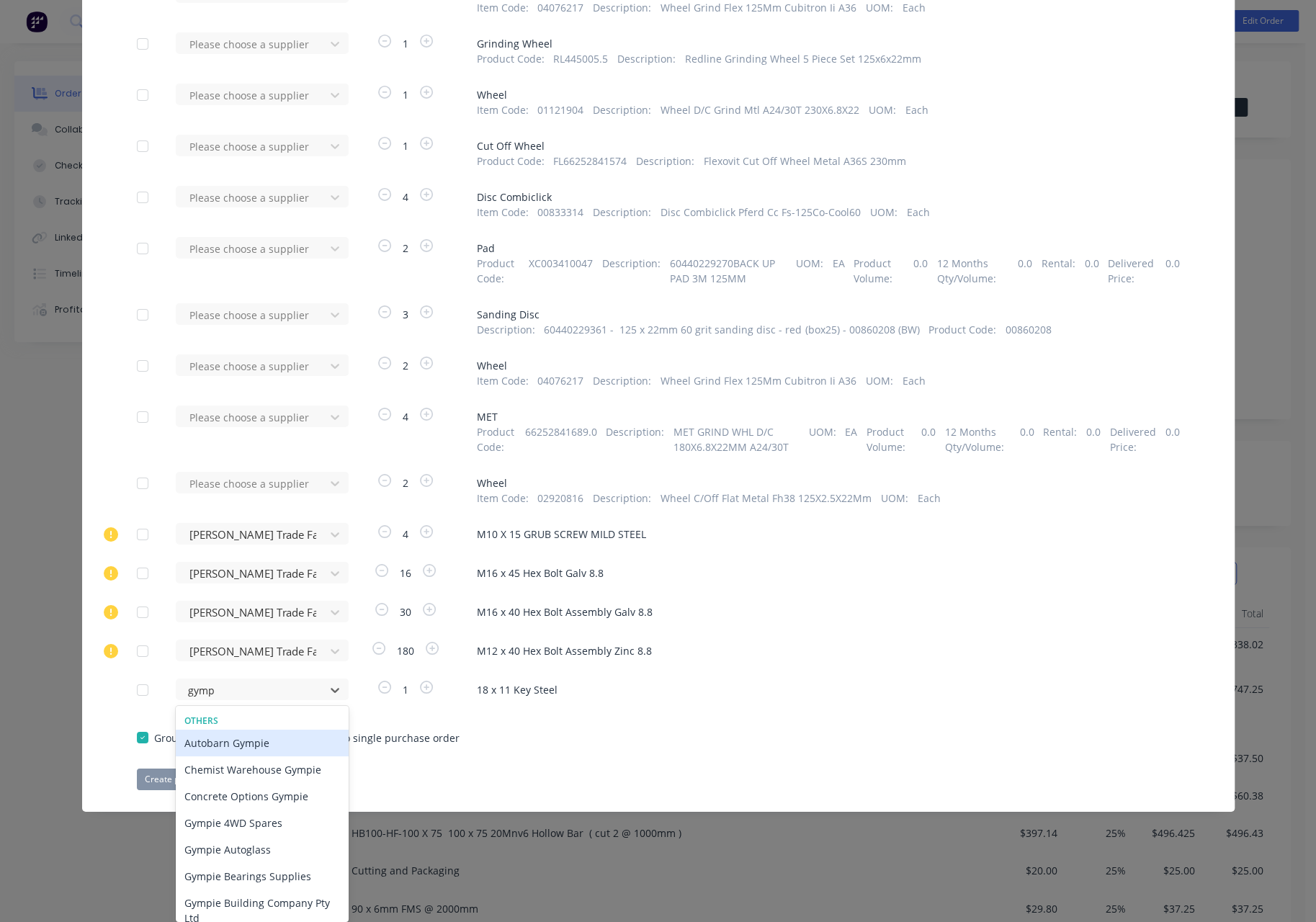
type input "gympi"
click at [279, 873] on div "Gympie Bearings Supplies" at bounding box center [262, 875] width 173 height 26
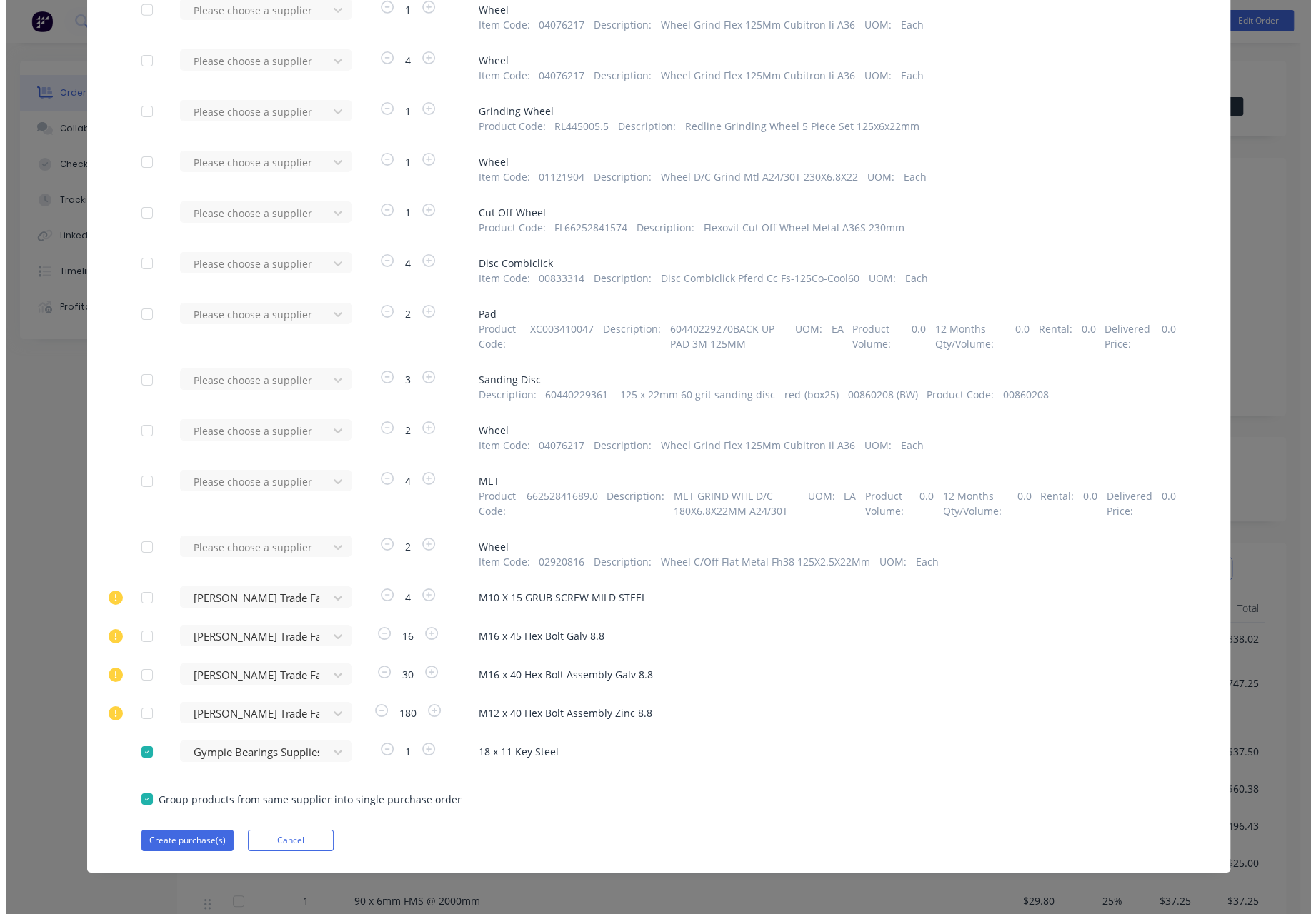
scroll to position [3370, 0]
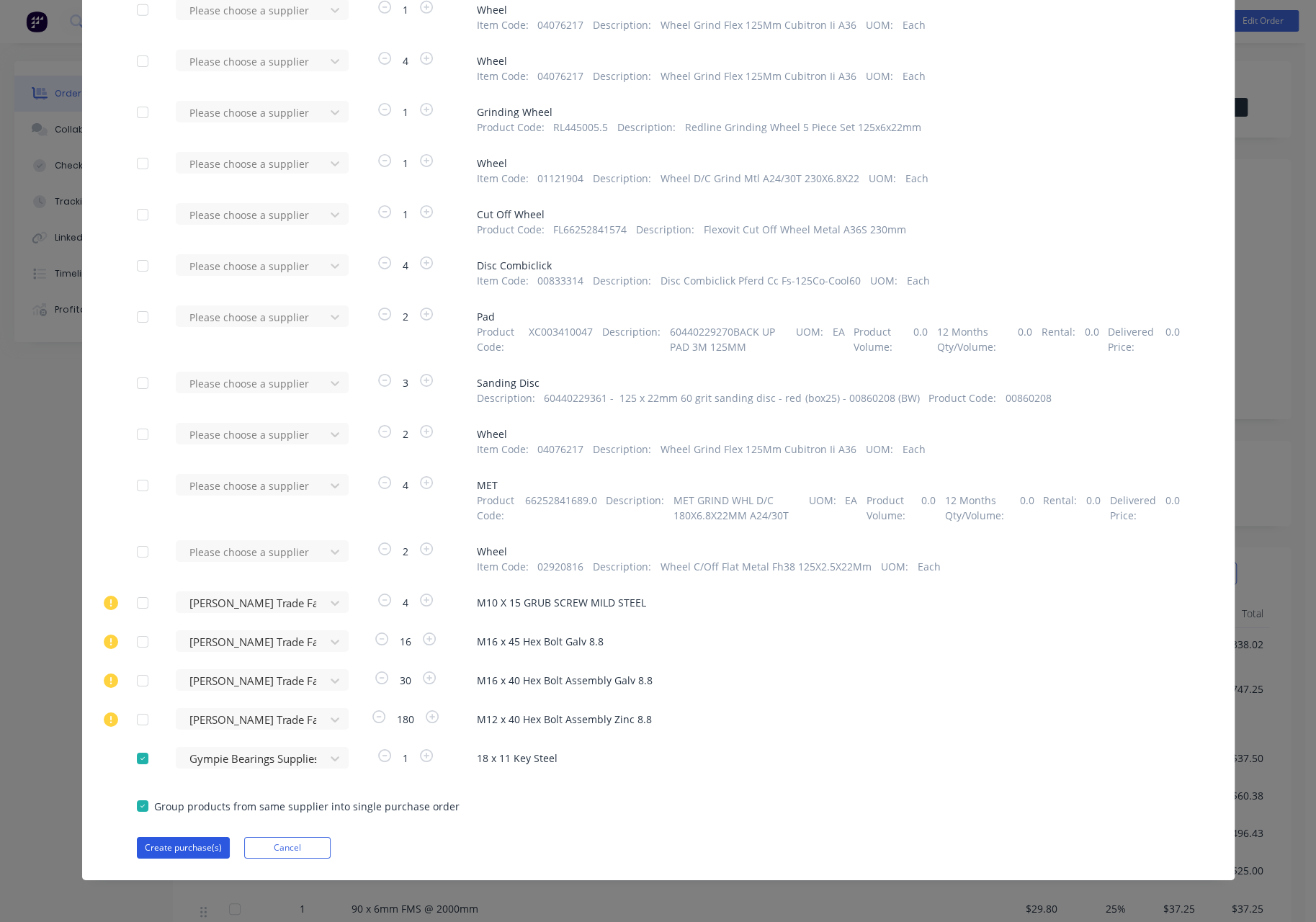
click at [190, 849] on button "Create purchase(s)" at bounding box center [183, 848] width 93 height 21
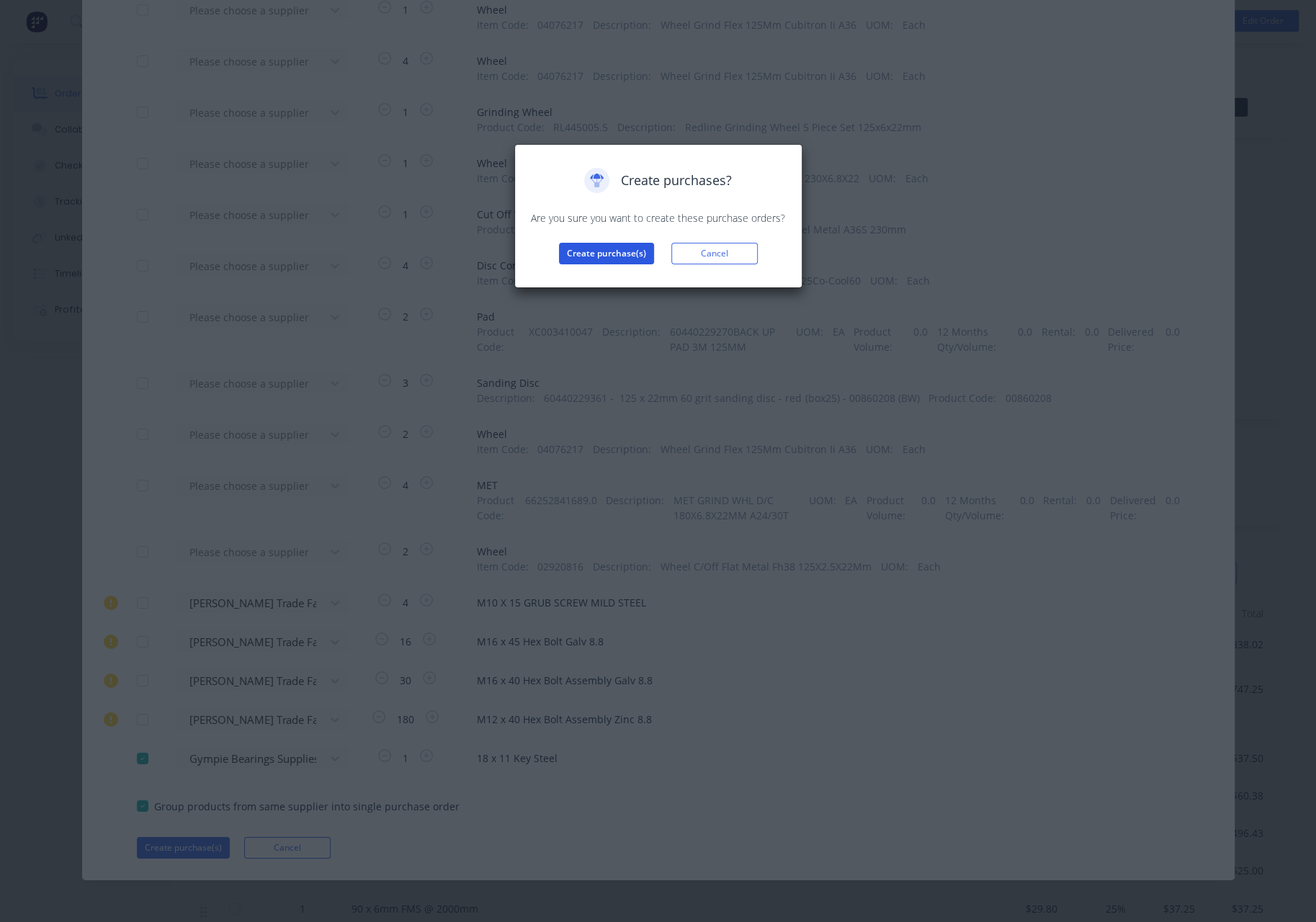
click at [614, 249] on button "Create purchase(s)" at bounding box center [607, 253] width 95 height 21
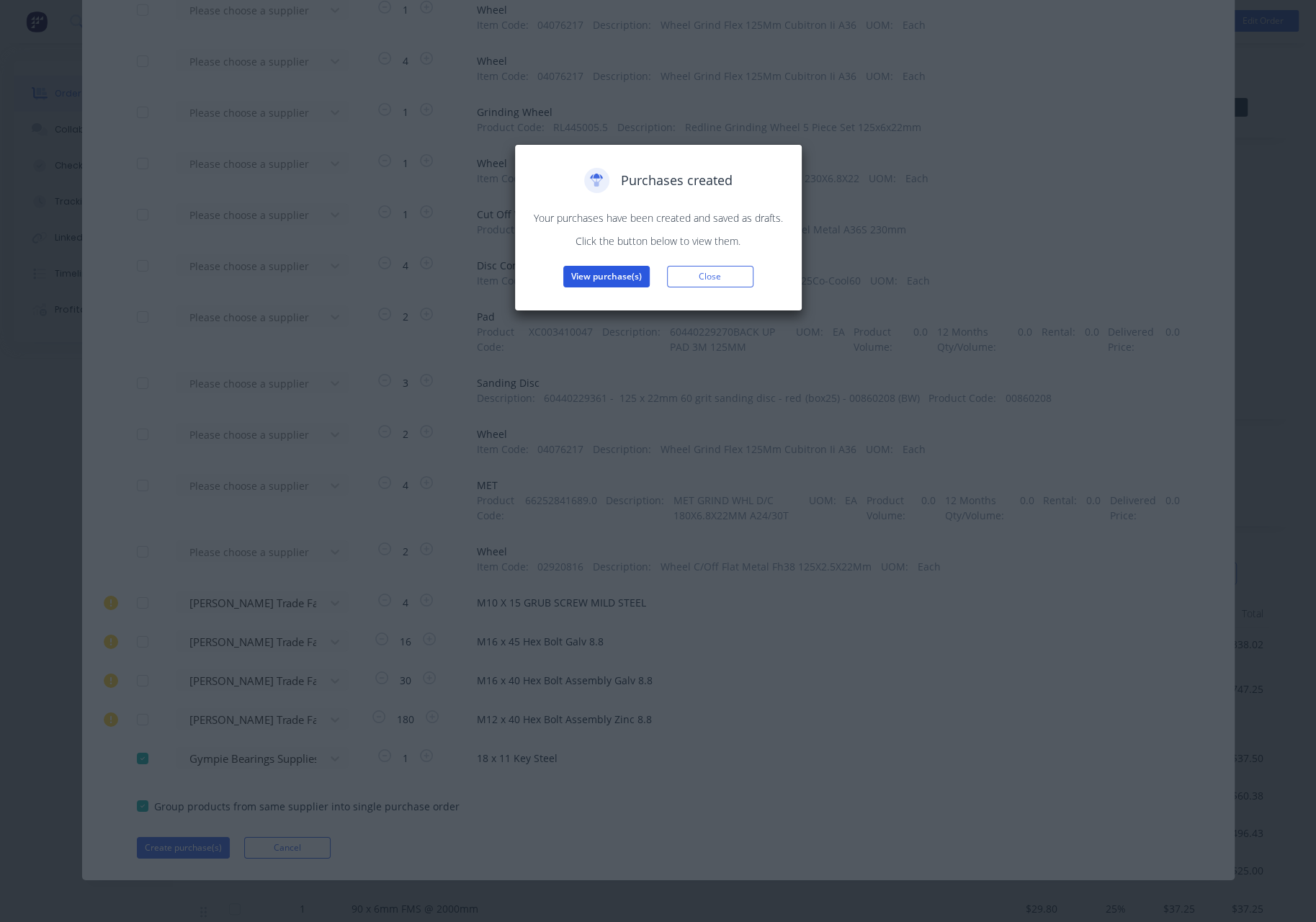
click at [619, 275] on button "View purchase(s)" at bounding box center [606, 277] width 87 height 21
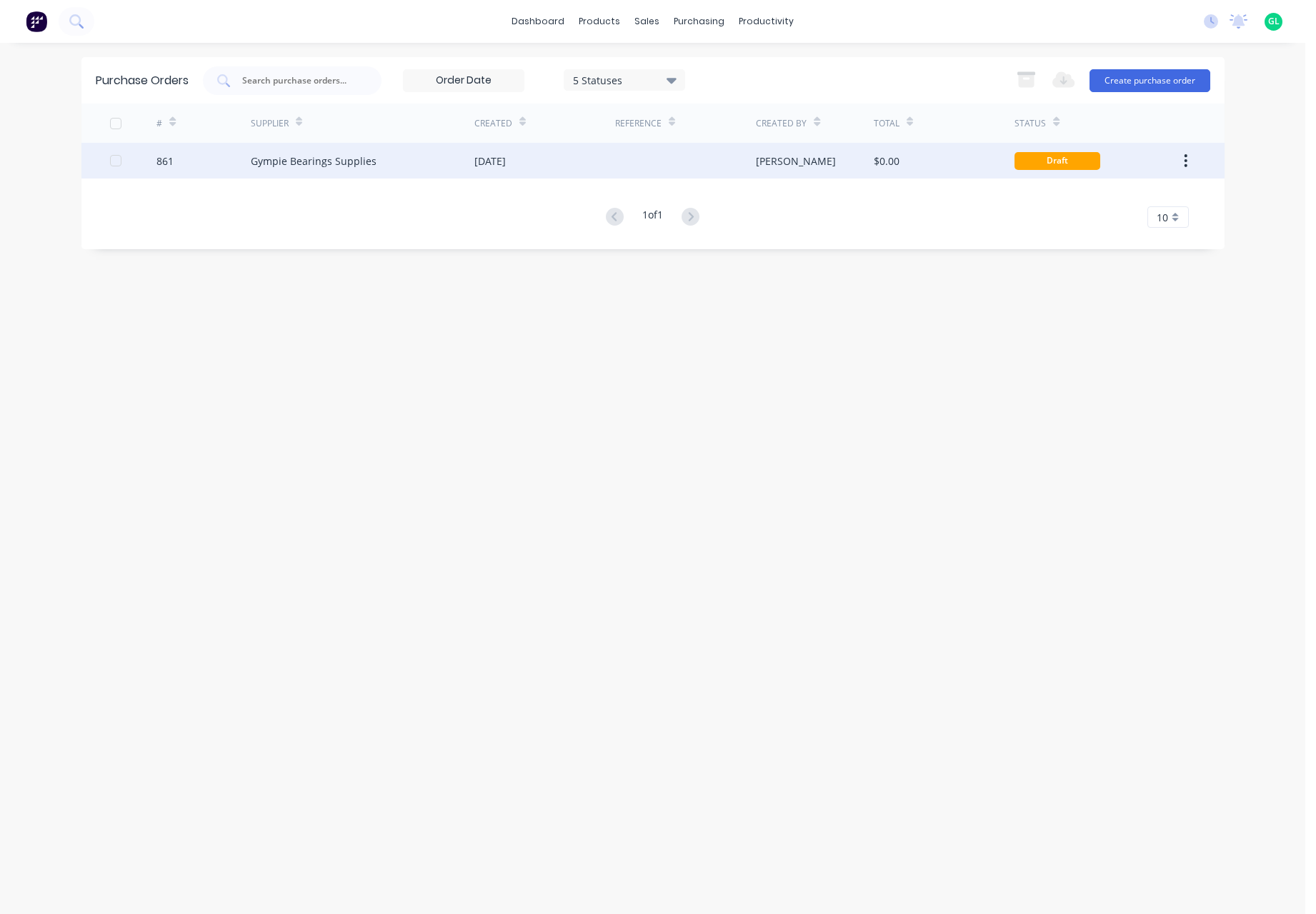
click at [687, 166] on div at bounding box center [686, 160] width 141 height 36
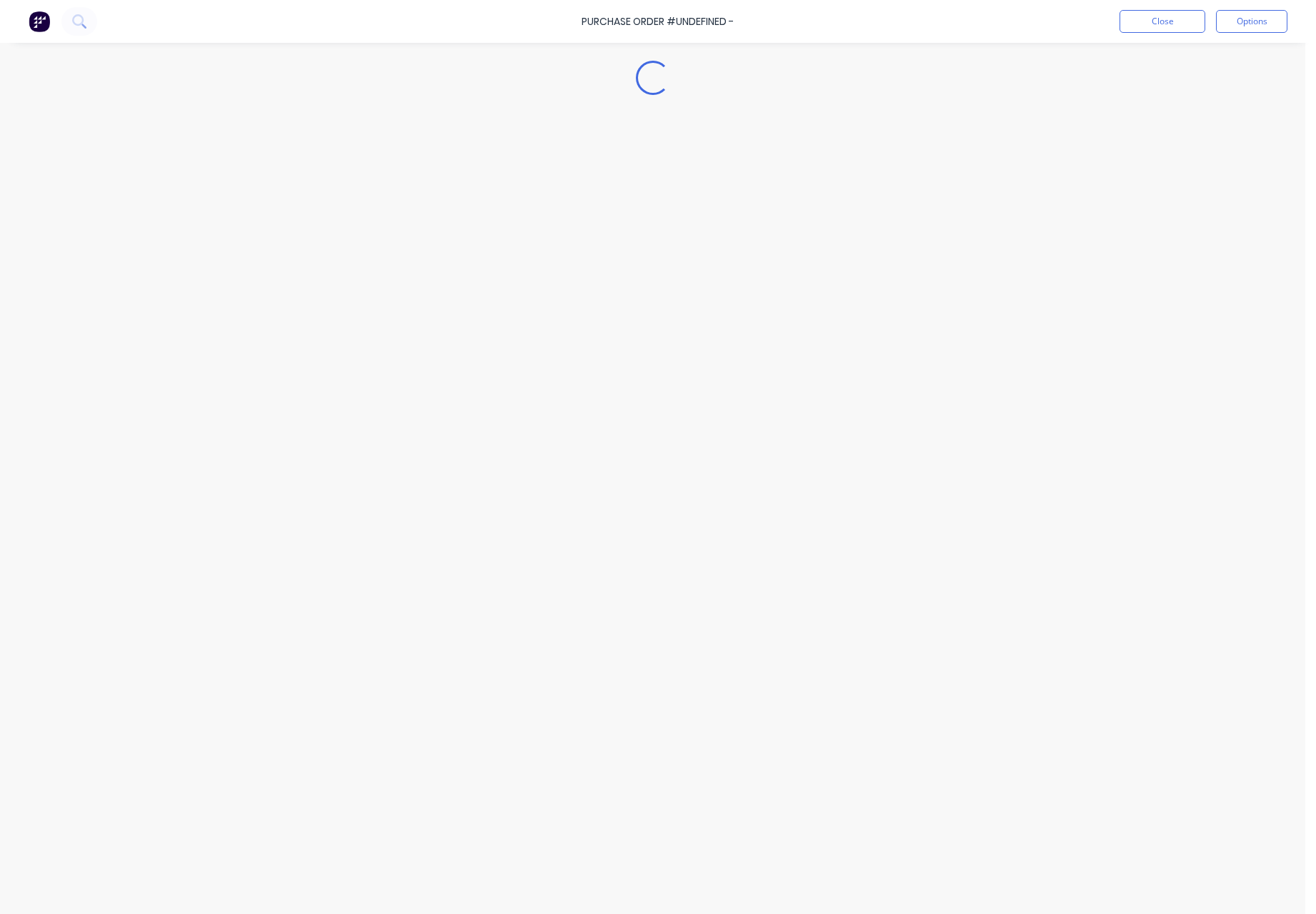
click at [687, 166] on div "Loading..." at bounding box center [653, 435] width 1300 height 843
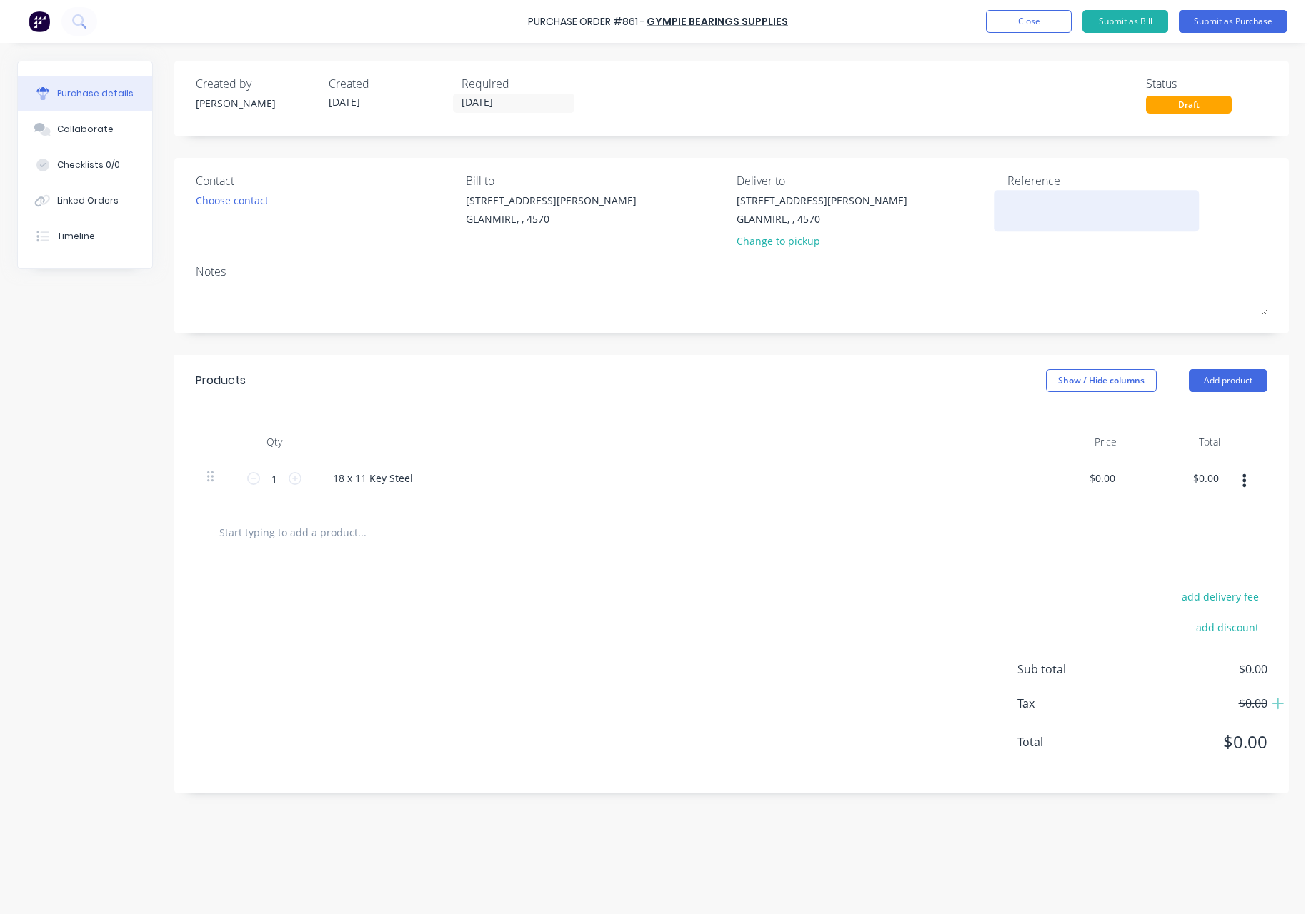
click at [1036, 200] on textarea at bounding box center [1096, 208] width 179 height 32
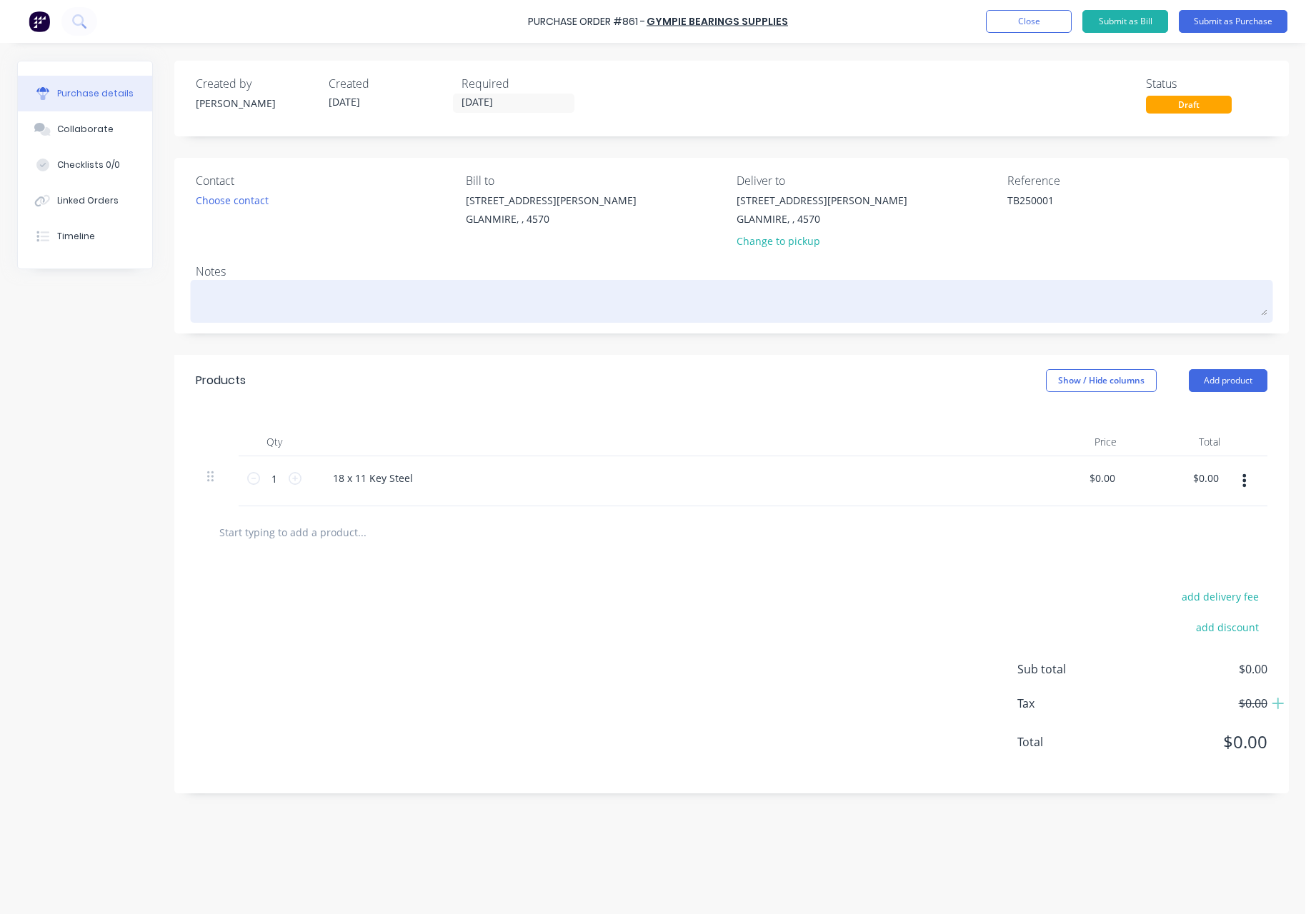
type textarea "TB250001"
type textarea "x"
type textarea "TB250001"
click at [229, 287] on textarea at bounding box center [732, 299] width 1072 height 32
type textarea "x"
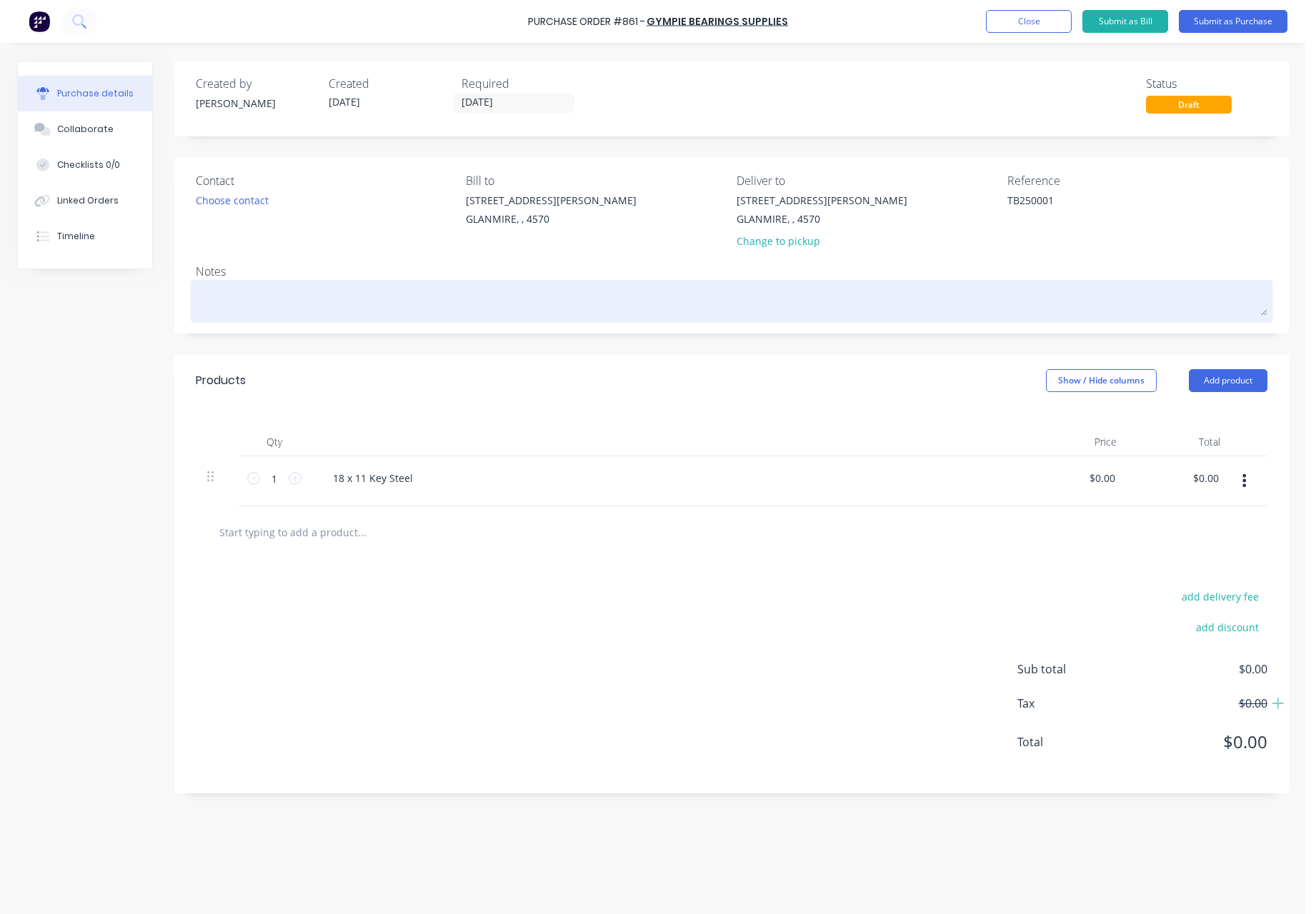
type textarea "T"
type textarea "x"
type textarea "TB"
type textarea "x"
type textarea "TB2"
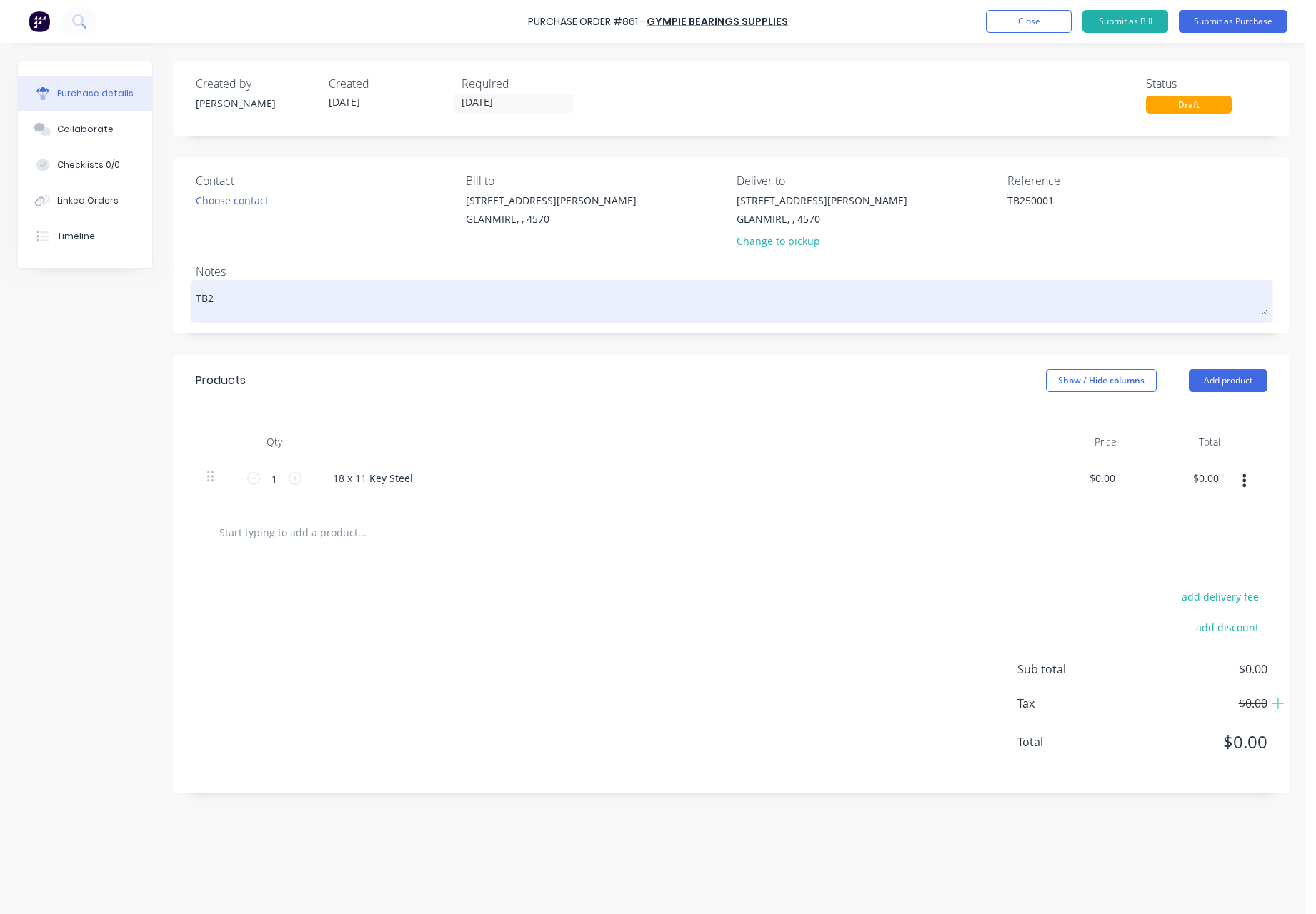
type textarea "x"
type textarea "TB25"
type textarea "x"
type textarea "TB250"
type textarea "x"
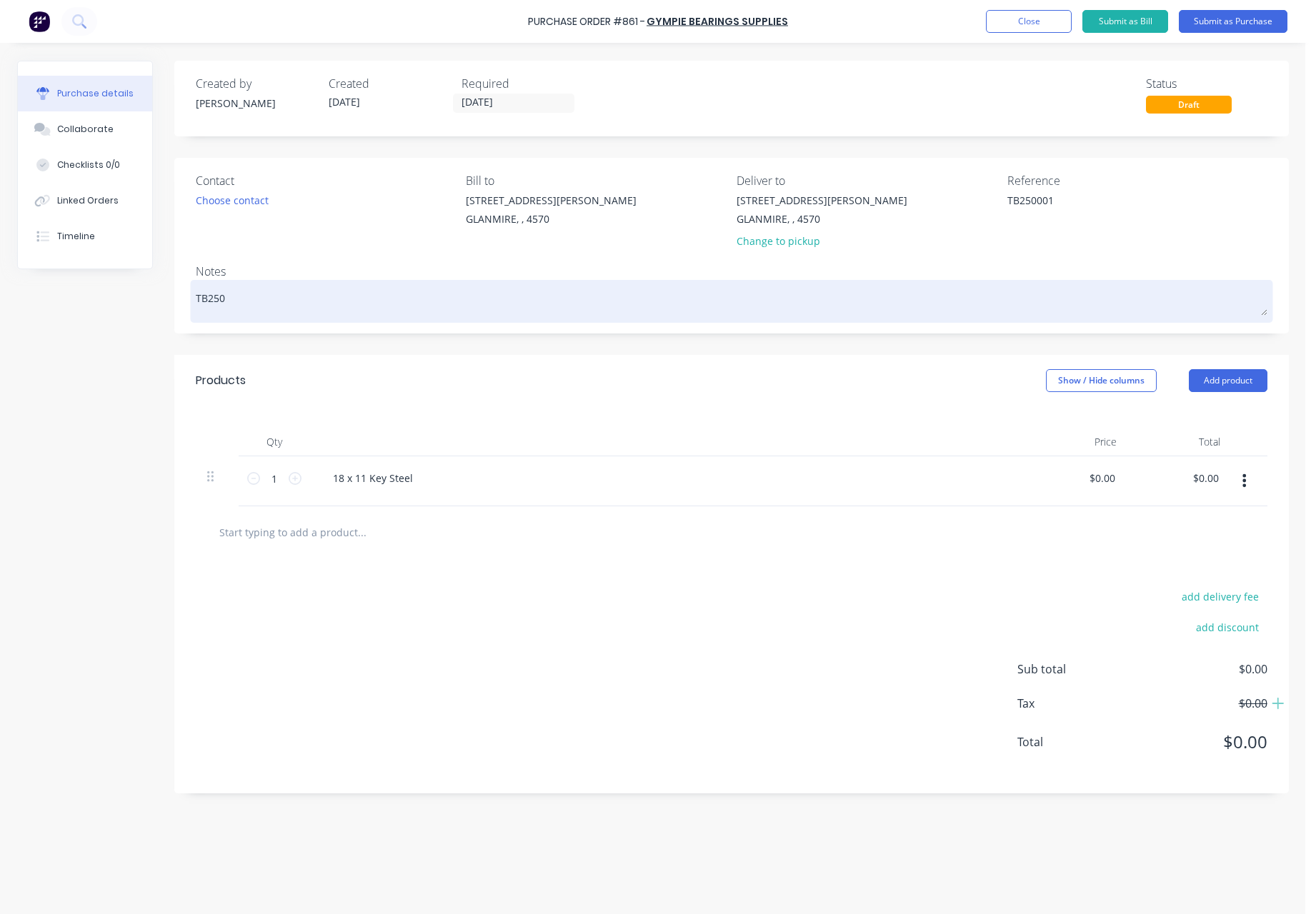
type textarea "TB2500"
type textarea "x"
type textarea "TB25000"
type textarea "x"
type textarea "TB250001"
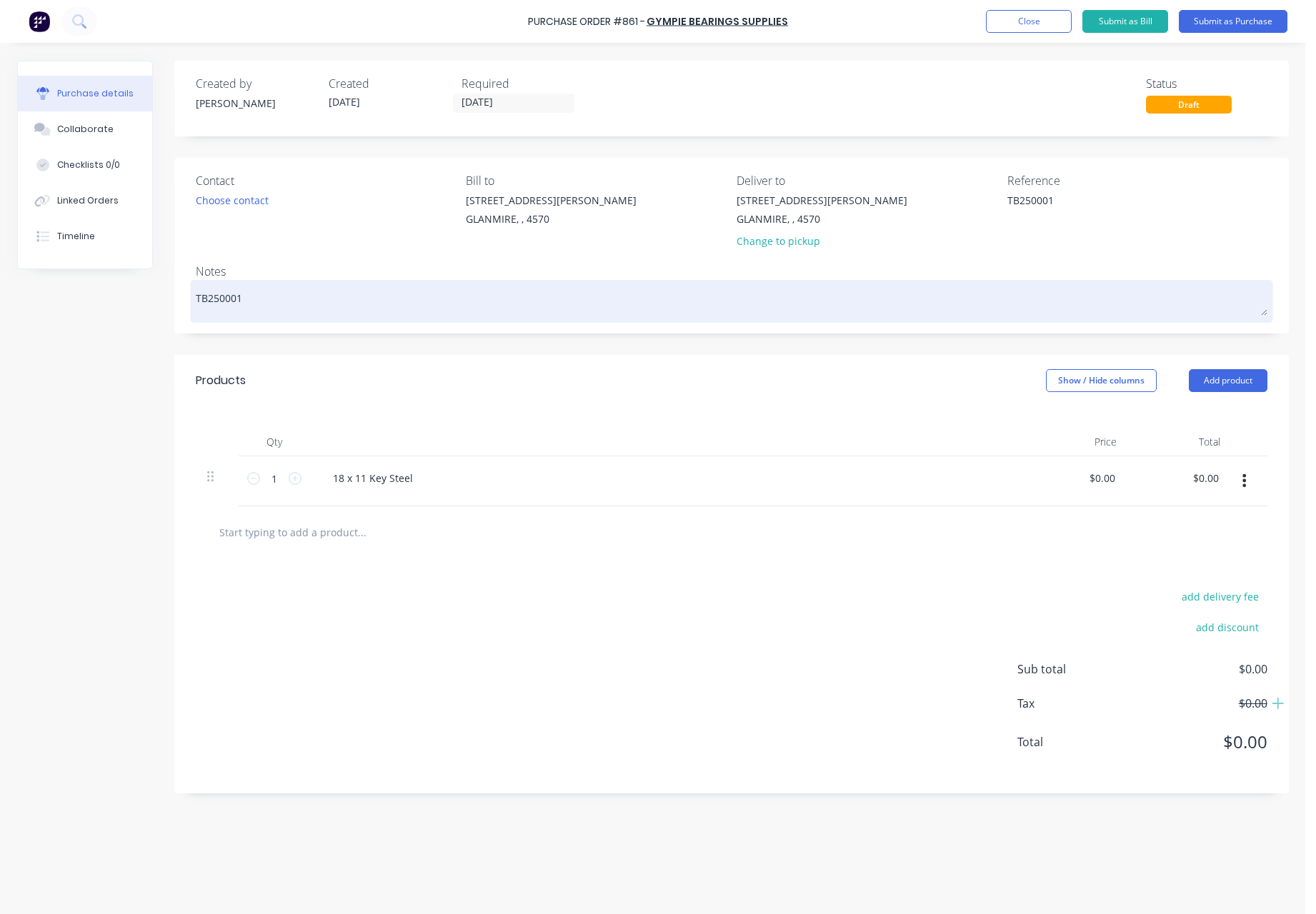
type textarea "x"
type textarea "TB250001"
type textarea "x"
type textarea "TB250001 -"
type textarea "x"
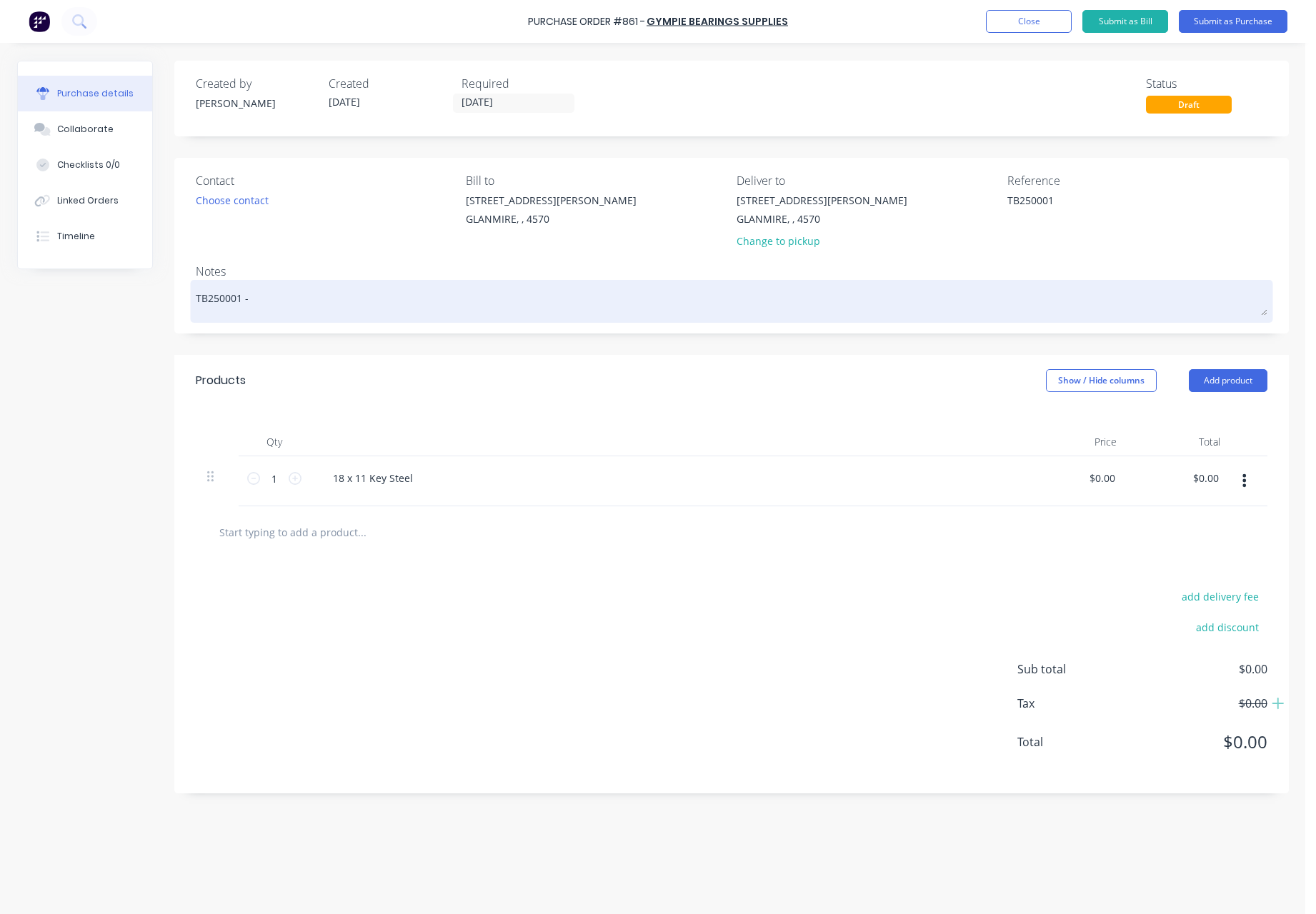
type textarea "TB250001 -"
type textarea "x"
type textarea "TB250001 - G"
type textarea "x"
type textarea "TB250001 - Gr"
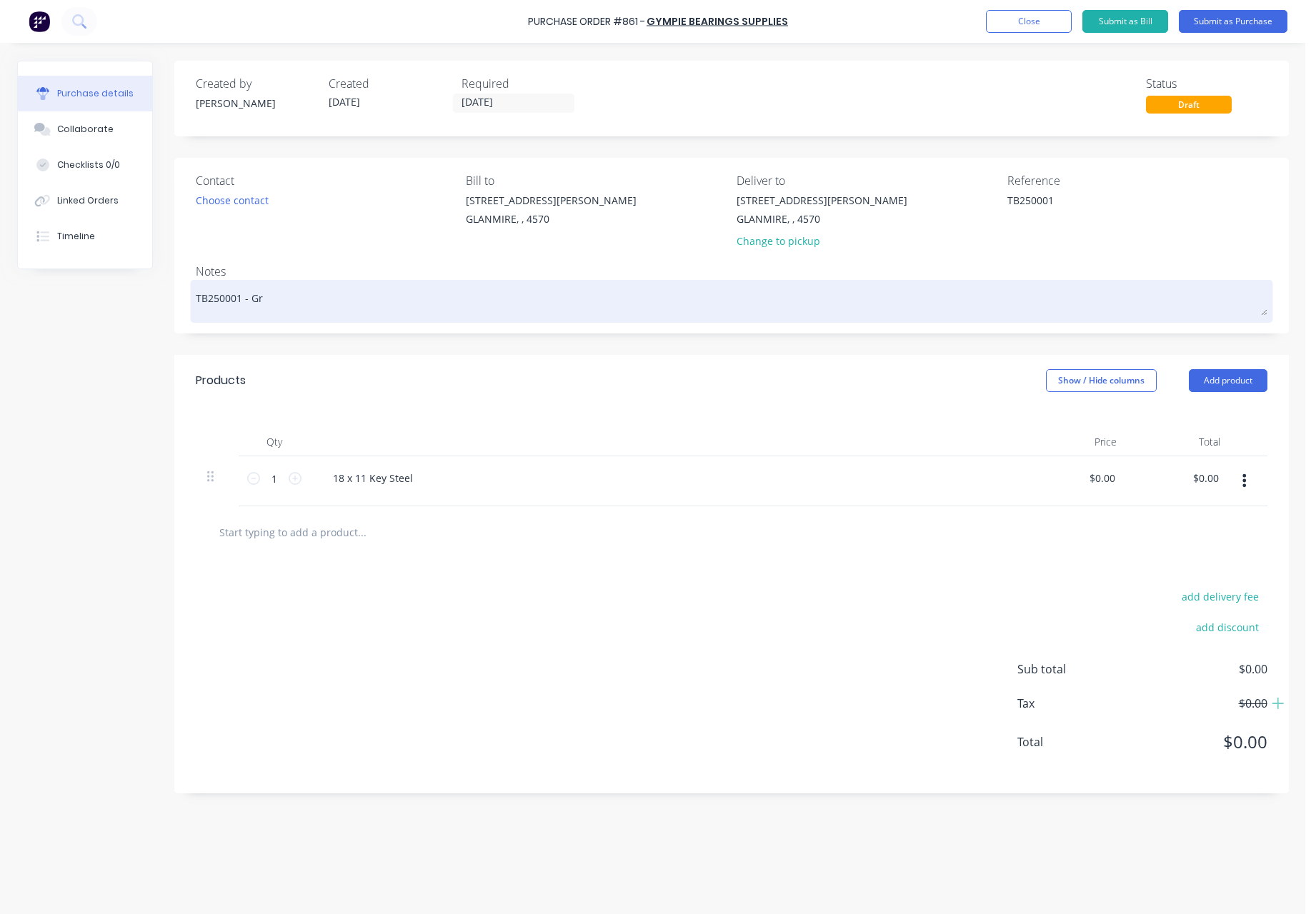
type textarea "x"
type textarea "TB250001 - Gre"
type textarea "x"
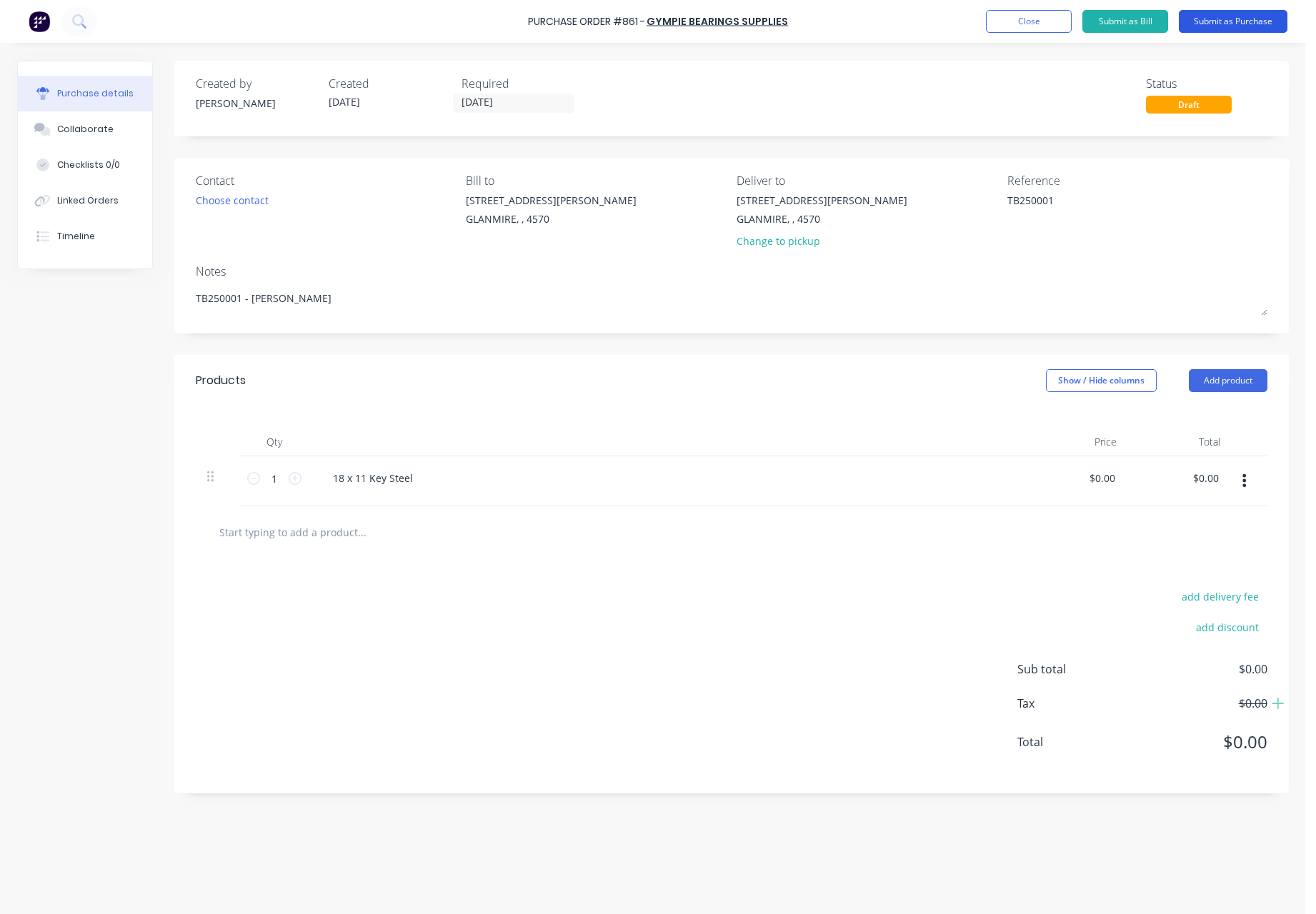
type textarea "TB250001 - [PERSON_NAME]"
type textarea "x"
type textarea "TB250001 - [PERSON_NAME]"
click at [1216, 25] on button "Submit as Purchase" at bounding box center [1233, 21] width 108 height 23
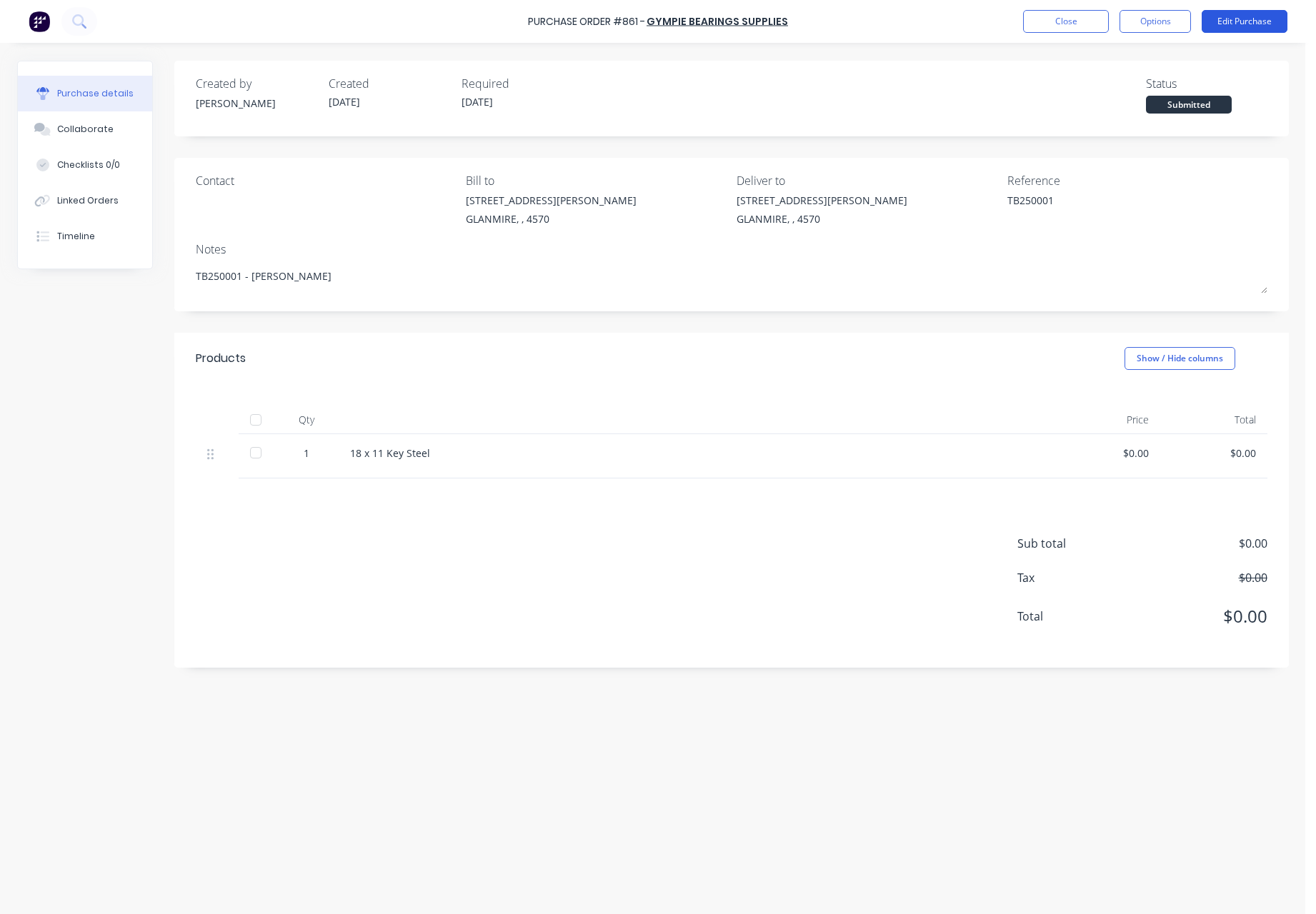
click at [1231, 20] on button "Edit Purchase" at bounding box center [1244, 21] width 86 height 23
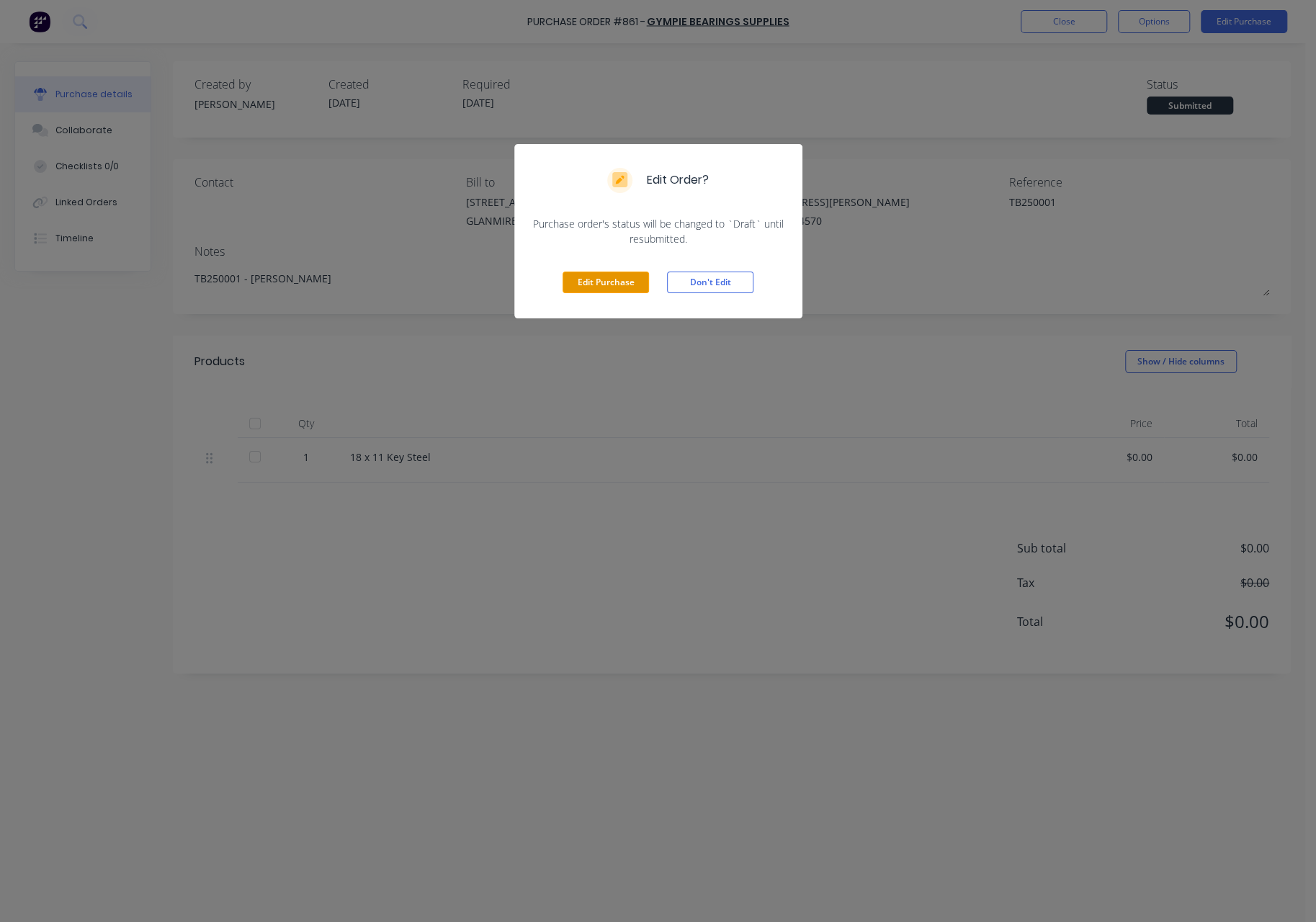
click at [615, 275] on button "Edit Purchase" at bounding box center [606, 282] width 87 height 21
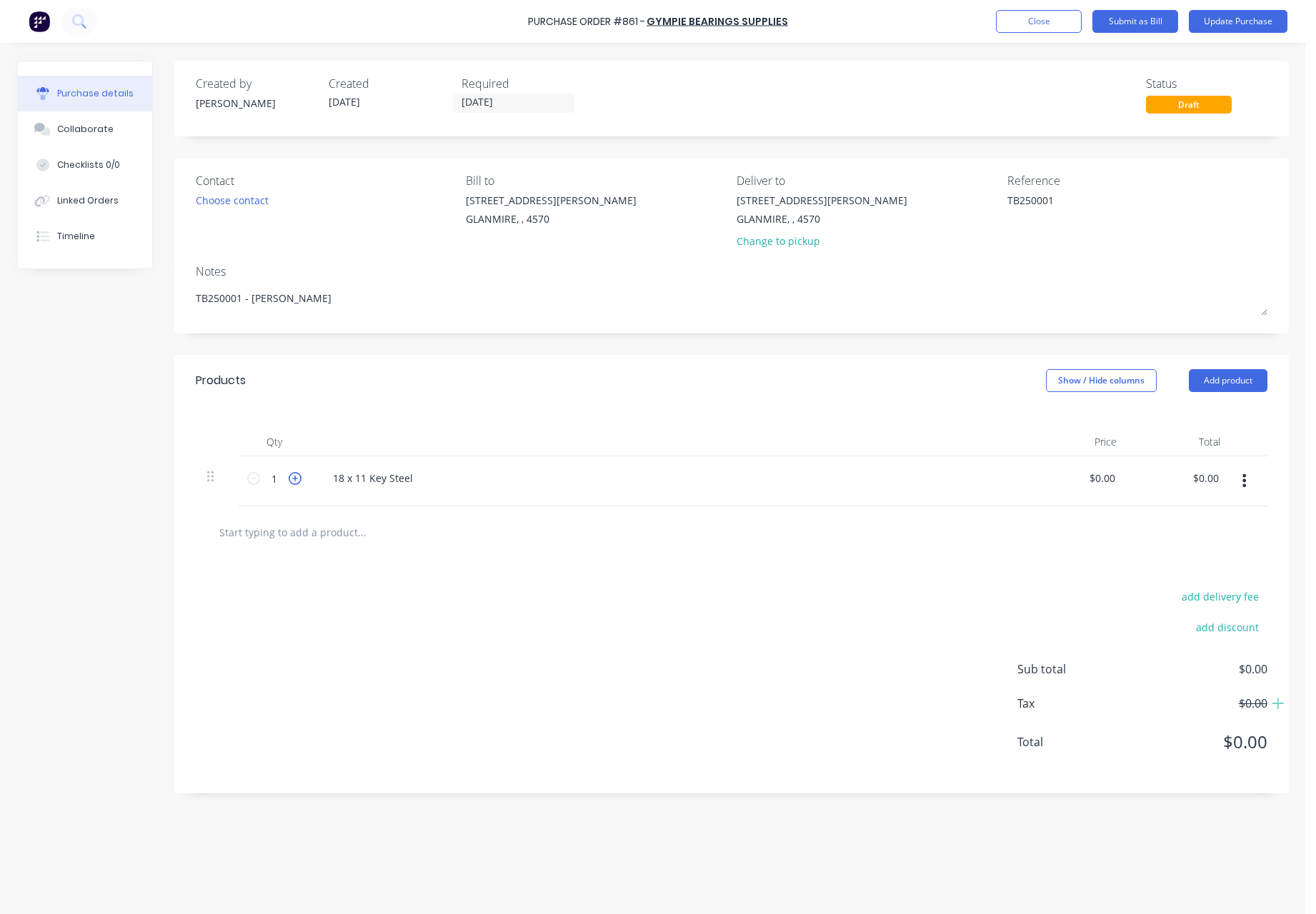
click at [295, 481] on icon at bounding box center [294, 478] width 13 height 13
type textarea "x"
type input "2"
click at [1222, 23] on button "Update Purchase" at bounding box center [1238, 21] width 98 height 23
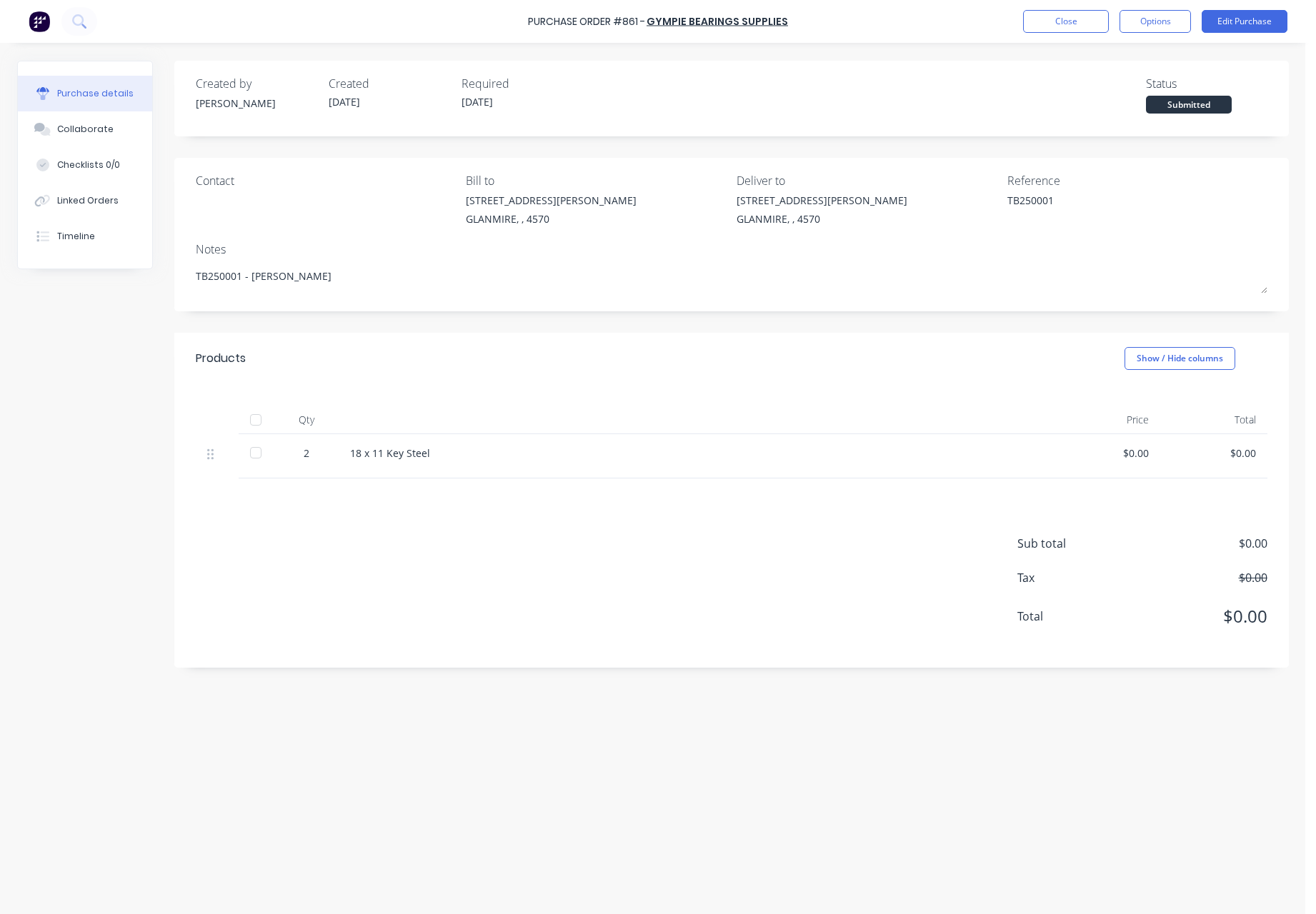
click at [108, 318] on div "Created by [PERSON_NAME] Created [DATE] Required [DATE] Status Submitted Contac…" at bounding box center [653, 475] width 1272 height 828
click at [1250, 19] on button "Edit Purchase" at bounding box center [1244, 21] width 86 height 23
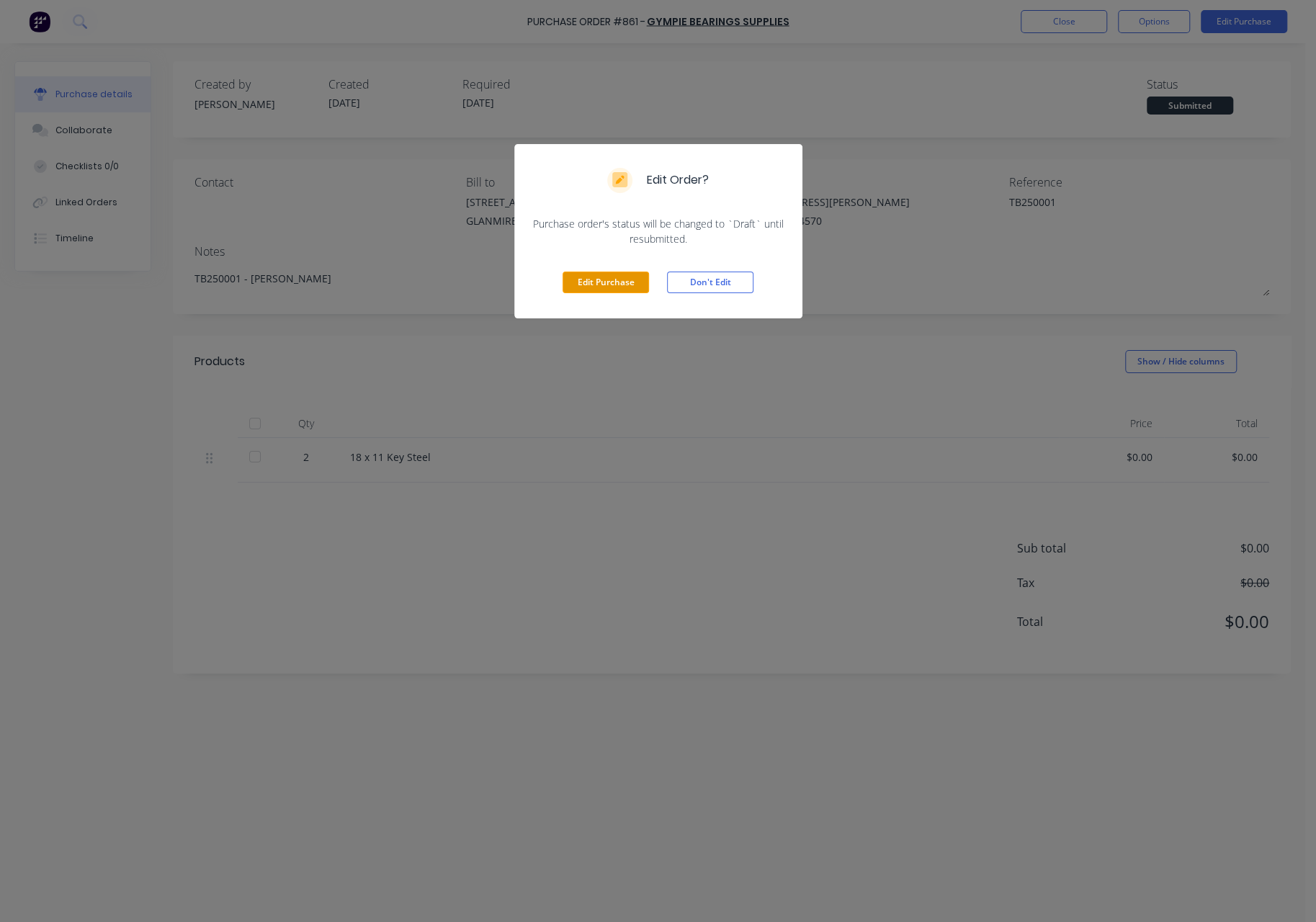
click at [605, 287] on button "Edit Purchase" at bounding box center [606, 282] width 87 height 21
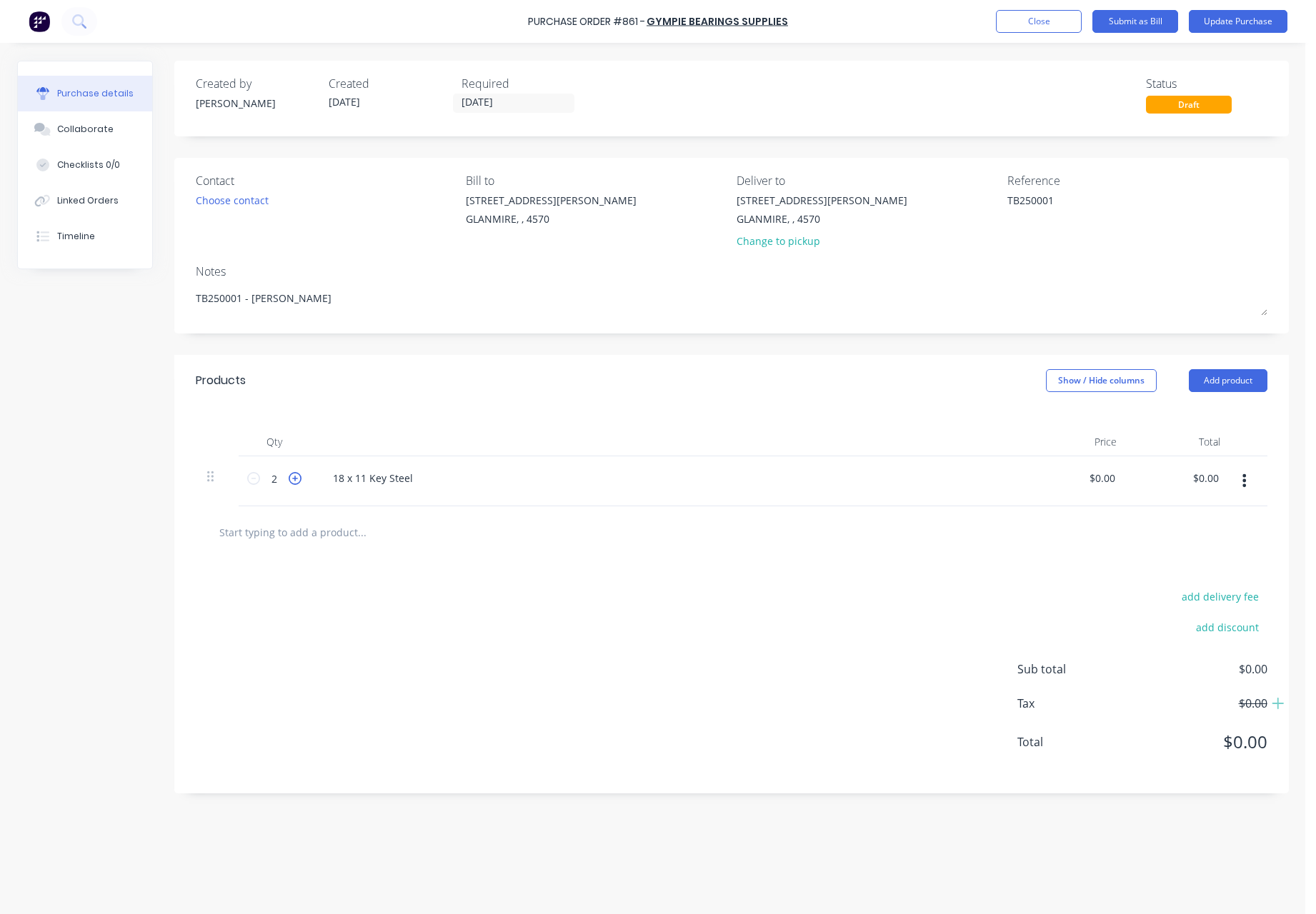
click at [294, 479] on icon at bounding box center [294, 478] width 13 height 13
type textarea "x"
type input "3"
click at [1240, 17] on button "Update Purchase" at bounding box center [1238, 21] width 98 height 23
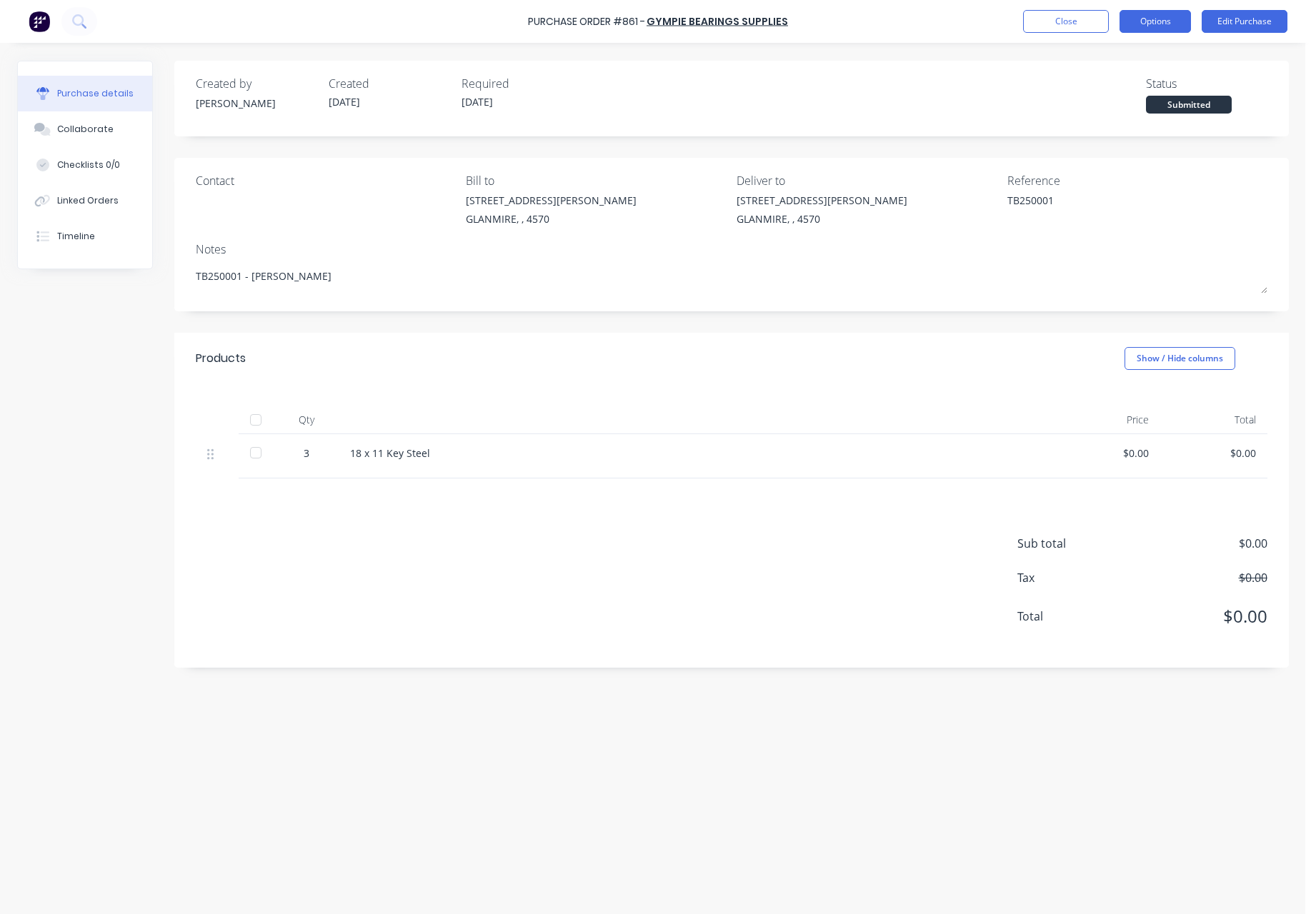
click at [1170, 16] on button "Options" at bounding box center [1155, 21] width 71 height 23
click at [1281, 58] on div "Purchase details Collaborate Checklists 0/0 Linked Orders Timeline Created by […" at bounding box center [653, 435] width 1300 height 843
click at [1154, 18] on button "Options" at bounding box center [1155, 21] width 71 height 23
click at [1227, 50] on div "Purchase details Collaborate Checklists 0/0 Linked Orders Timeline Created by […" at bounding box center [653, 435] width 1300 height 843
click at [1050, 16] on button "Close" at bounding box center [1065, 21] width 86 height 23
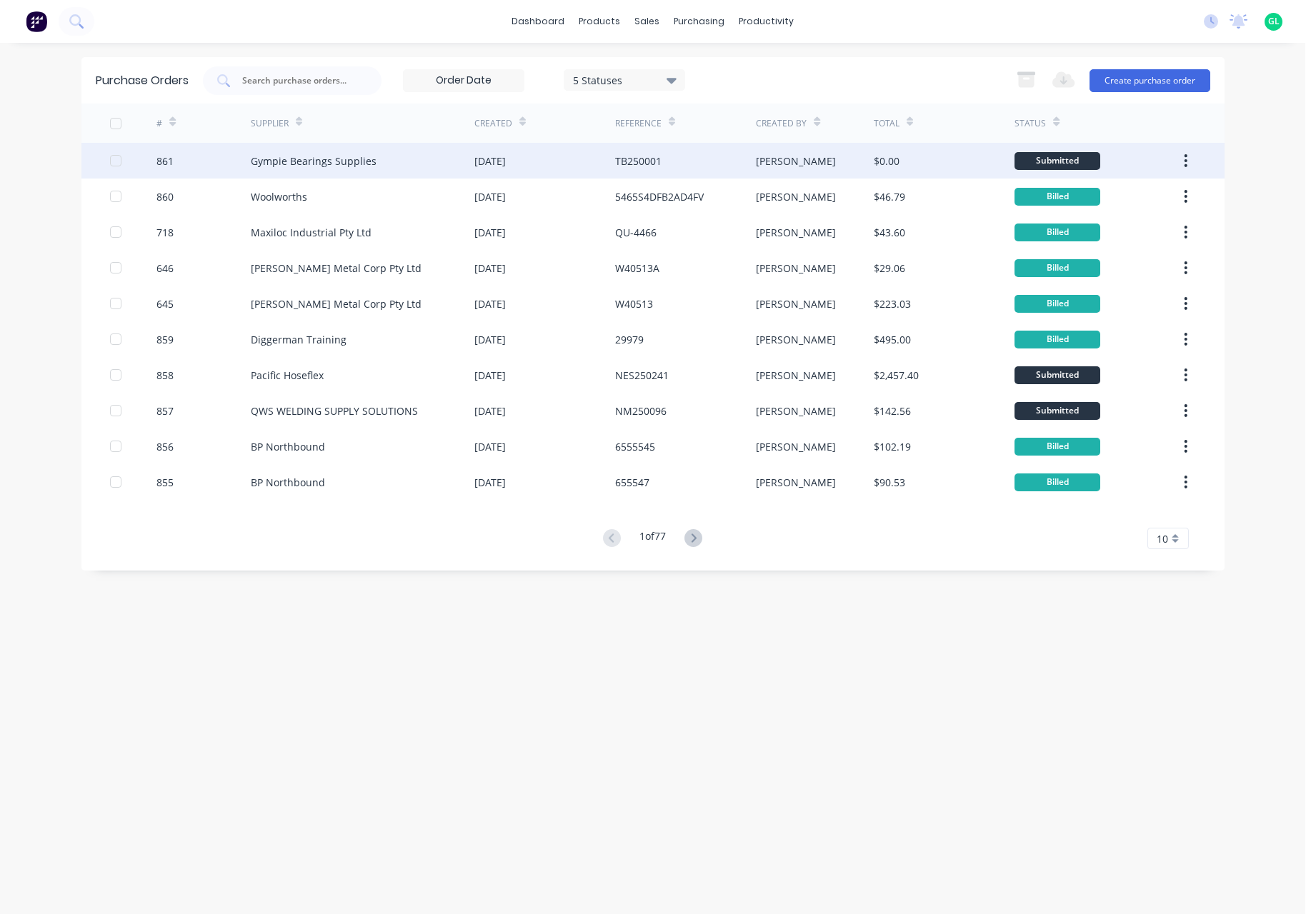
click at [740, 167] on div "TB250001" at bounding box center [686, 160] width 141 height 36
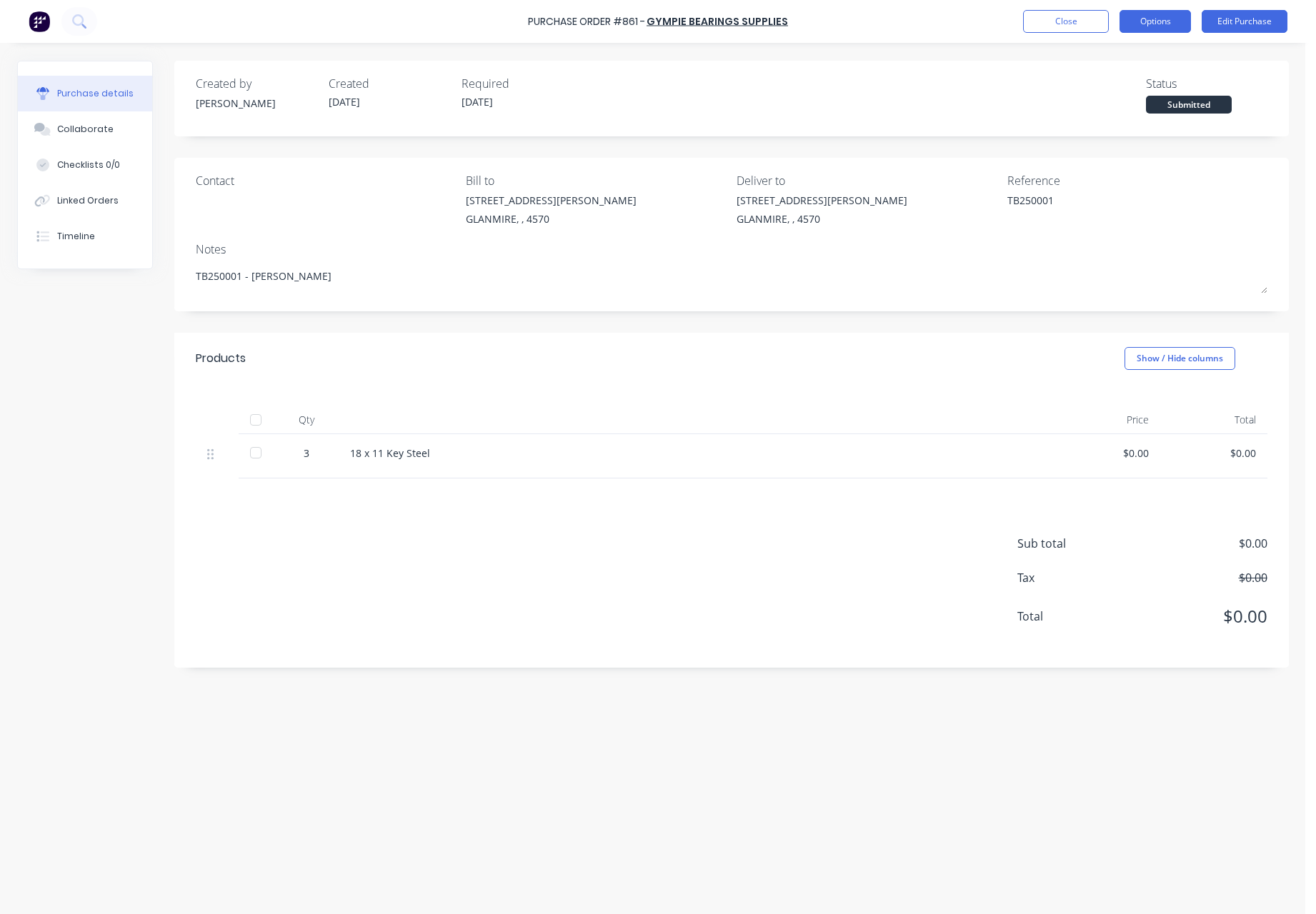
click at [1147, 23] on button "Options" at bounding box center [1155, 21] width 71 height 23
click at [1131, 64] on div "Print / Email" at bounding box center [1123, 58] width 110 height 20
click at [1123, 85] on div "With pricing" at bounding box center [1123, 86] width 110 height 20
type textarea "x"
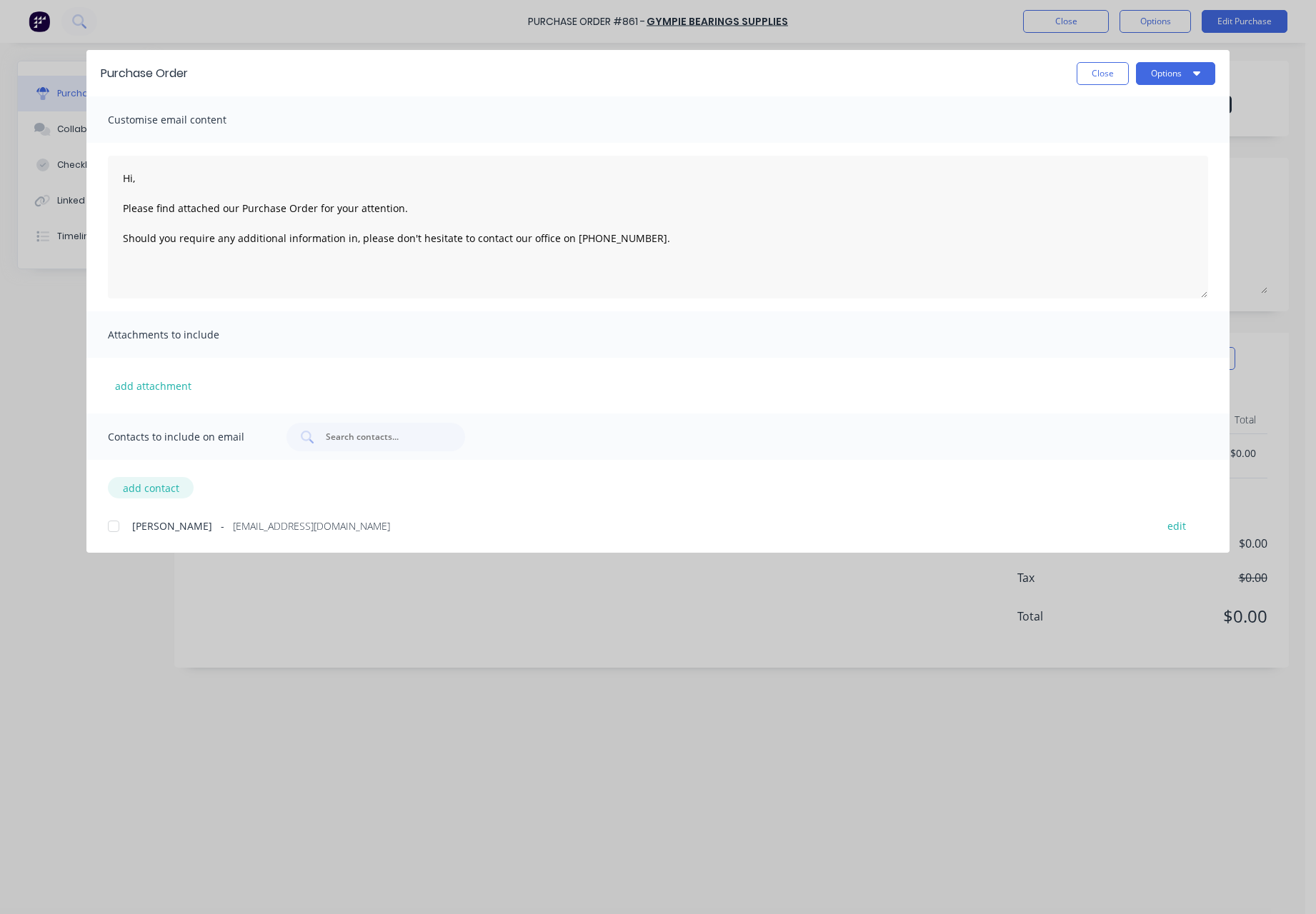
click at [170, 492] on button "add contact" at bounding box center [151, 487] width 86 height 21
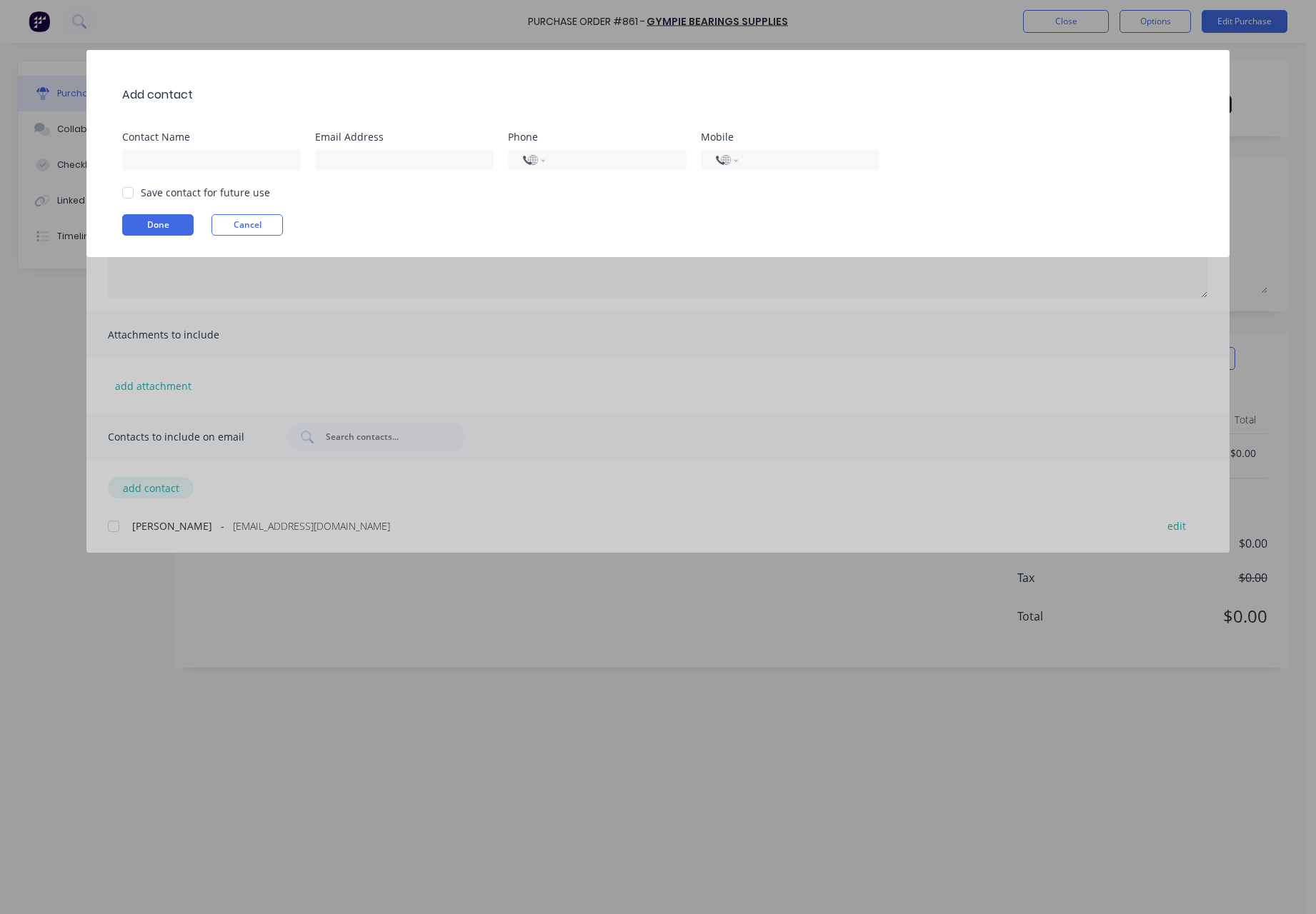
type textarea "Hi, Please find attached our Purchase Order for your attention. Should you requ…"
click at [152, 159] on input at bounding box center [210, 160] width 179 height 21
type input "[PERSON_NAME]"
type input "[PERSON_NAME][EMAIL_ADDRESS][DOMAIN_NAME]"
select select "AU"
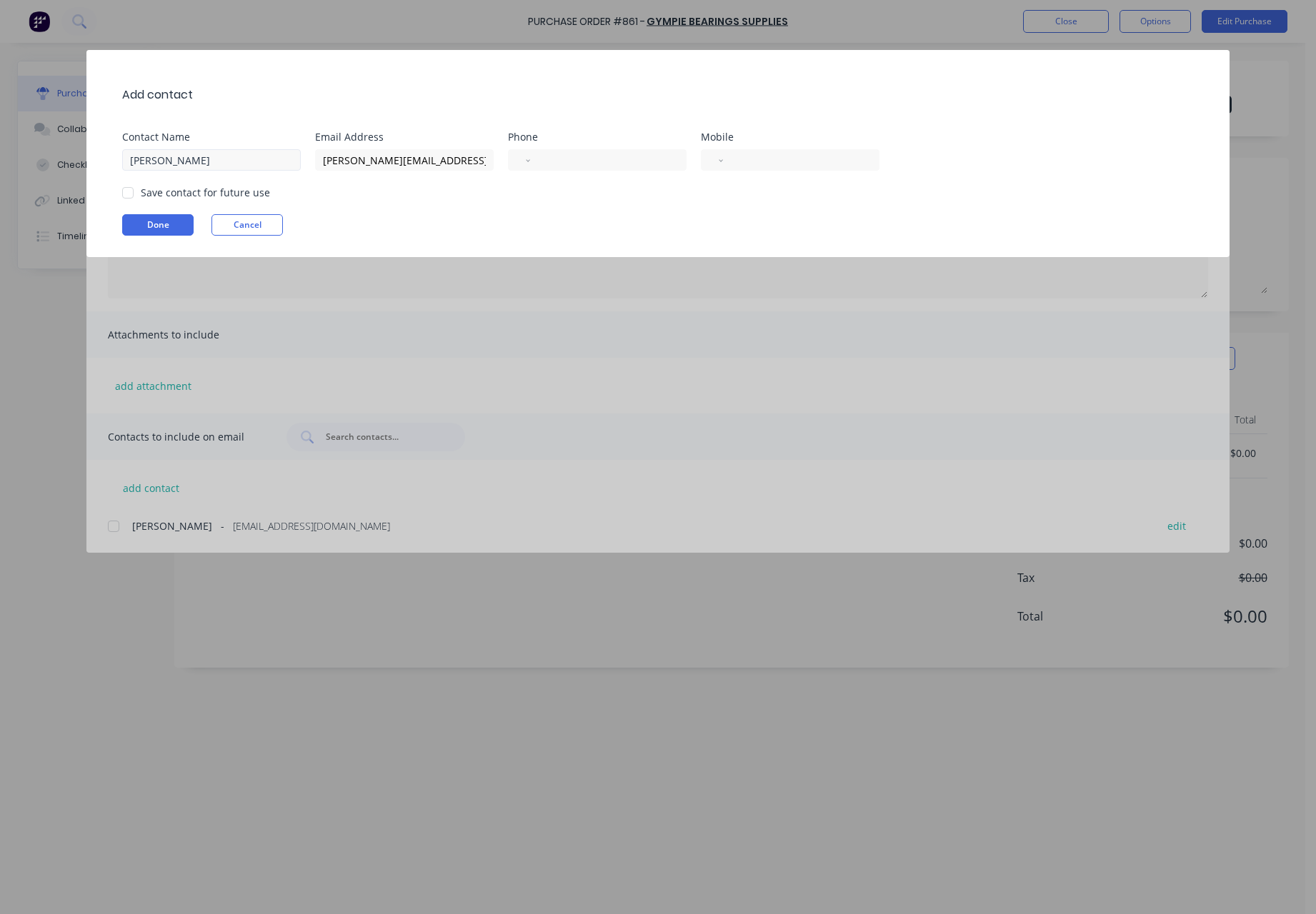
type input "[PHONE_NUMBER]"
select select "AU"
type input "[PHONE_NUMBER]"
click at [125, 195] on div at bounding box center [128, 193] width 29 height 29
type textarea "Hi, Please find attached our Purchase Order for your attention. Should you requ…"
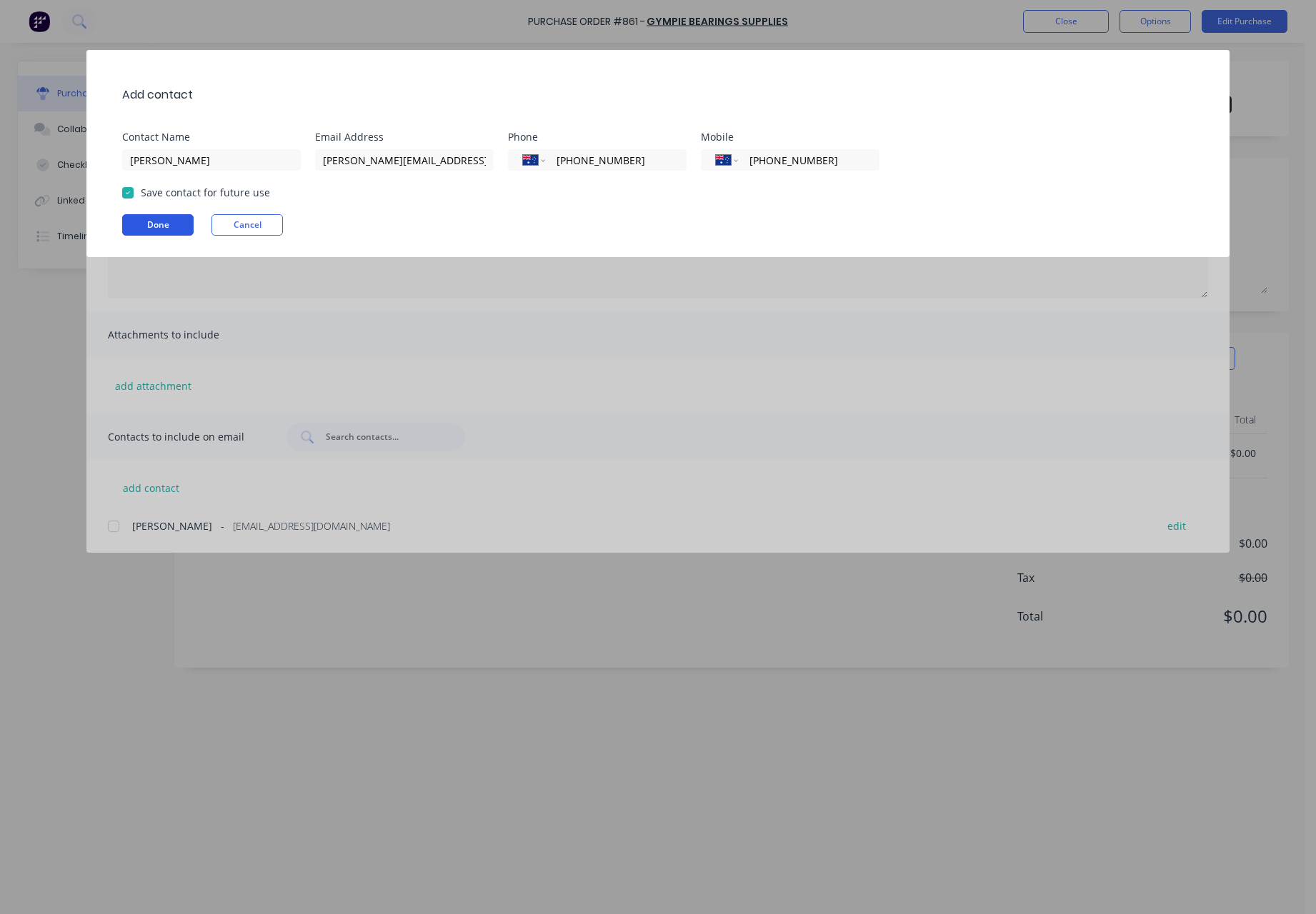
click at [167, 229] on button "Done" at bounding box center [157, 225] width 71 height 21
type textarea "x"
type textarea "Hi, Please find attached our Purchase Order for your attention. Should you requ…"
type textarea "x"
type textarea "Hi, Please find attached our Purchase Order for your attention. Should you requ…"
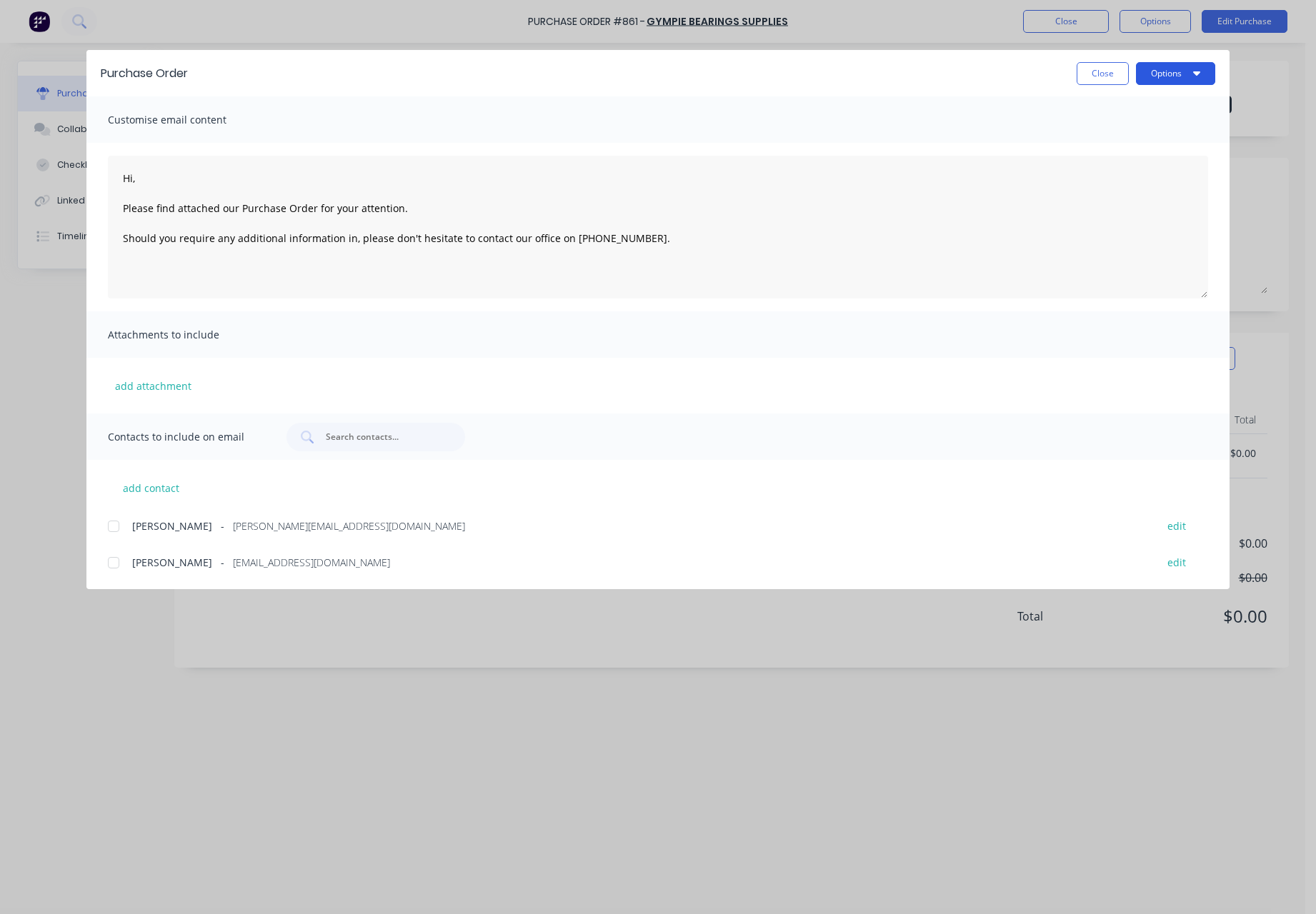
click at [1151, 72] on button "Options" at bounding box center [1175, 73] width 79 height 23
click at [1134, 128] on div "Print" at bounding box center [1147, 137] width 110 height 20
type textarea "x"
type textarea "Hi, Please find attached our Purchase Order for your attention. Should you requ…"
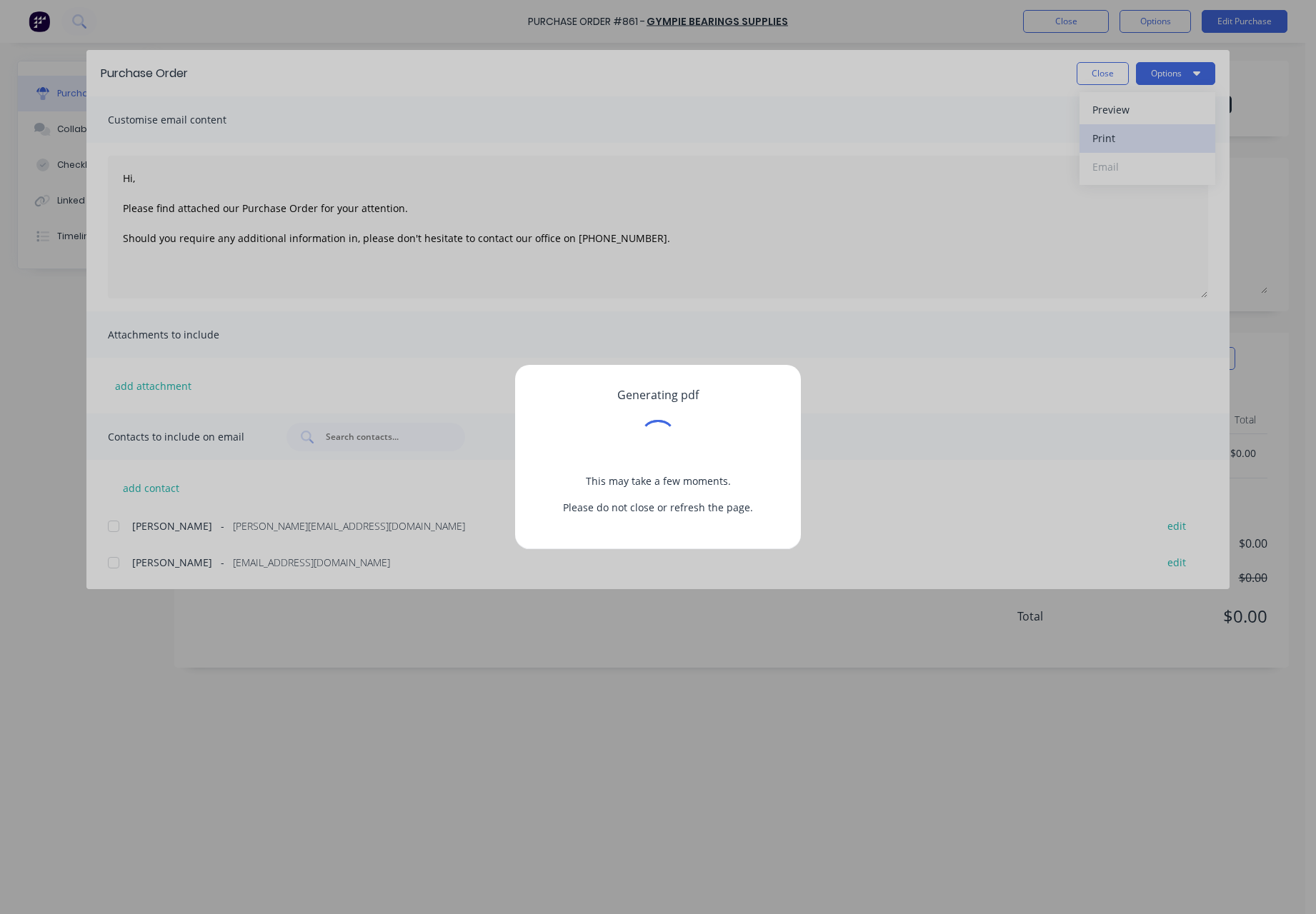
type textarea "x"
type textarea "Hi, Please find attached our Purchase Order for your attention. Should you requ…"
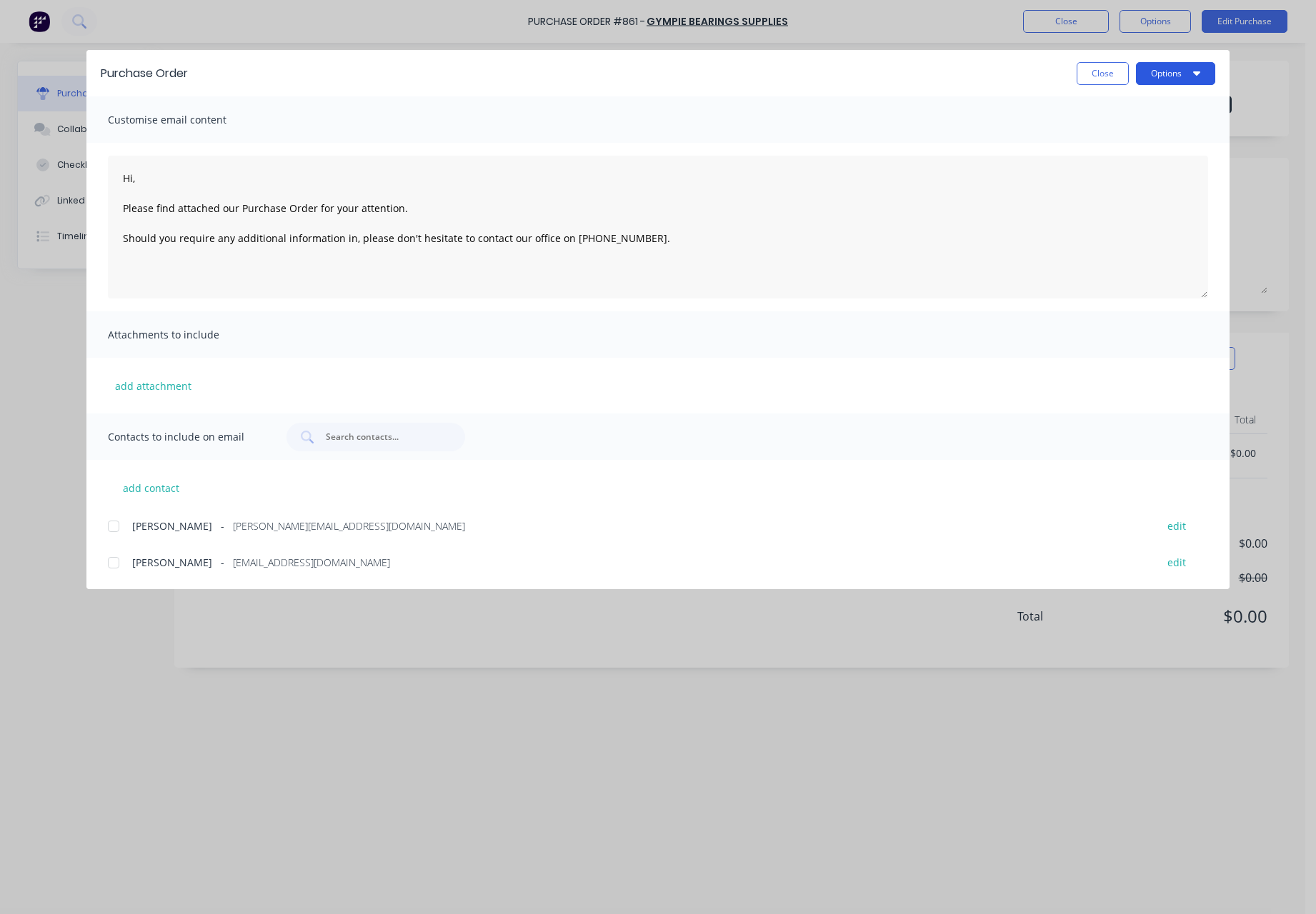
click at [1149, 77] on button "Options" at bounding box center [1175, 73] width 79 height 23
click at [1118, 140] on div "Print" at bounding box center [1147, 137] width 110 height 20
type textarea "x"
type textarea "Hi, Please find attached our Purchase Order for your attention. Should you requ…"
type textarea "x"
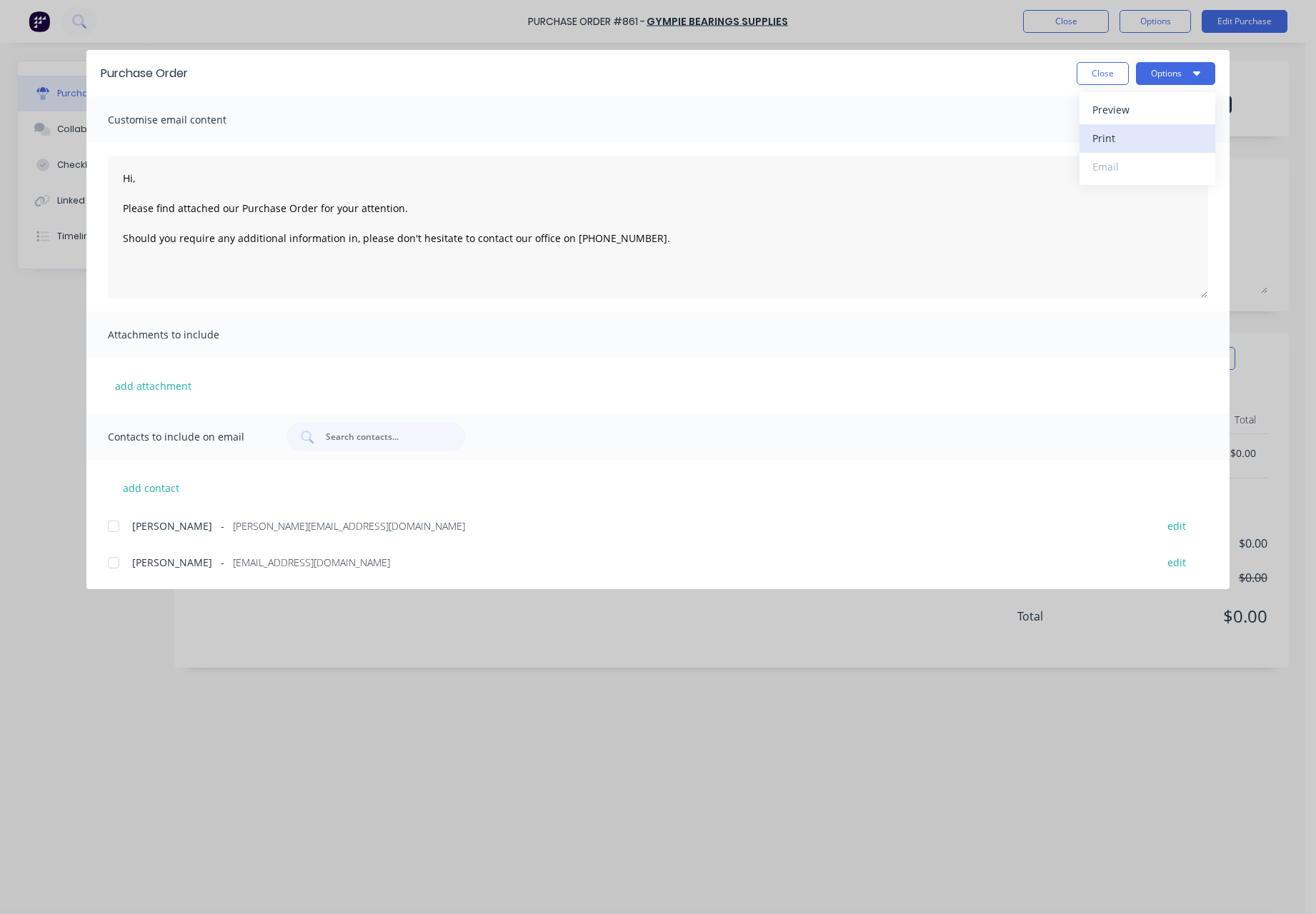
type textarea "Hi, Please find attached our Purchase Order for your attention. Should you requ…"
click at [1102, 70] on button "Close" at bounding box center [1103, 73] width 52 height 23
type textarea "x"
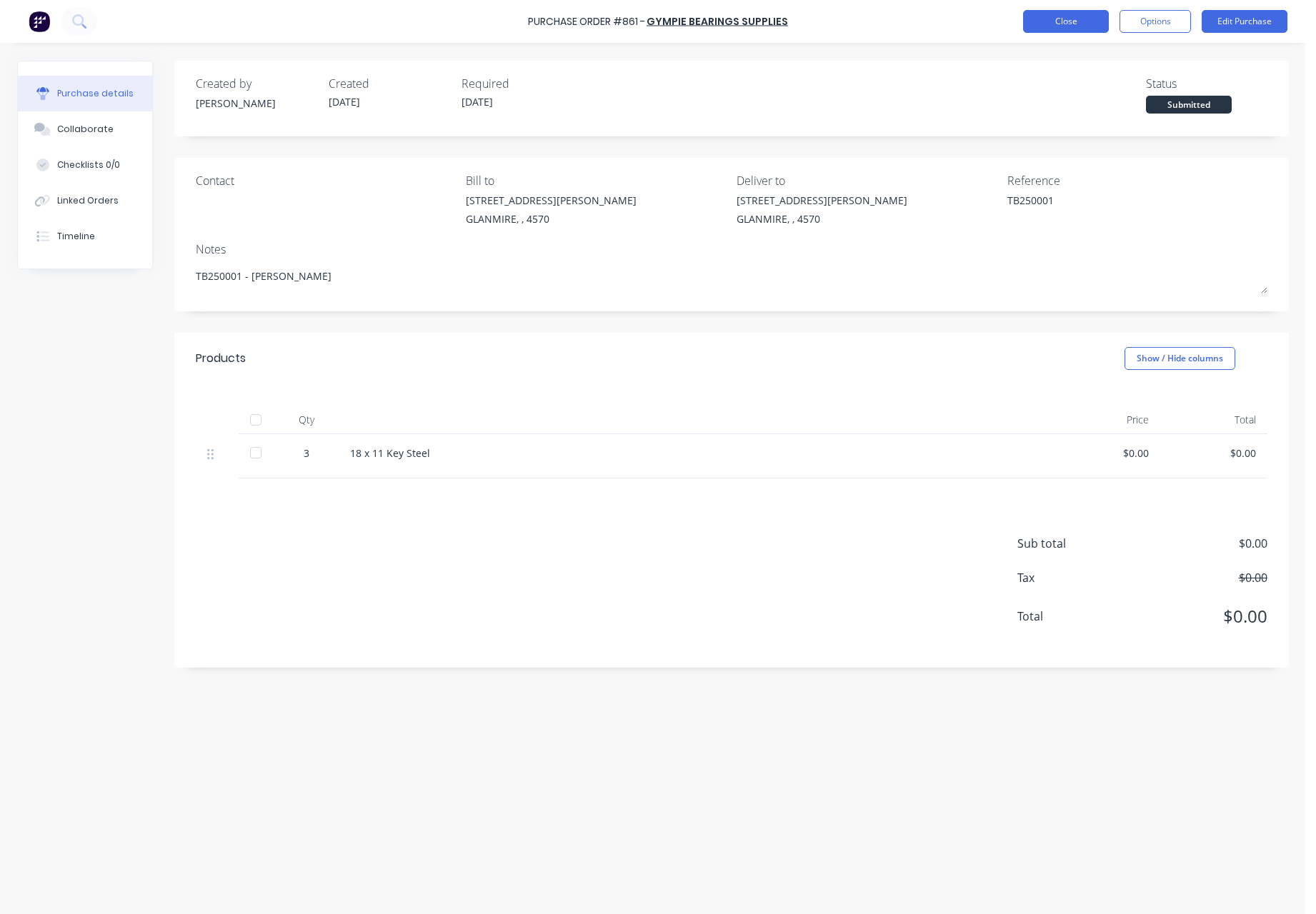
click at [1061, 23] on button "Close" at bounding box center [1065, 21] width 86 height 23
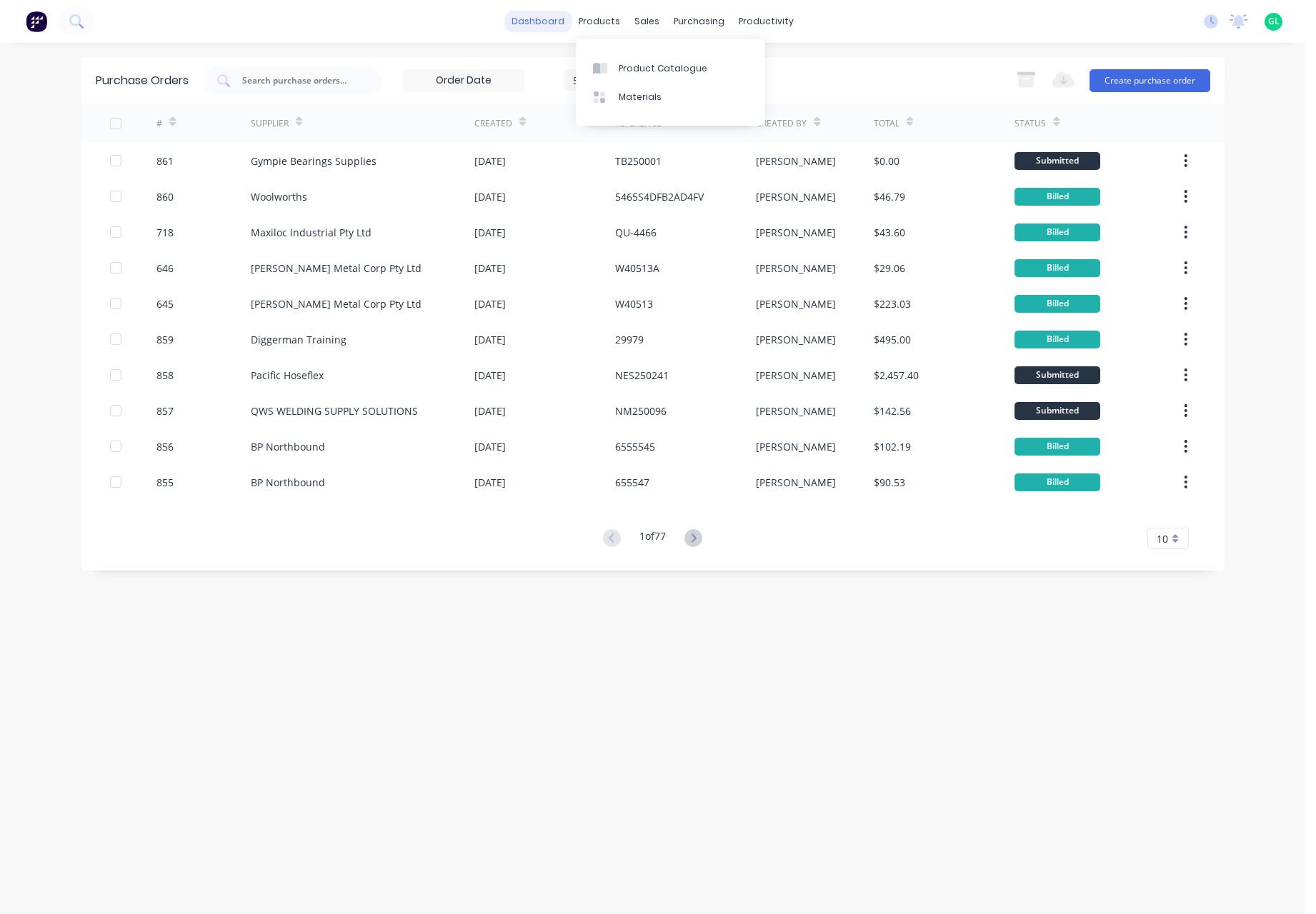
click at [556, 14] on link "dashboard" at bounding box center [538, 21] width 68 height 21
